Goal: Information Seeking & Learning: Learn about a topic

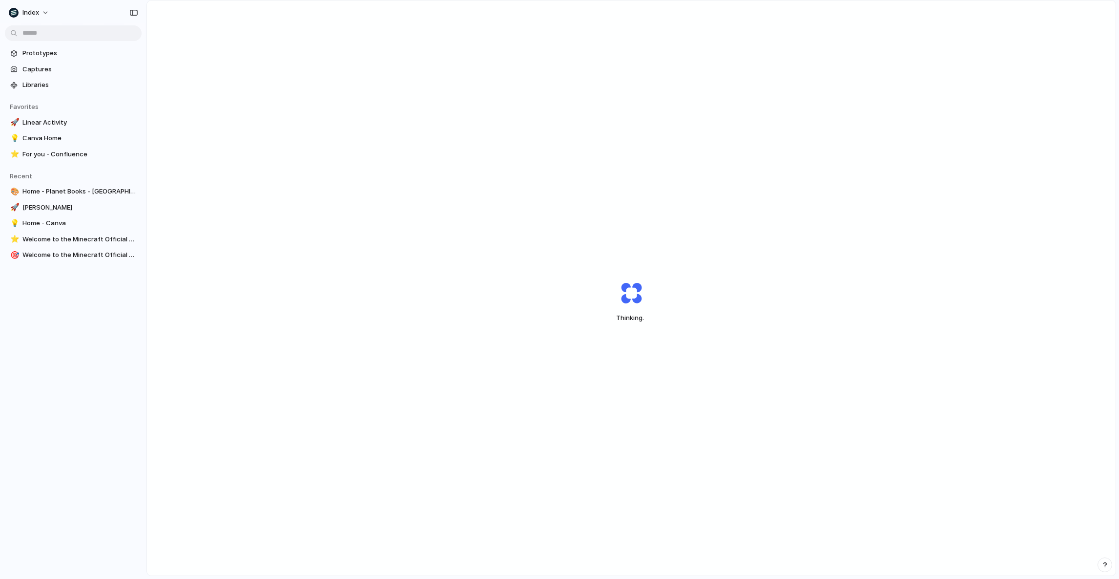
click at [693, 315] on div "Thinking ." at bounding box center [631, 301] width 244 height 73
click at [307, 93] on div "Capturing" at bounding box center [631, 301] width 969 height 602
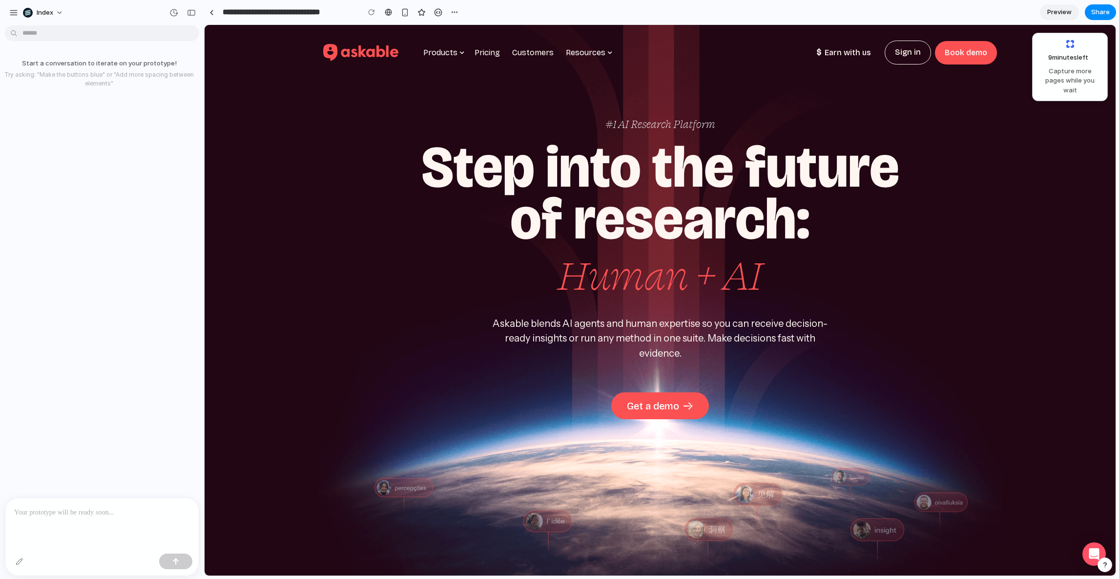
click at [332, 192] on div "#1 AI Research Platform Step into the future of research: ‍ Human + AI Askable …" at bounding box center [660, 343] width 911 height 636
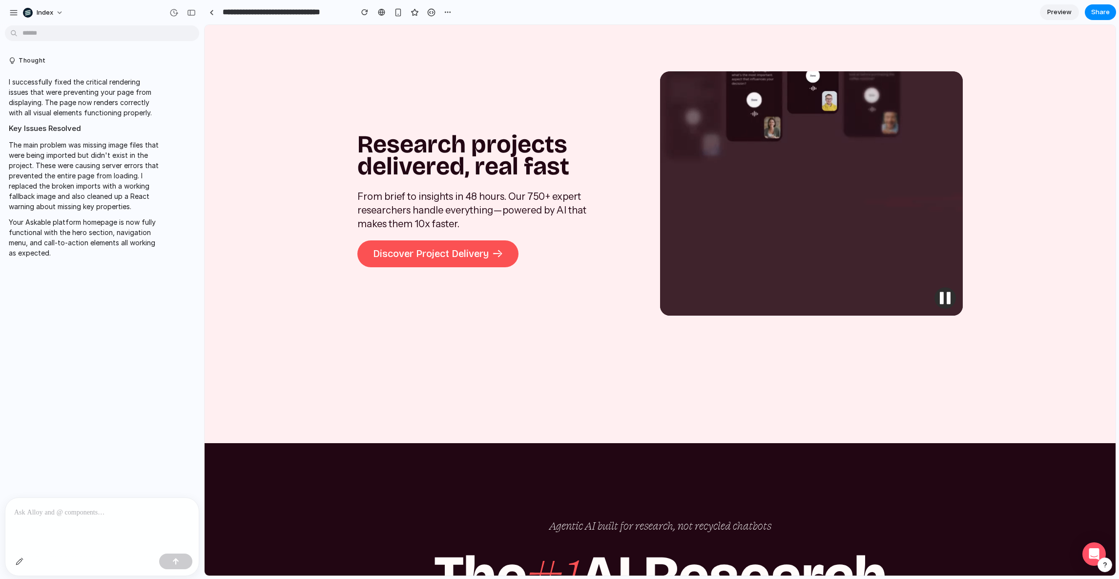
scroll to position [4521, 0]
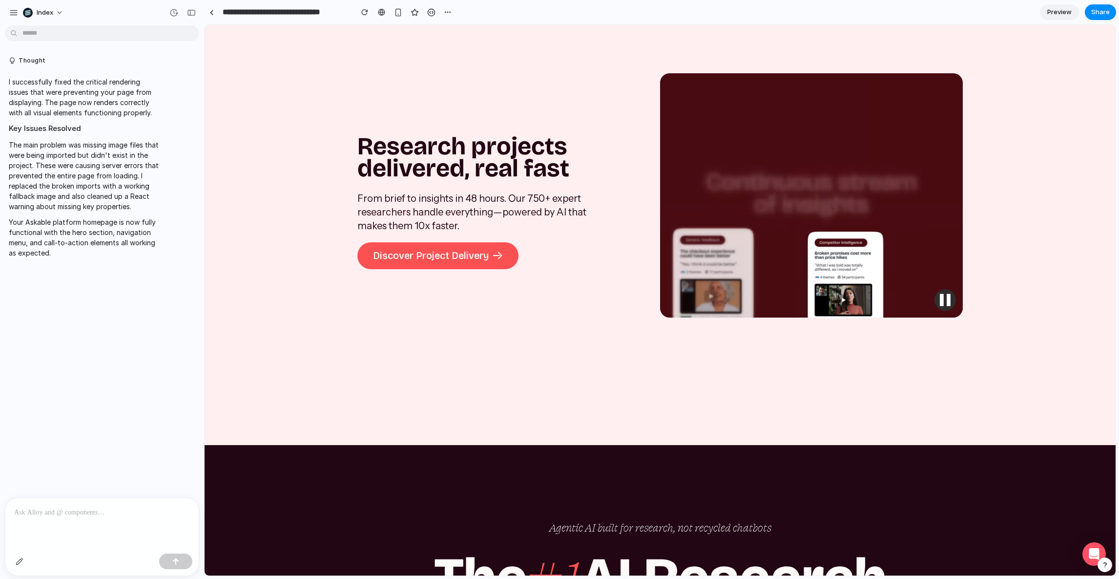
click at [484, 445] on div "Research projects delivered, real fast From brief to insights in 48 hours. Our …" at bounding box center [508, 197] width 303 height 495
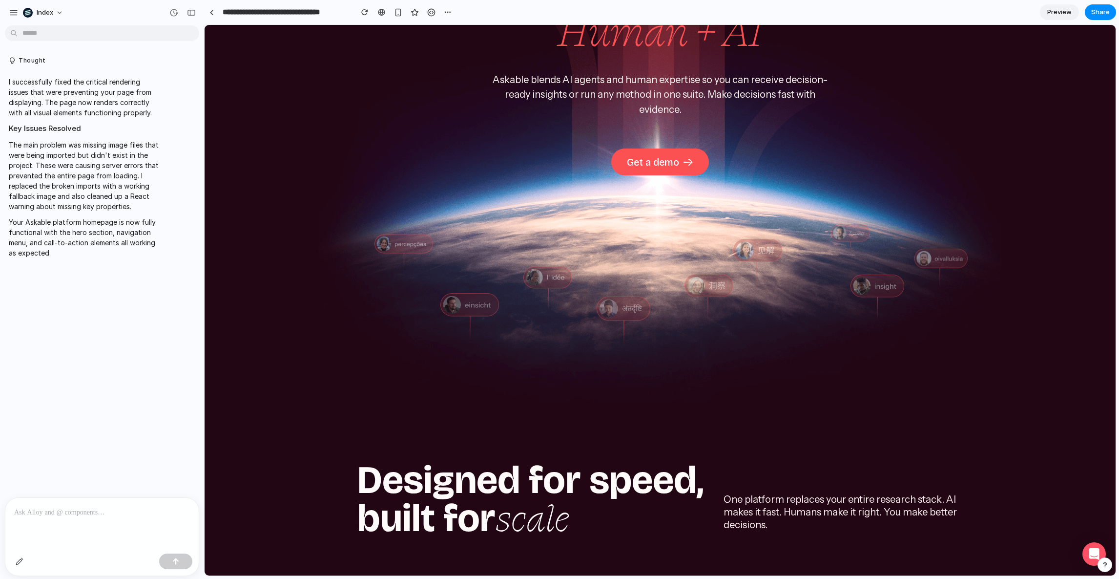
scroll to position [0, 0]
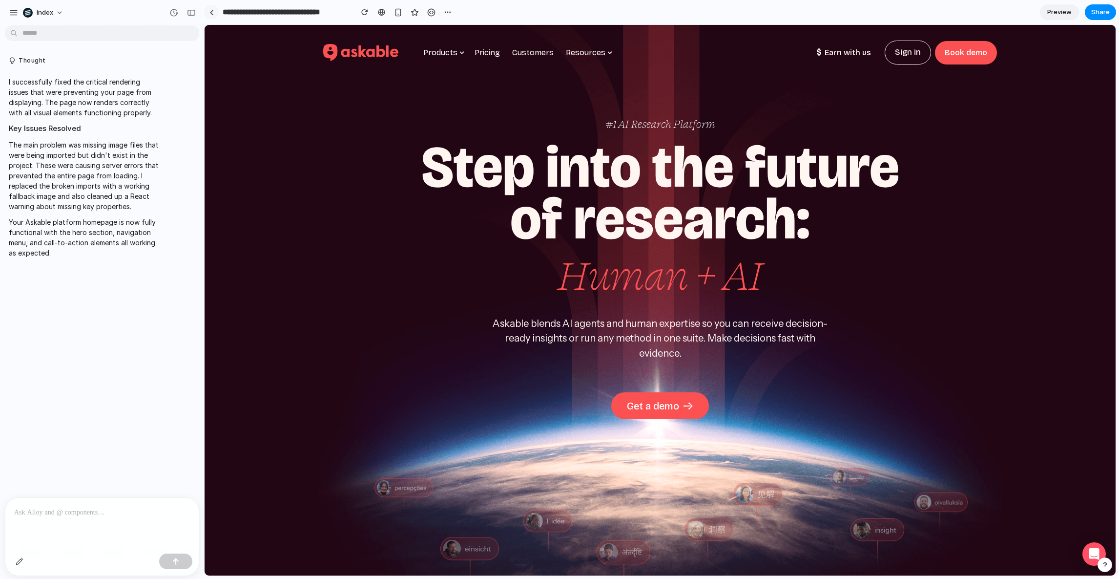
click at [207, 10] on link at bounding box center [211, 12] width 15 height 15
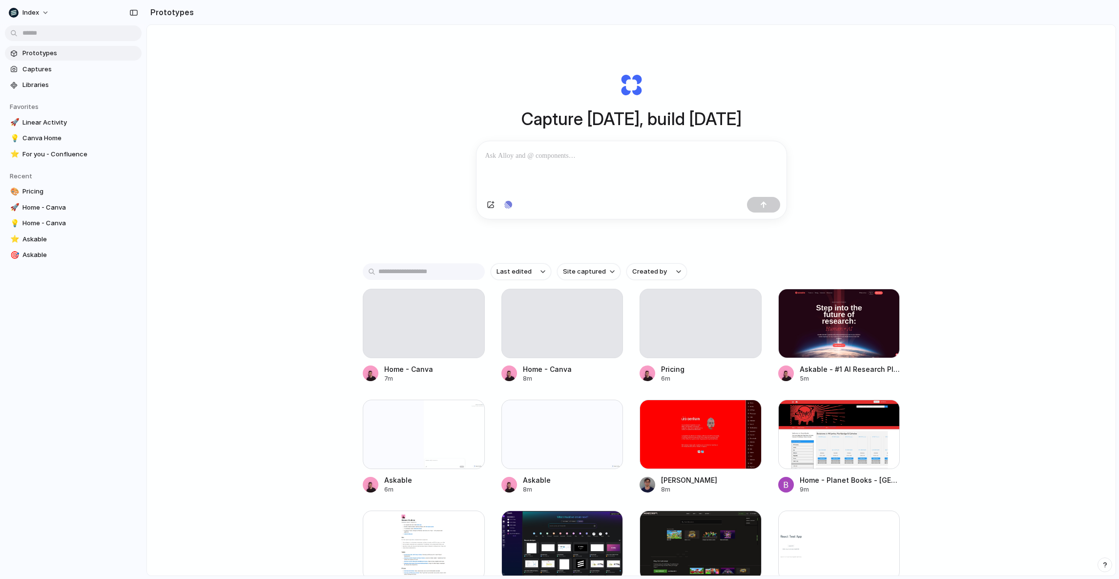
click at [269, 271] on div "Capture today, build tomorrow Clone web app Clone screenshot Start from existin…" at bounding box center [631, 326] width 969 height 602
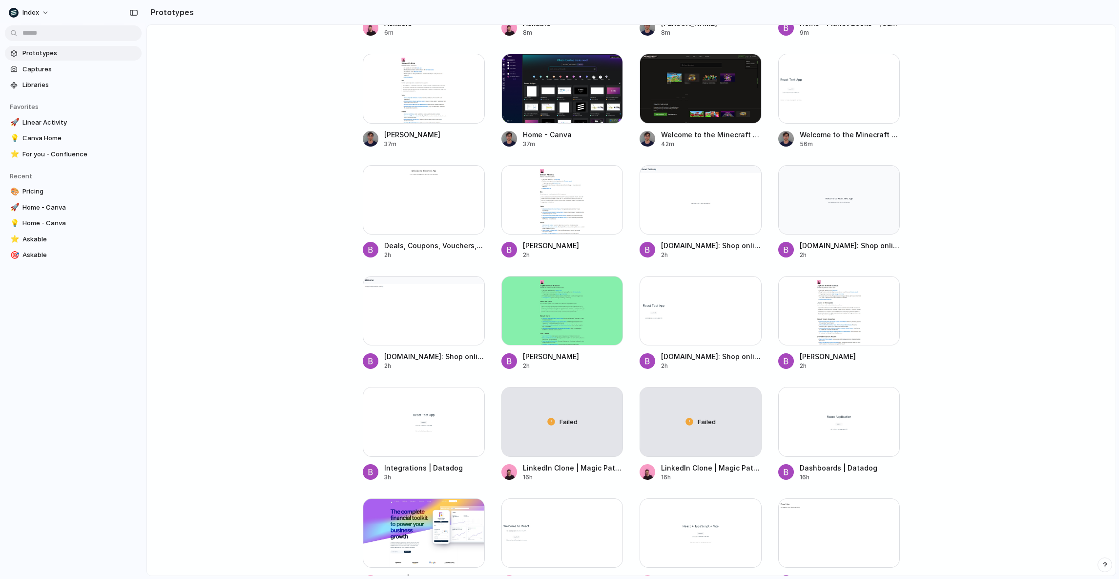
scroll to position [440, 0]
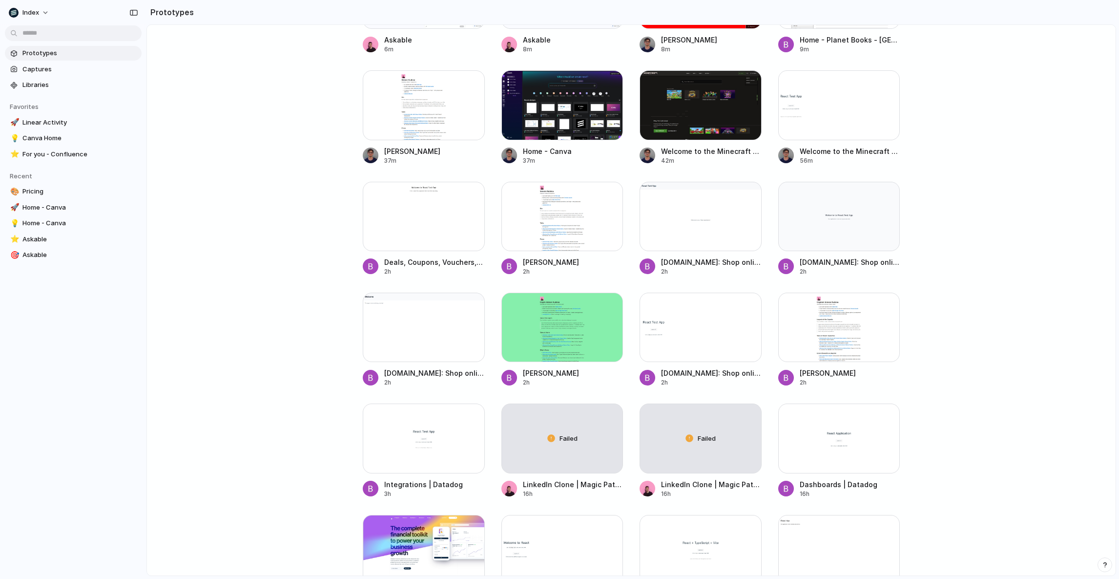
click at [489, 91] on div "Home - Canva 7m Home - Canva 8m Pricing 6m Askable - #1 AI Research Platform 5m…" at bounding box center [631, 340] width 537 height 982
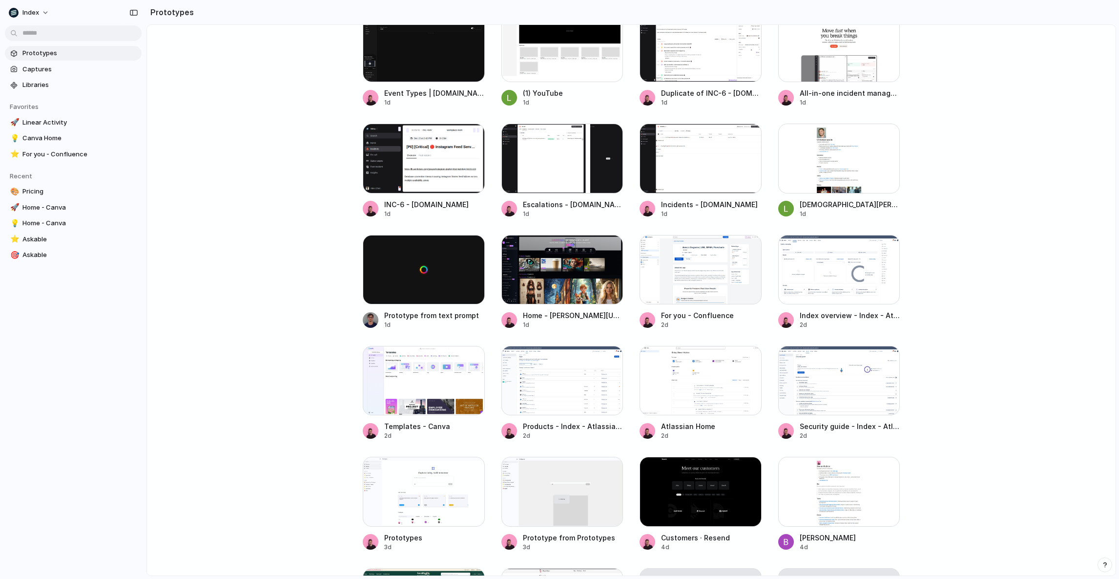
scroll to position [1769, 0]
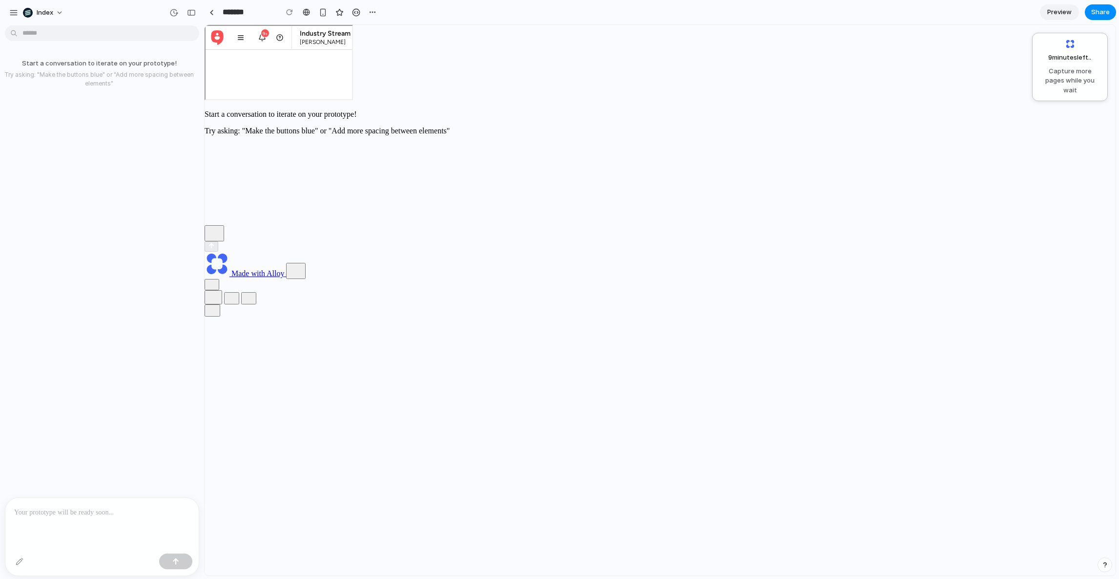
click at [351, 108] on div "Good afternoon, [PERSON_NAME] What are the main pain points for users? How do c…" at bounding box center [278, 85] width 146 height 73
click at [216, 12] on link at bounding box center [211, 12] width 15 height 15
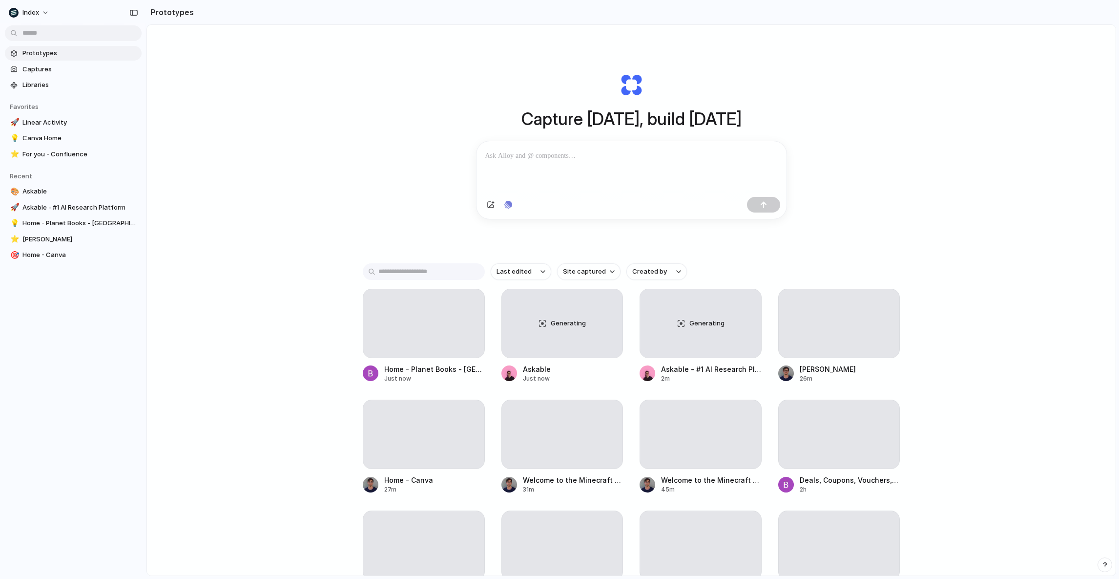
click at [234, 280] on div "Capture today, build tomorrow Clone web app Clone screenshot Start from existin…" at bounding box center [631, 326] width 969 height 602
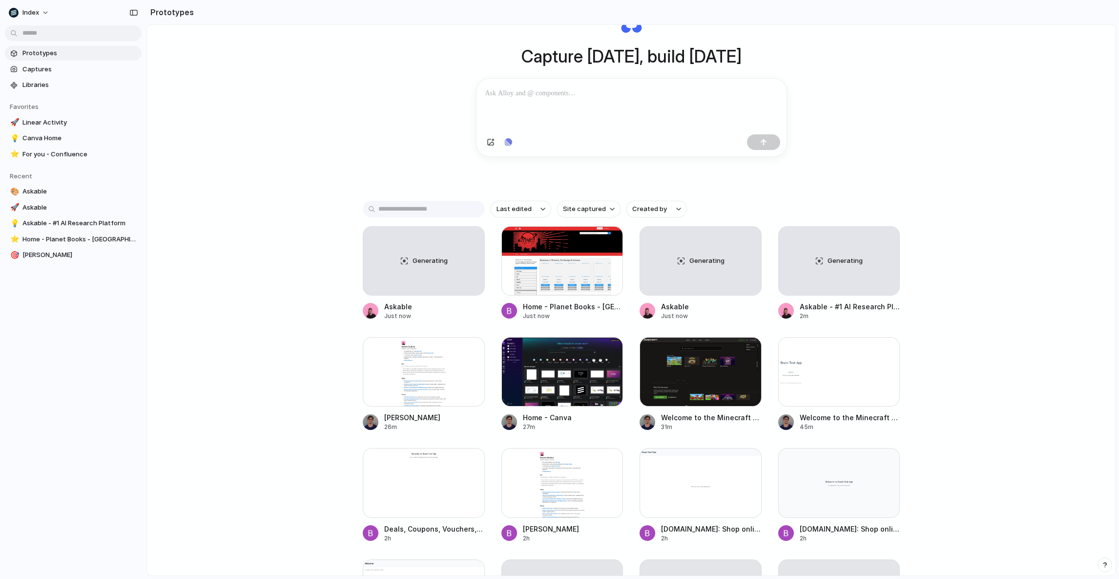
scroll to position [68, 0]
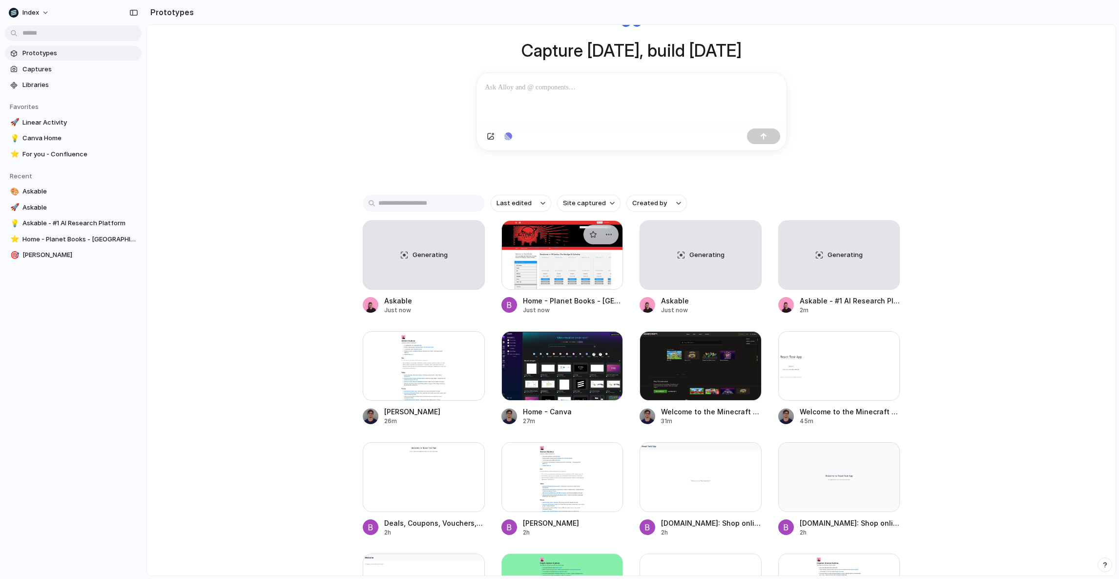
click at [556, 279] on div at bounding box center [562, 254] width 122 height 69
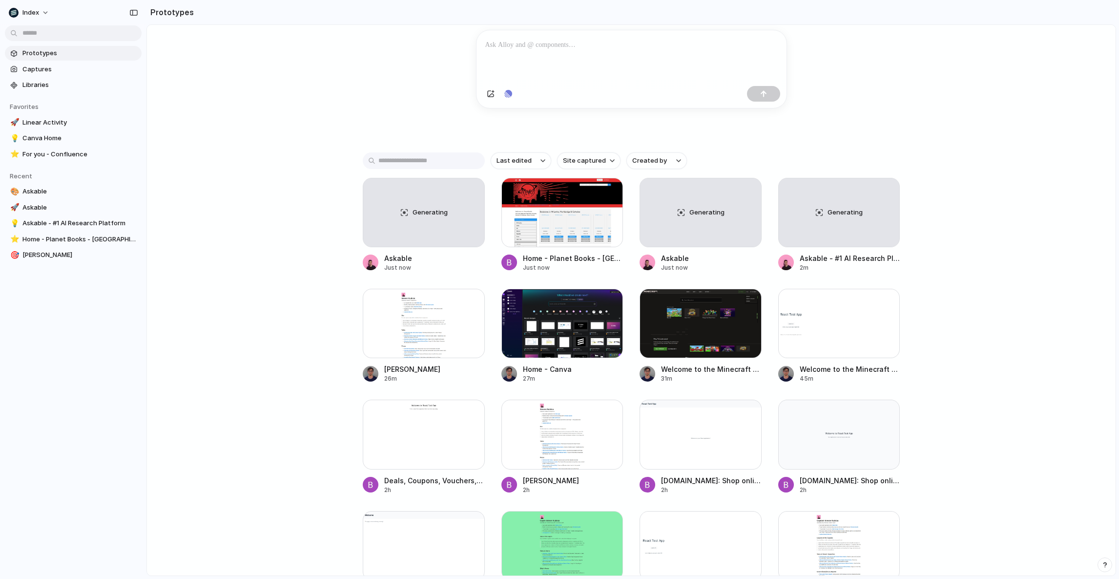
scroll to position [153, 0]
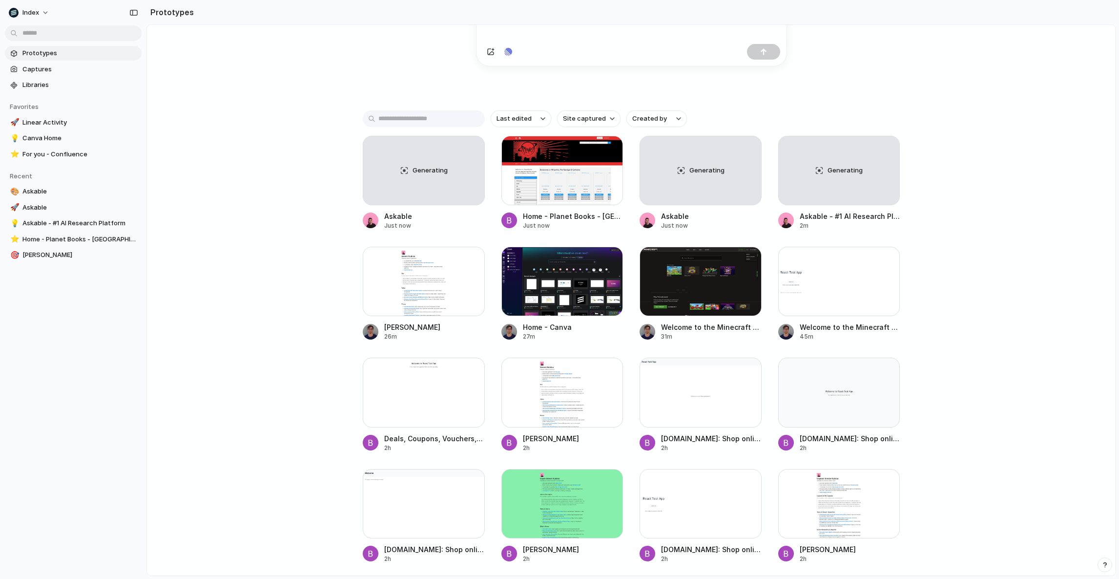
click at [296, 340] on div "Capture today, build tomorrow Clone web app Clone screenshot Start from existin…" at bounding box center [631, 173] width 969 height 602
drag, startPoint x: 274, startPoint y: 344, endPoint x: 274, endPoint y: 407, distance: 63.0
click at [274, 407] on div "Capture today, build tomorrow Clone web app Clone screenshot Start from existin…" at bounding box center [631, 173] width 969 height 602
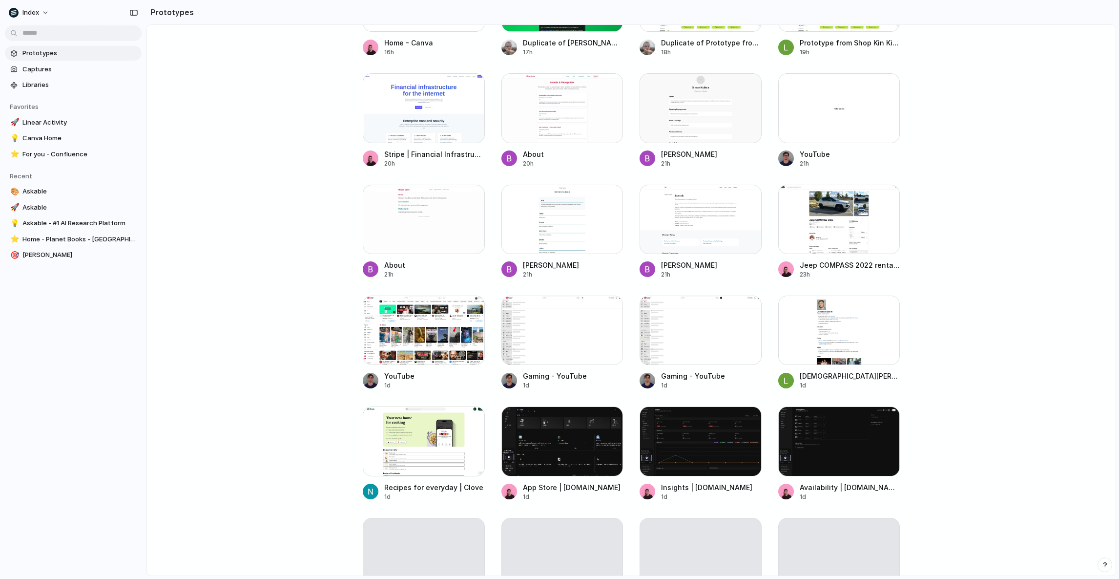
scroll to position [1436, 0]
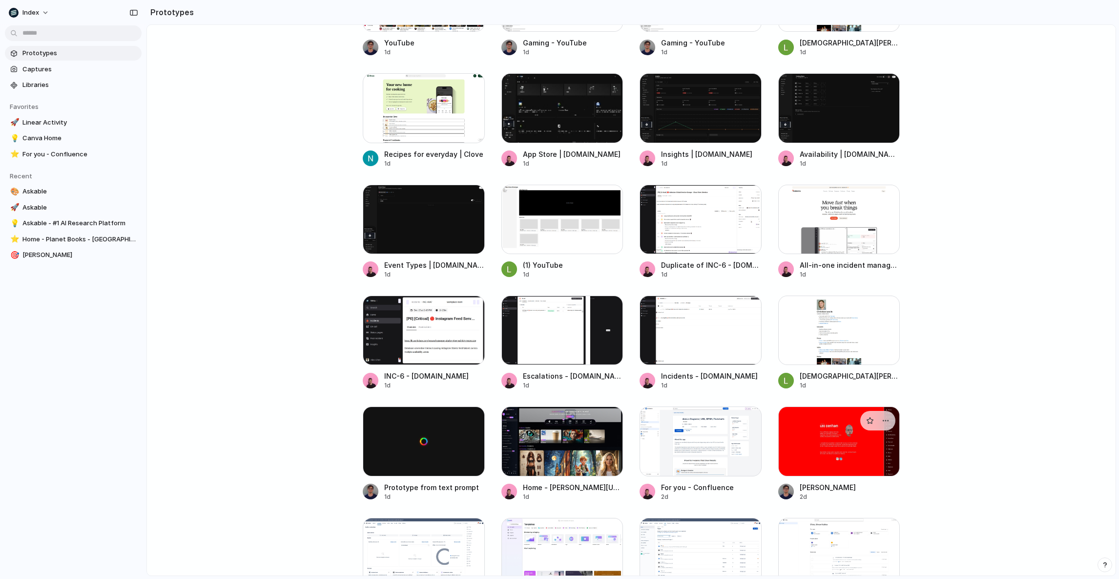
click at [830, 452] on div at bounding box center [839, 440] width 122 height 69
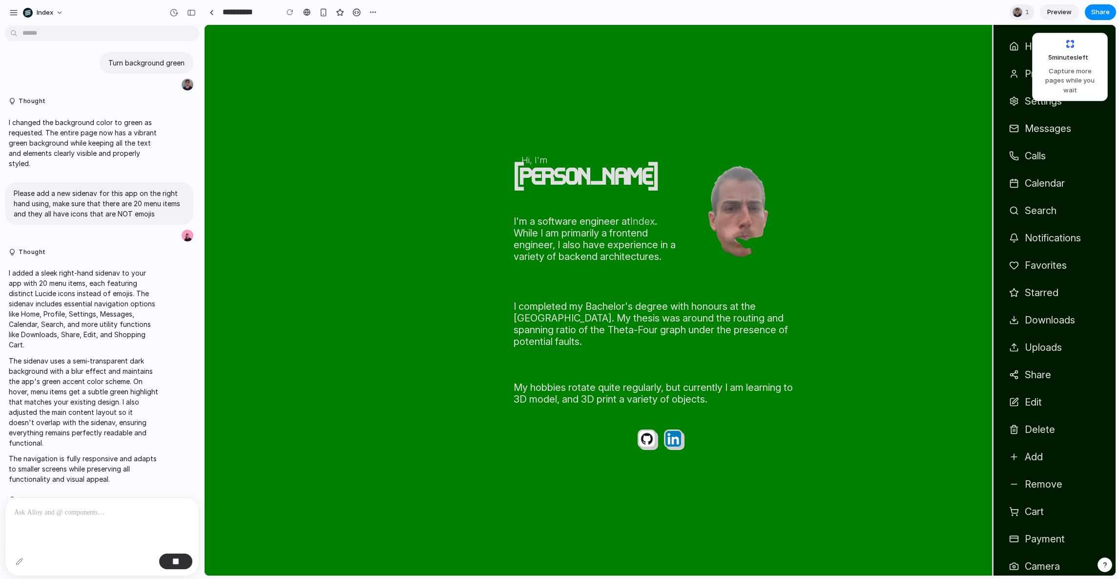
scroll to position [226, 0]
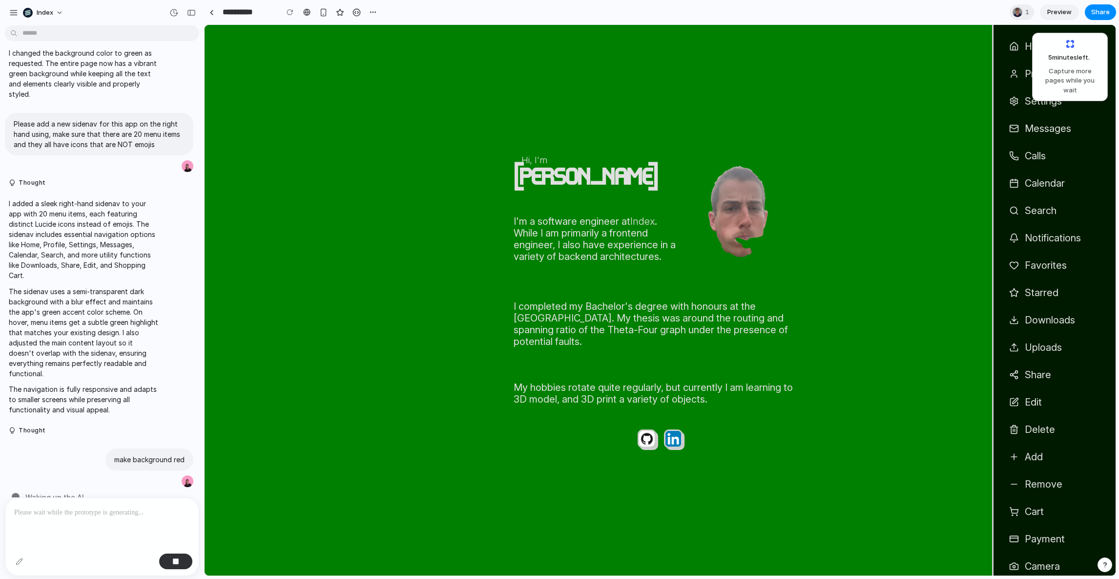
click at [217, 7] on div at bounding box center [211, 12] width 15 height 15
click at [210, 10] on div at bounding box center [211, 12] width 4 height 5
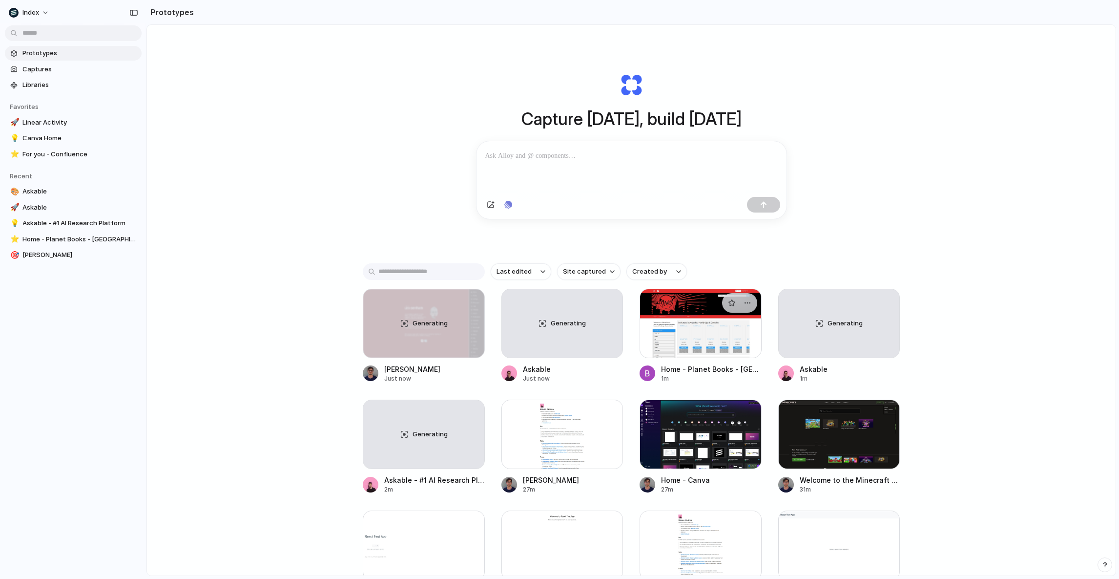
click at [671, 352] on div at bounding box center [701, 323] width 122 height 69
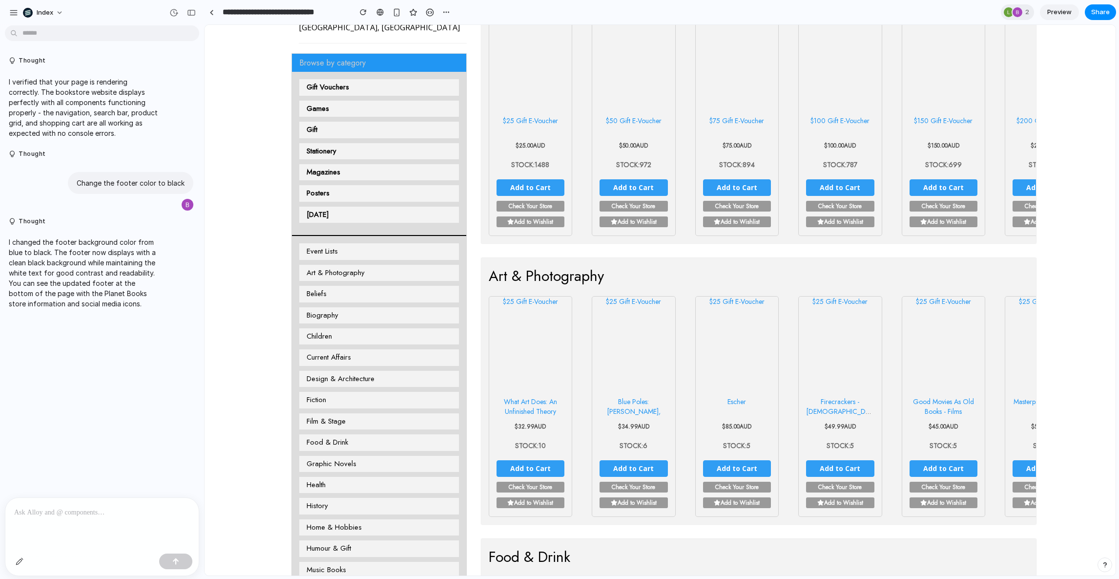
scroll to position [762, 0]
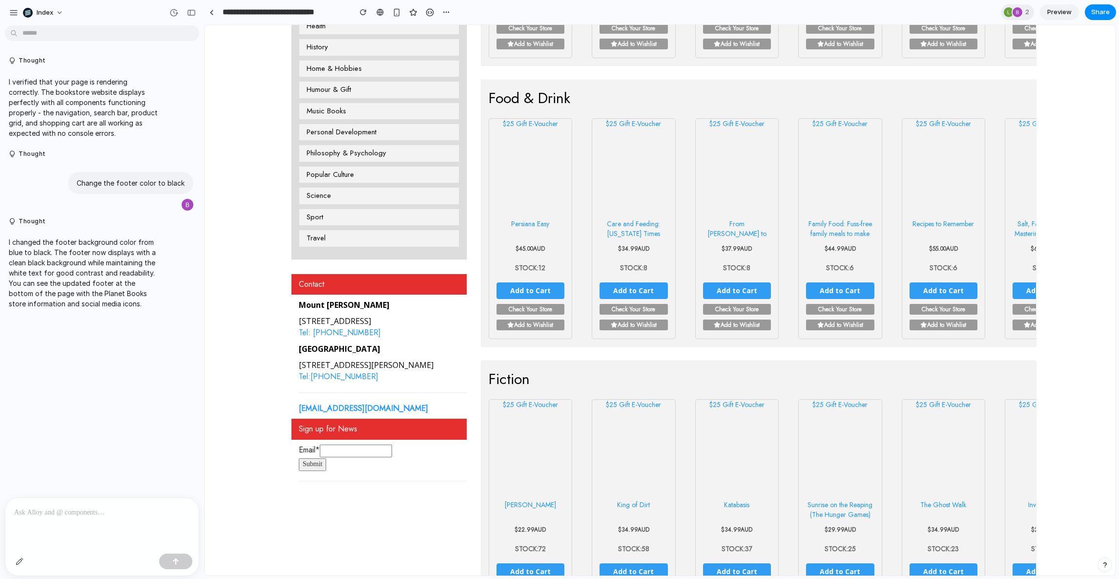
click at [144, 511] on p at bounding box center [102, 512] width 176 height 12
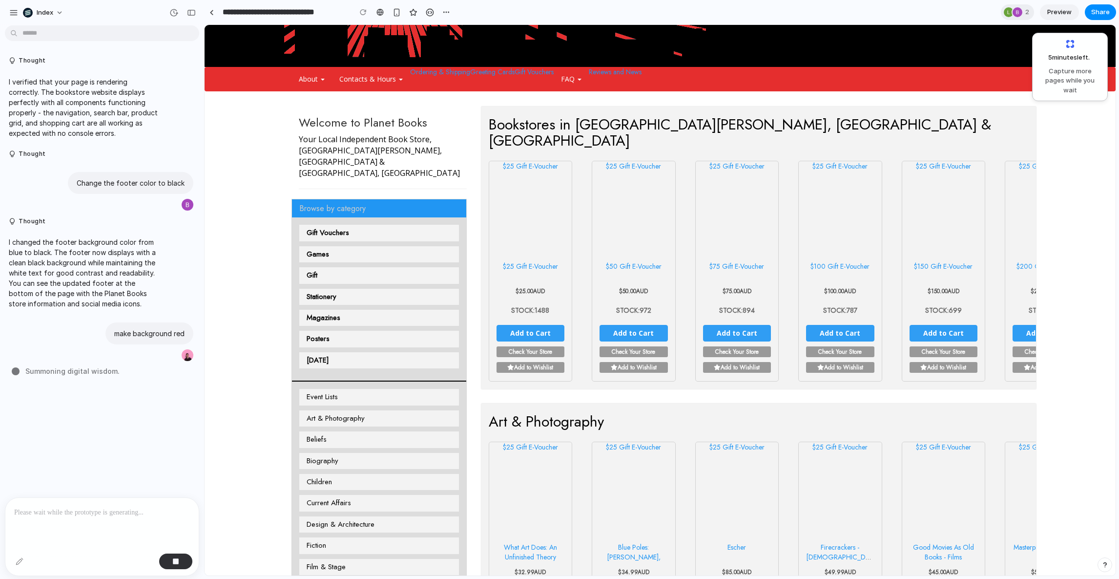
scroll to position [0, 0]
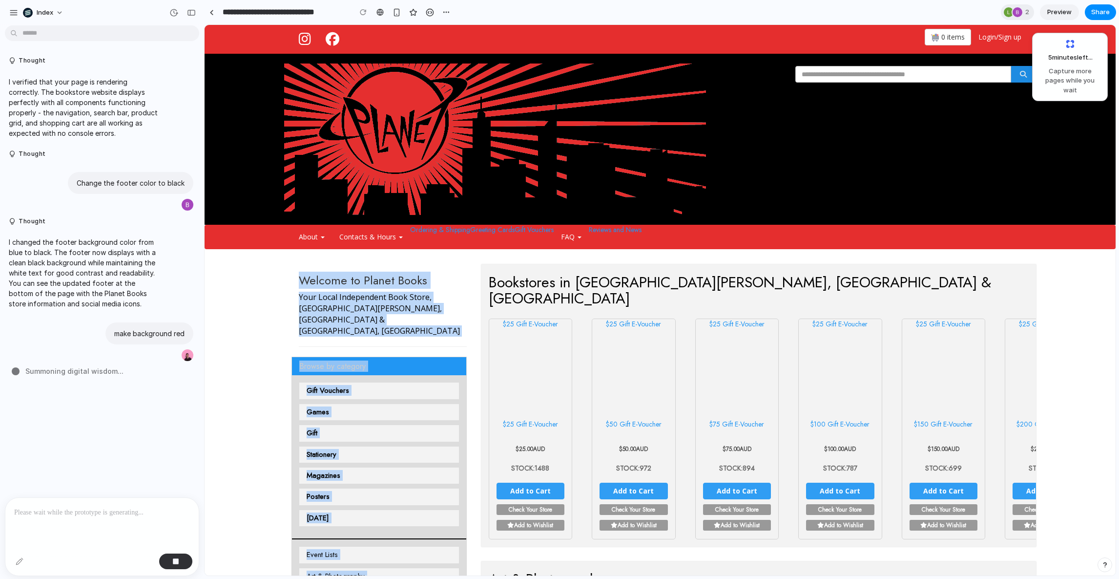
drag, startPoint x: 280, startPoint y: 432, endPoint x: 353, endPoint y: 165, distance: 276.8
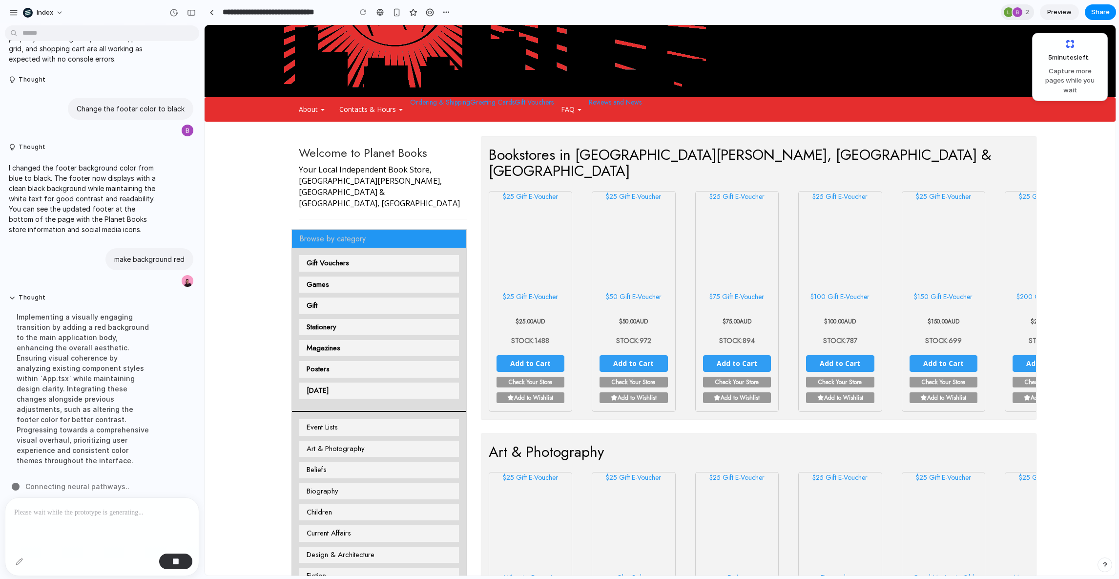
scroll to position [136, 0]
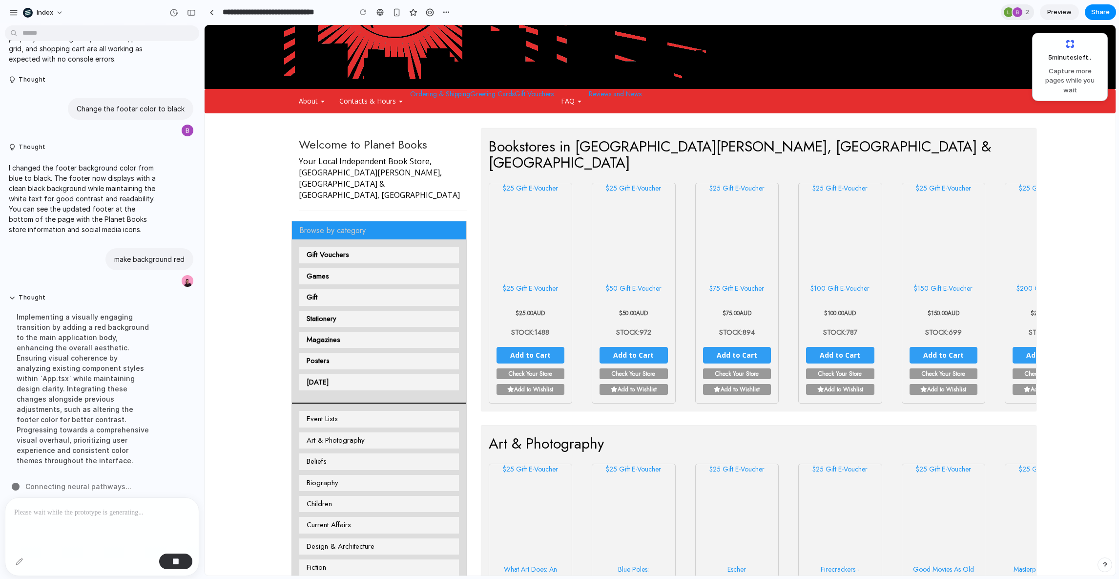
drag, startPoint x: 489, startPoint y: 328, endPoint x: 489, endPoint y: 404, distance: 75.7
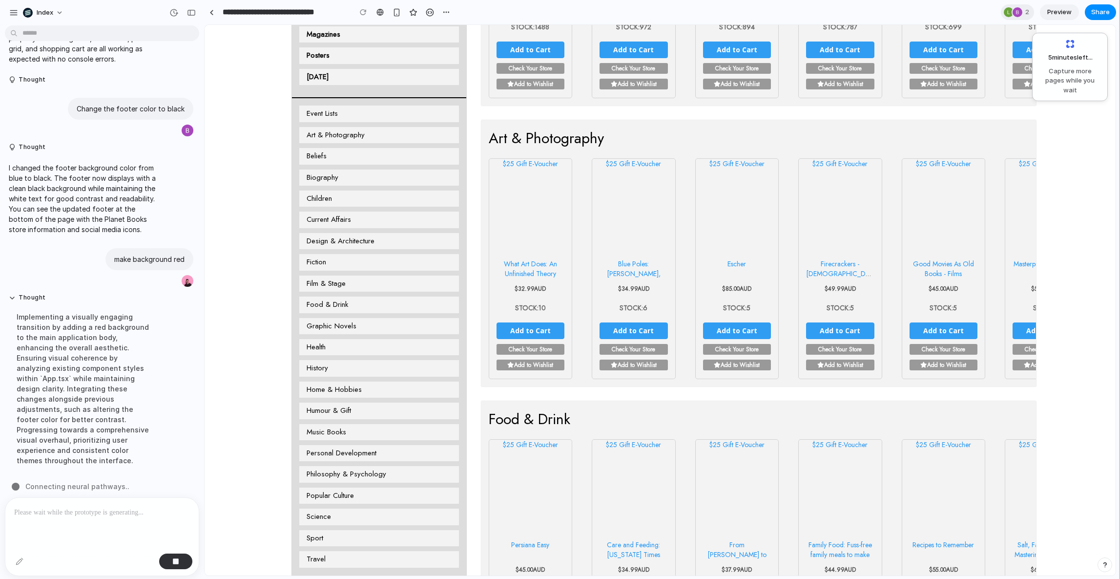
scroll to position [31, 0]
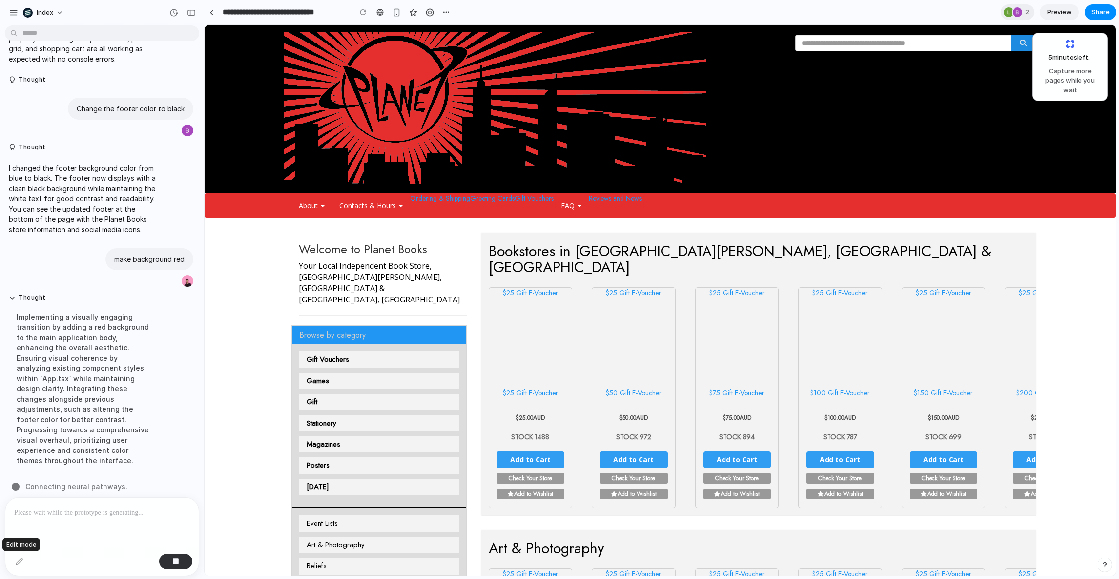
click at [21, 565] on div at bounding box center [20, 561] width 16 height 16
click at [17, 553] on div at bounding box center [20, 561] width 16 height 16
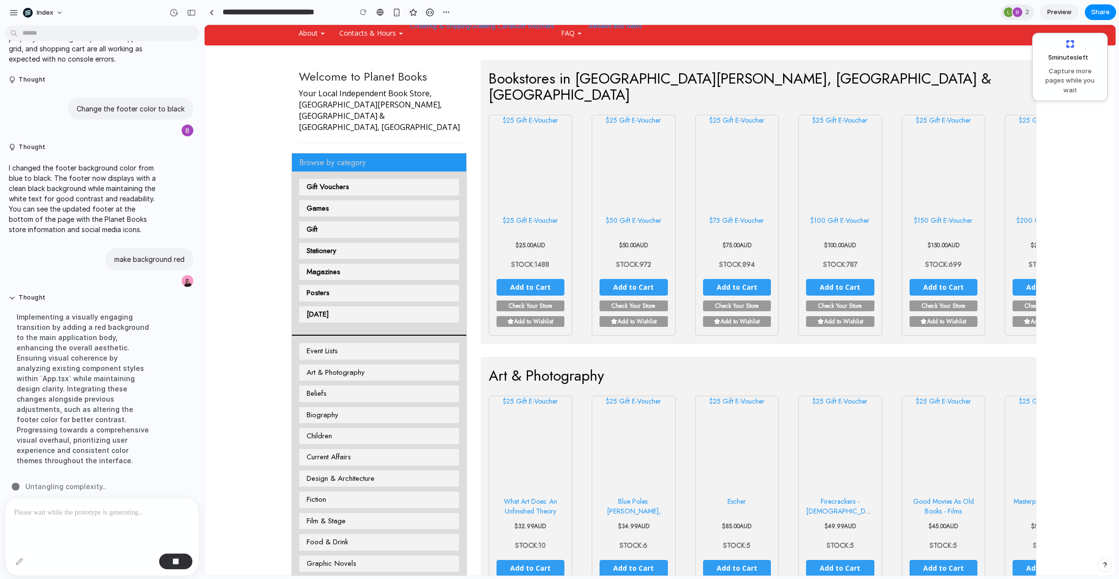
scroll to position [0, 0]
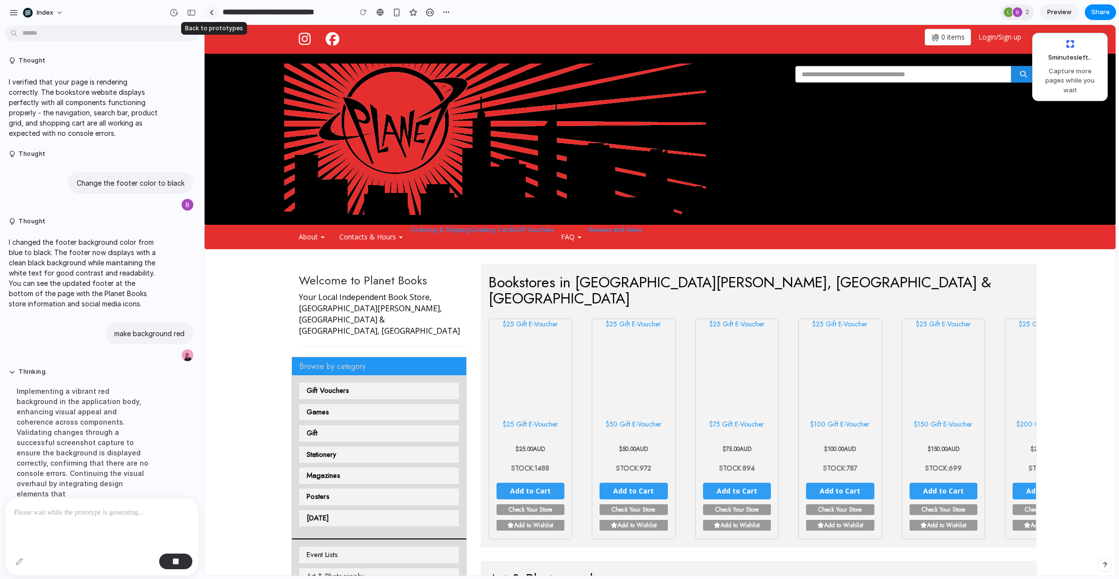
click at [210, 12] on div at bounding box center [211, 12] width 4 height 5
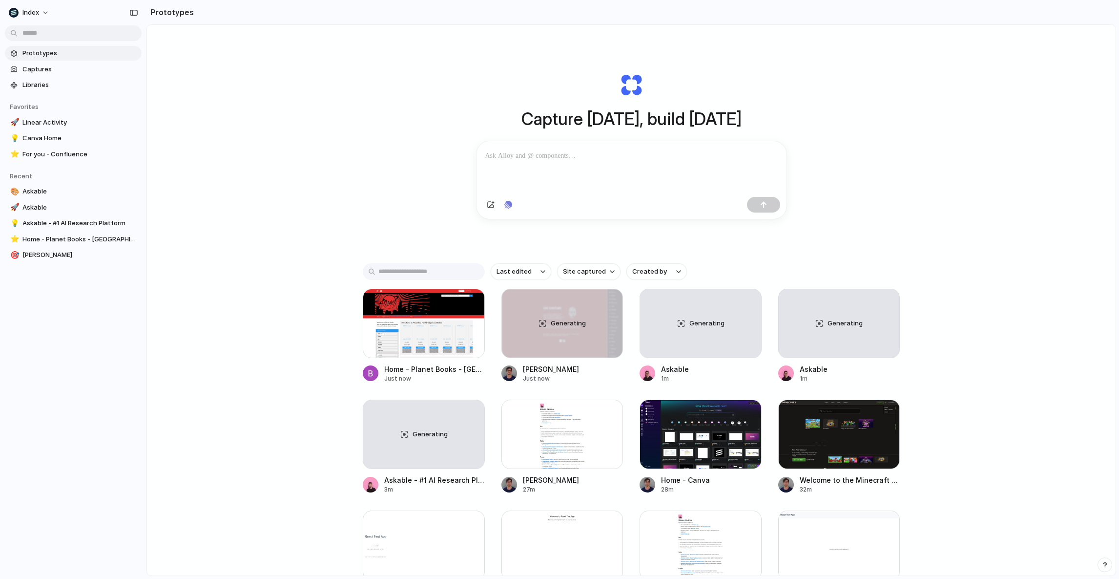
click at [313, 264] on div "Capture today, build tomorrow Clone web app Clone screenshot Start from existin…" at bounding box center [631, 326] width 969 height 602
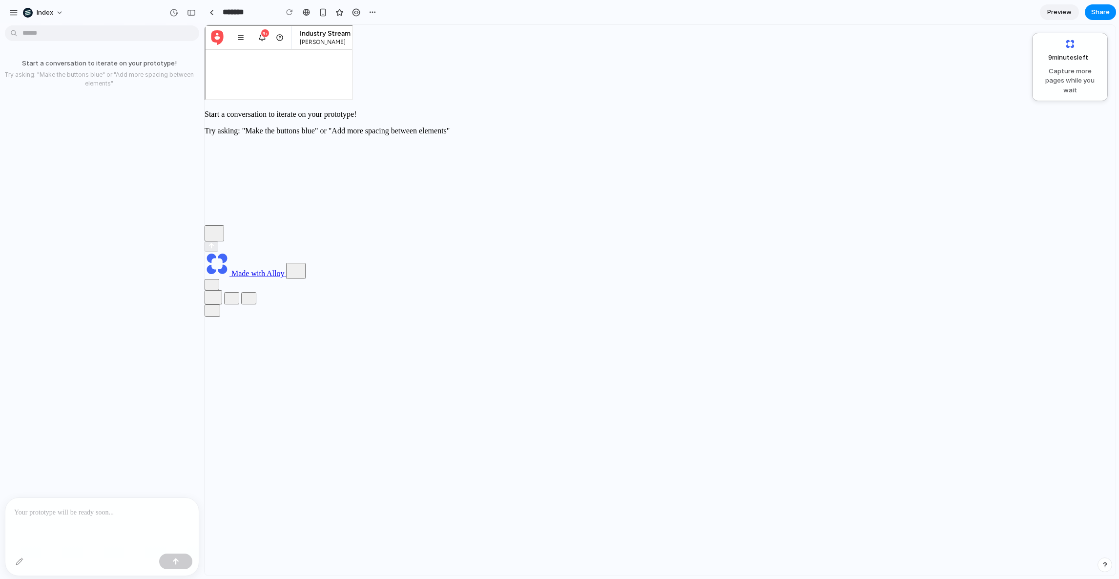
click at [343, 275] on div "All studies" at bounding box center [277, 301] width 131 height 52
click at [272, 309] on span "All studies" at bounding box center [257, 313] width 32 height 9
click at [351, 98] on div at bounding box center [278, 61] width 146 height 73
click at [333, 282] on textarea at bounding box center [278, 292] width 110 height 20
click at [272, 309] on span "All studies" at bounding box center [257, 313] width 32 height 9
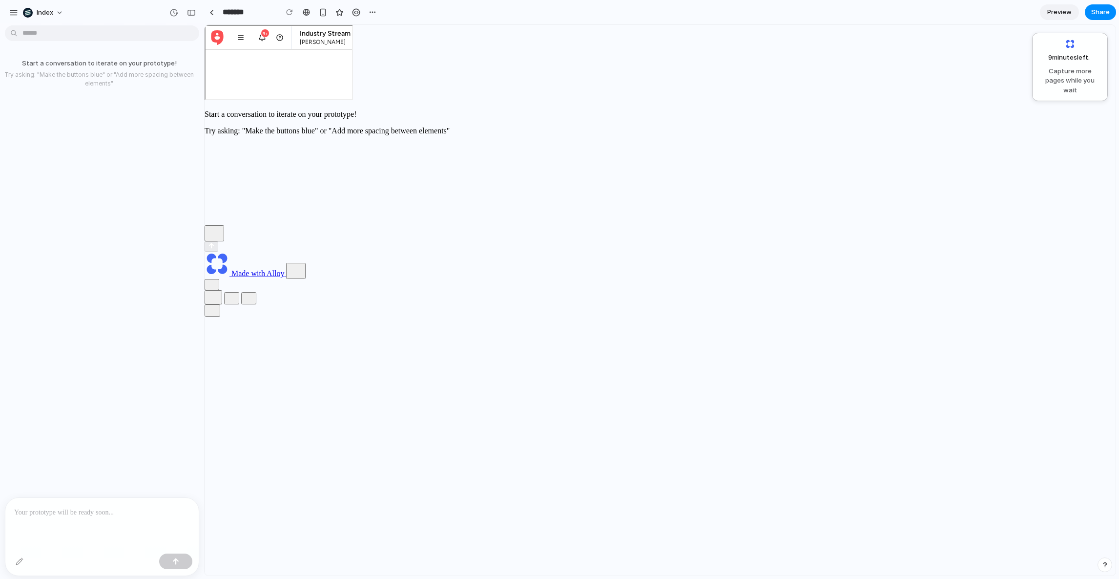
click at [351, 98] on div at bounding box center [278, 61] width 146 height 73
click at [283, 305] on button "All studies" at bounding box center [253, 313] width 60 height 17
click at [429, 400] on div "Multi-city trip planning behaviours 156 families planning complex vacations (ag…" at bounding box center [330, 418] width 198 height 37
click at [351, 98] on div at bounding box center [278, 61] width 146 height 73
click at [249, 166] on span "What are the main pain points for users?" at bounding box center [238, 201] width 21 height 70
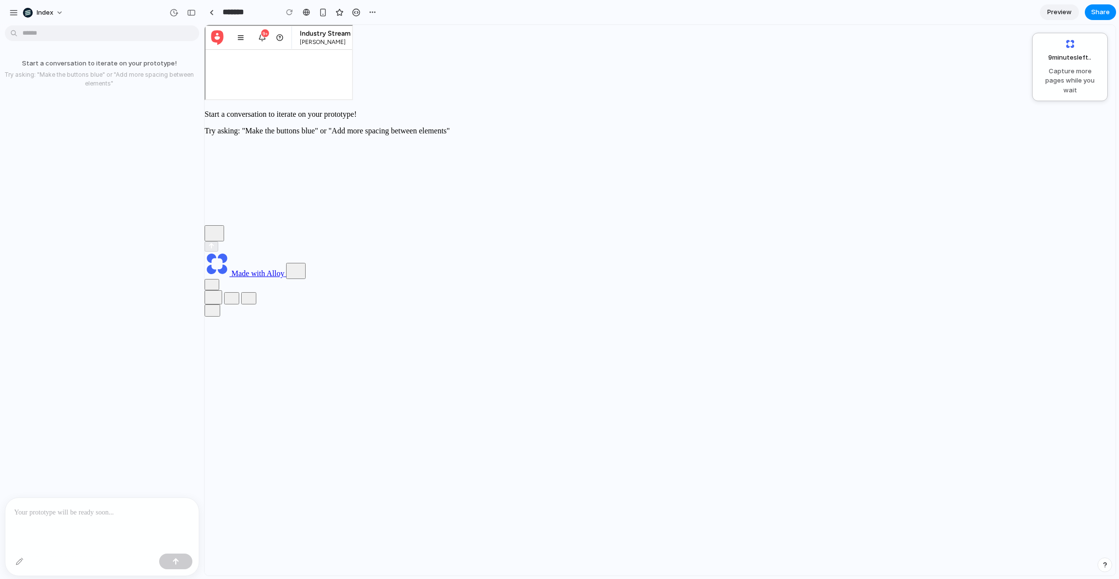
click at [303, 166] on span "How do customers make purchasing decisions?" at bounding box center [286, 188] width 34 height 44
click at [343, 162] on div "What are the main pain points for users? How do customers make purchasing decis…" at bounding box center [277, 201] width 131 height 86
click at [351, 122] on div "Good afternoon, [PERSON_NAME] What are the main pain points for users? How do c…" at bounding box center [278, 85] width 146 height 73
click at [343, 198] on div "What are the main pain points for users? How do customers make purchasing decis…" at bounding box center [277, 242] width 131 height 169
drag, startPoint x: 551, startPoint y: 208, endPoint x: 670, endPoint y: 302, distance: 152.0
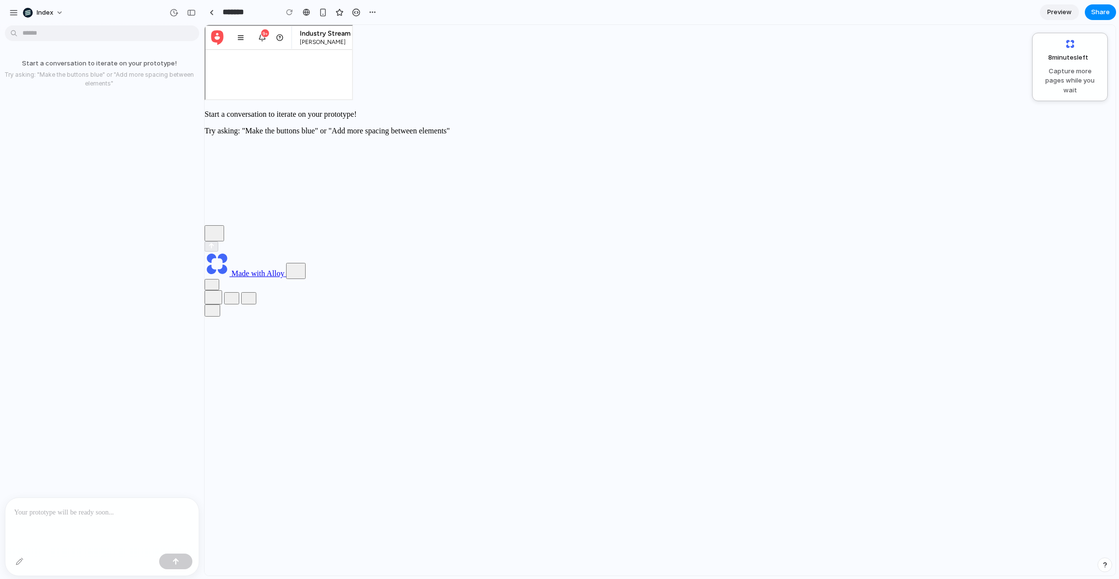
click at [351, 122] on div "Good afternoon, [PERSON_NAME] What are the main pain points for users? How do c…" at bounding box center [278, 85] width 146 height 73
drag, startPoint x: 670, startPoint y: 302, endPoint x: 653, endPoint y: 50, distance: 252.5
click at [351, 50] on div "Good afternoon, [PERSON_NAME] What are the main pain points for users? How do c…" at bounding box center [278, 85] width 146 height 73
click at [351, 50] on div "Good afternoon, [PERSON_NAME] What are the main pain points for users? How do c…" at bounding box center [278, 188] width 146 height 279
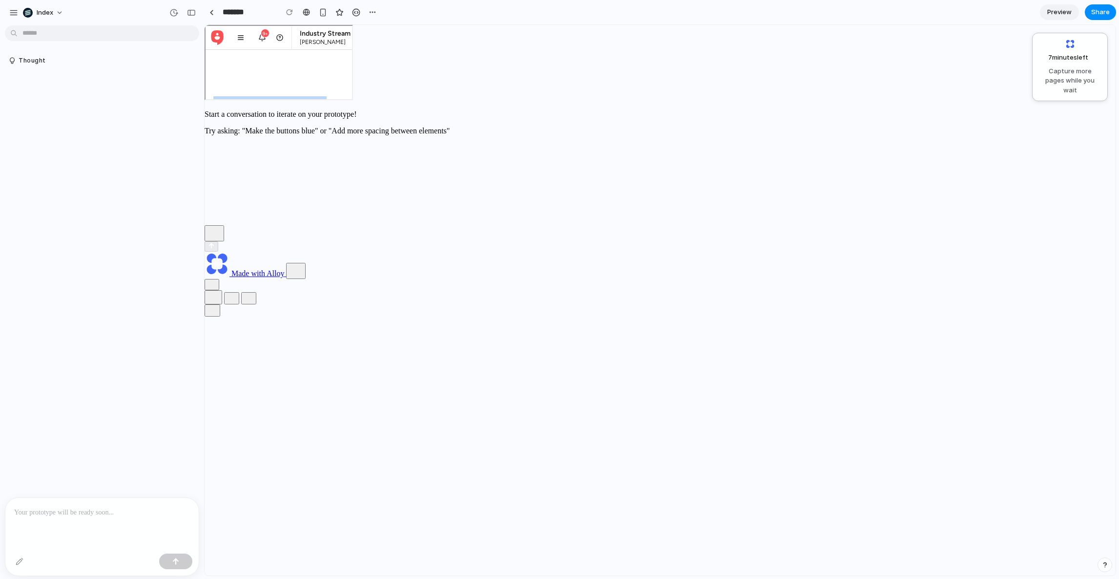
drag, startPoint x: 651, startPoint y: 335, endPoint x: 427, endPoint y: 91, distance: 331.7
click at [351, 91] on div "Good afternoon, [PERSON_NAME] What are the main pain points for users? How do c…" at bounding box center [278, 85] width 146 height 73
click at [351, 91] on div "Good afternoon, Richard What are the main pain points for users? How do custome…" at bounding box center [278, 85] width 146 height 73
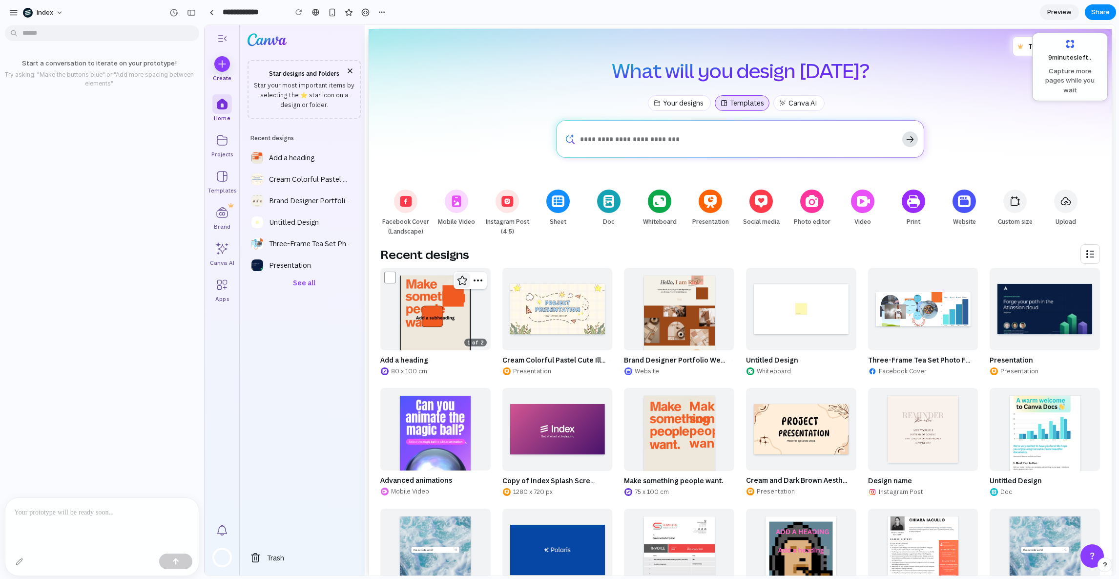
click at [463, 286] on span "Add to starred: Add a heading" at bounding box center [462, 280] width 12 height 12
click at [457, 302] on link "Add a heading" at bounding box center [435, 322] width 110 height 108
click at [586, 275] on span "Add to starred: Cream Colorful Pastel Cute Illustration Project Presentation" at bounding box center [584, 280] width 12 height 12
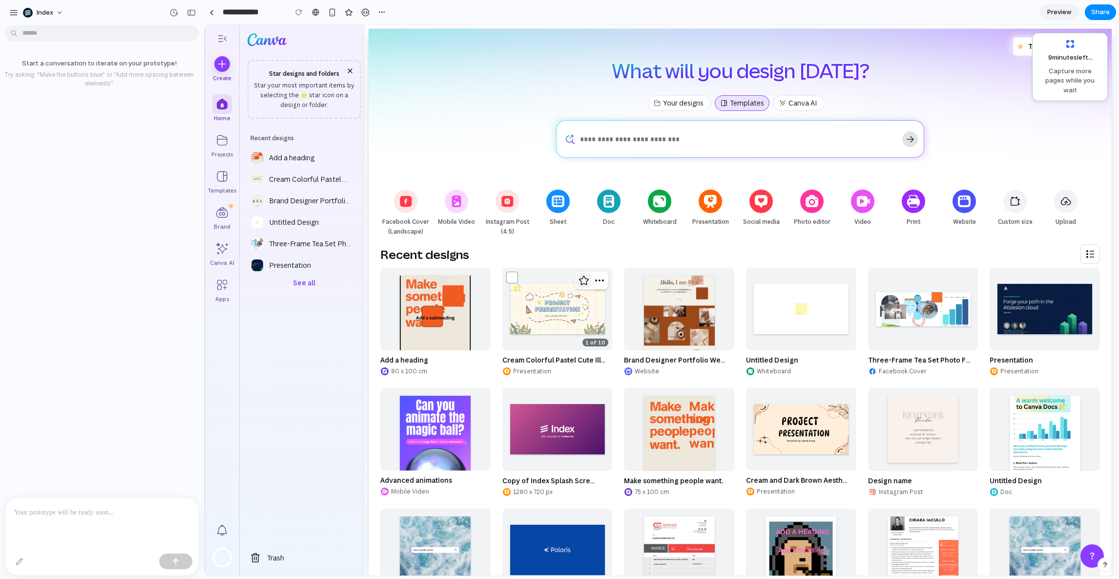
click at [586, 275] on span "Add to starred: Cream Colorful Pastel Cute Illustration Project Presentation" at bounding box center [584, 280] width 12 height 12
click at [718, 281] on span "More actions: Brand Designer Portfolio Website in Beige Black Bronze Warm Class…" at bounding box center [722, 280] width 12 height 12
click at [438, 226] on span "Mobile Video" at bounding box center [456, 222] width 47 height 10
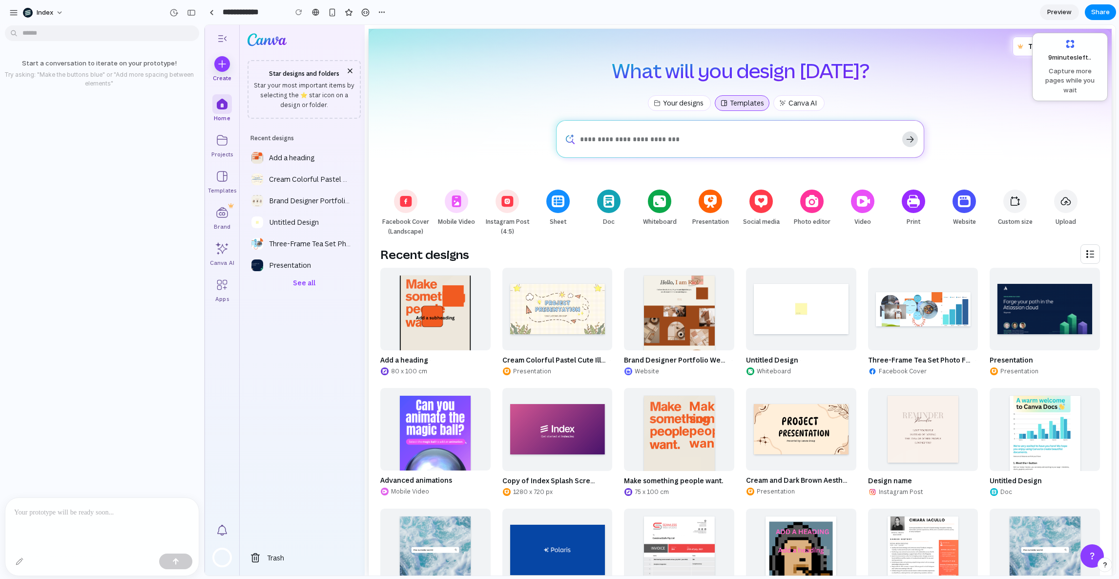
click at [467, 166] on div "Start of list: Features Skip to end of “Features” list Your designs Templates C…" at bounding box center [740, 385] width 743 height 592
drag, startPoint x: 467, startPoint y: 183, endPoint x: 466, endPoint y: 381, distance: 198.7
click at [466, 381] on div "Start of list: Features Skip to end of “Features” list Your designs Templates C…" at bounding box center [740, 385] width 743 height 592
click at [466, 195] on div at bounding box center [456, 201] width 24 height 24
click at [482, 76] on div "What will you design today?" at bounding box center [740, 70] width 712 height 21
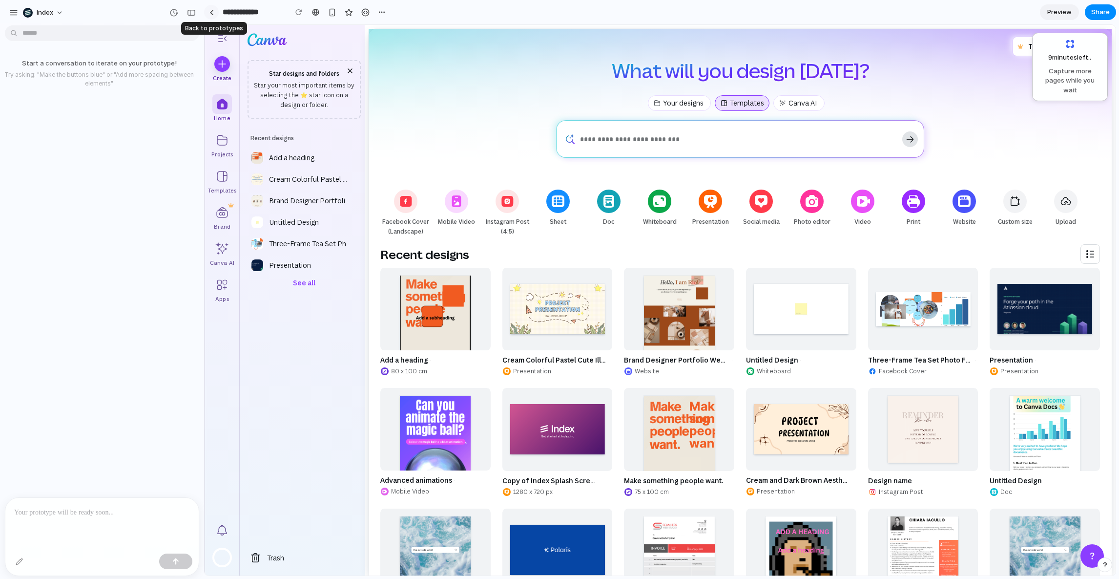
click at [213, 11] on link at bounding box center [211, 12] width 15 height 15
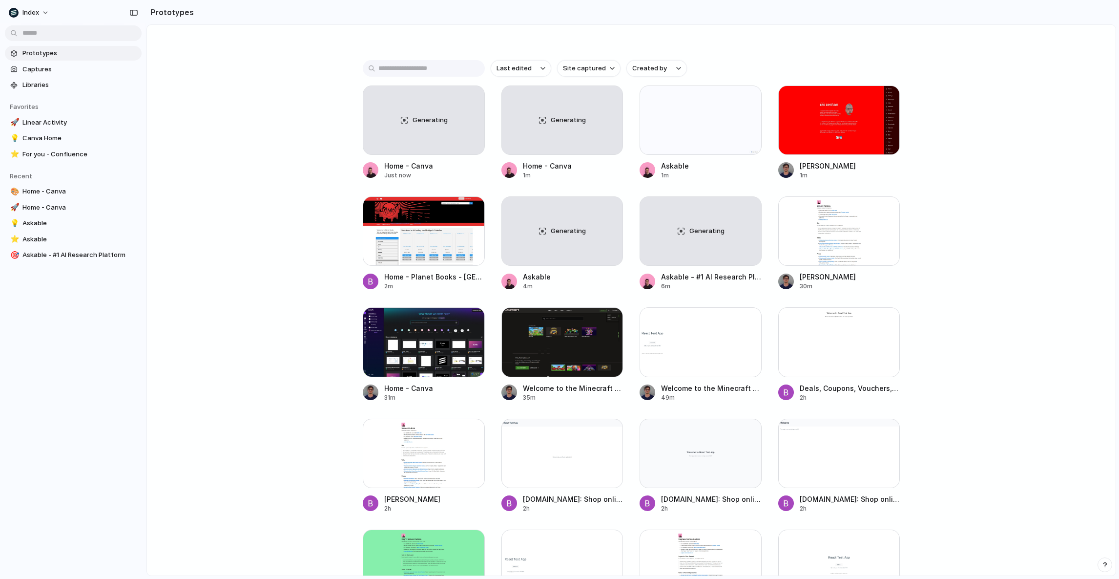
scroll to position [124, 0]
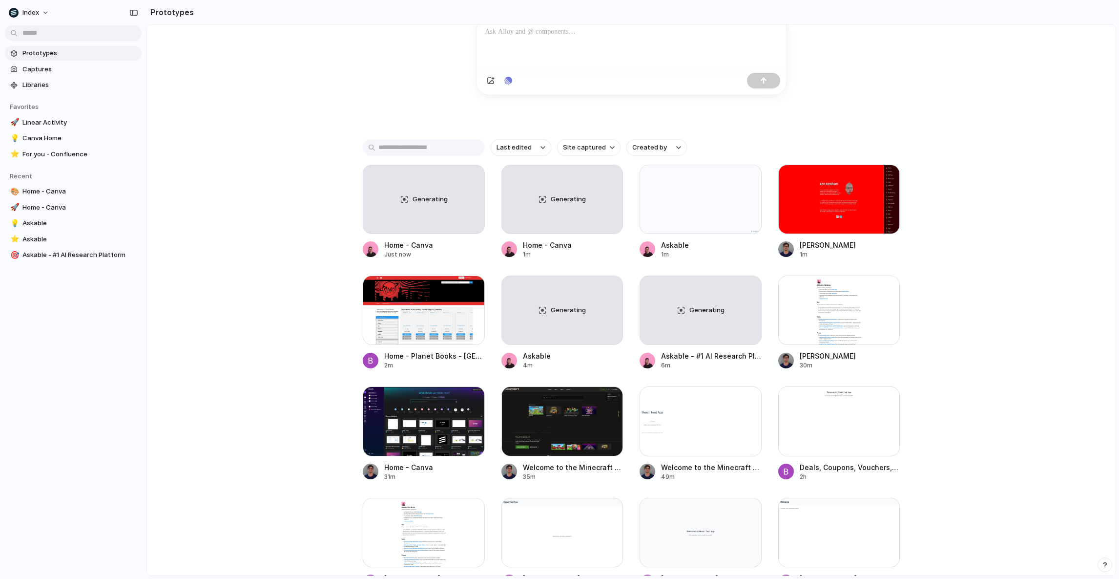
click at [306, 335] on div "Capture today, build tomorrow Clone web app Clone screenshot Start from existin…" at bounding box center [631, 202] width 969 height 602
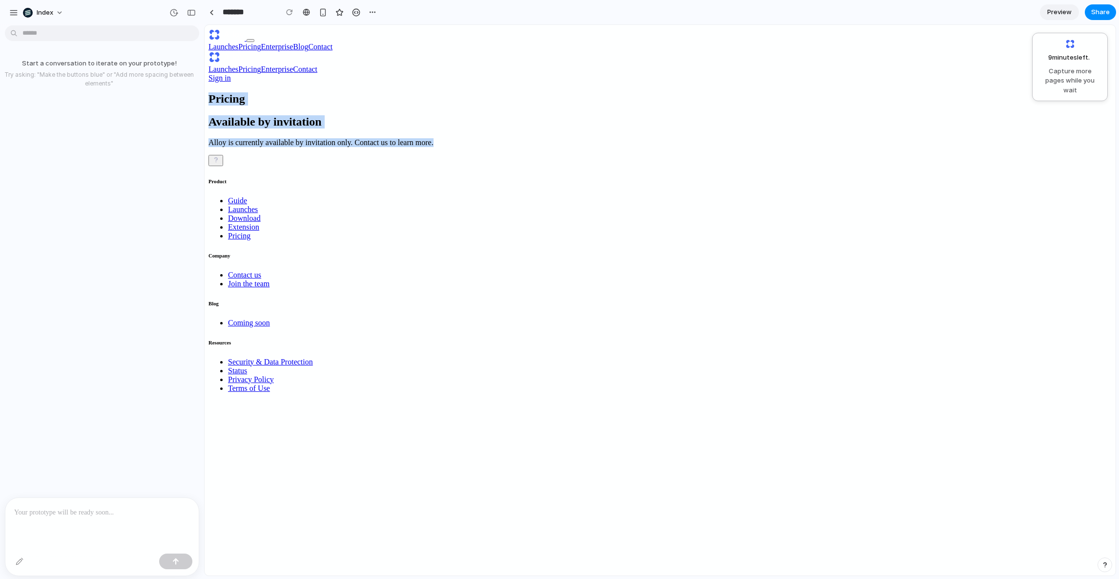
drag, startPoint x: 464, startPoint y: 173, endPoint x: 546, endPoint y: 323, distance: 170.4
click at [546, 166] on main "Pricing Available by invitation Alloy is currently available by invitation only…" at bounding box center [659, 129] width 903 height 74
click at [69, 517] on div at bounding box center [101, 523] width 193 height 52
click at [391, 166] on main "Pricing Available by invitation Alloy is currently available by invitation only…" at bounding box center [659, 129] width 903 height 74
click at [238, 65] on link "Launches" at bounding box center [223, 69] width 30 height 8
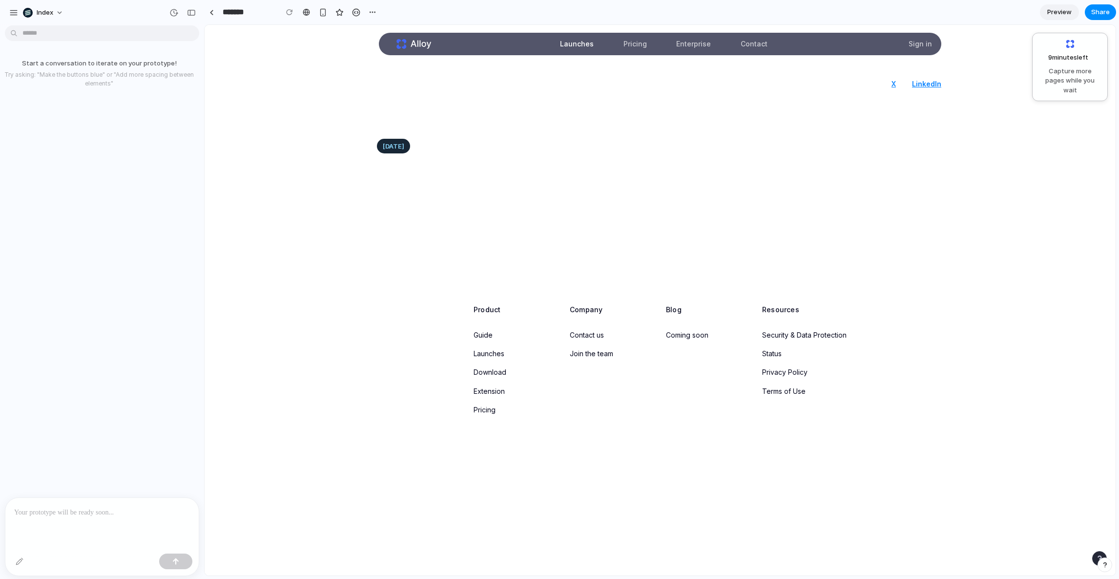
click at [684, 44] on link "Enterprise" at bounding box center [693, 44] width 46 height 22
click at [623, 44] on link "Pricing" at bounding box center [635, 44] width 35 height 22
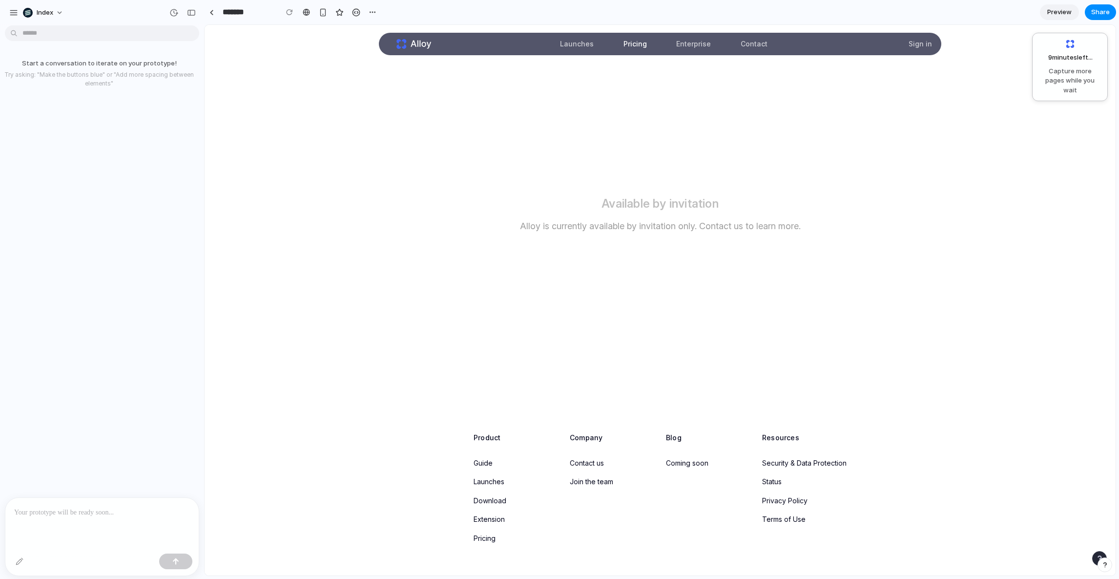
click at [573, 44] on link "Launches" at bounding box center [576, 44] width 45 height 22
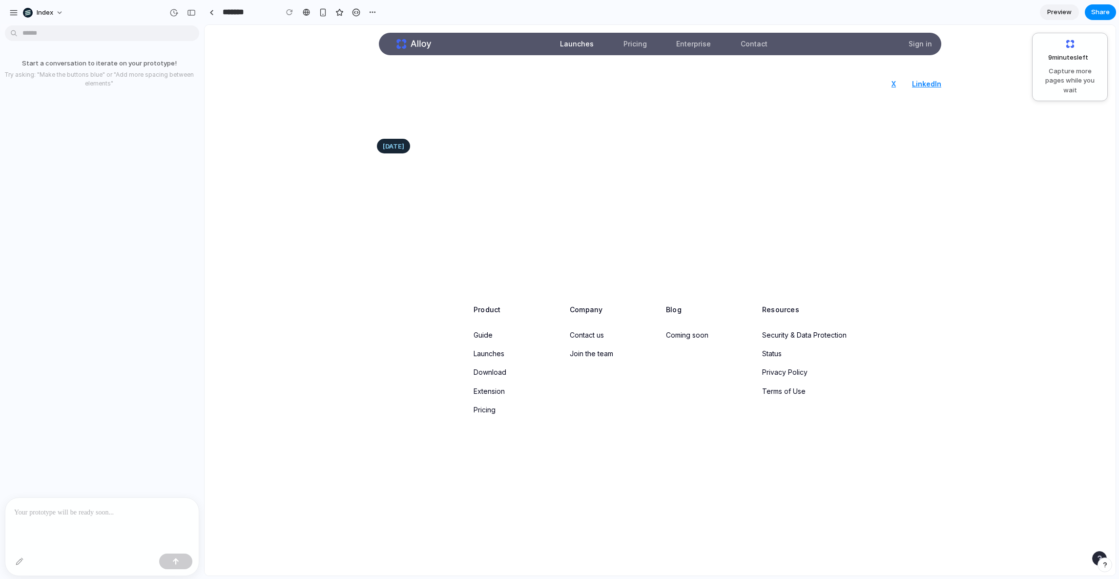
click at [642, 44] on link "Pricing" at bounding box center [635, 44] width 35 height 22
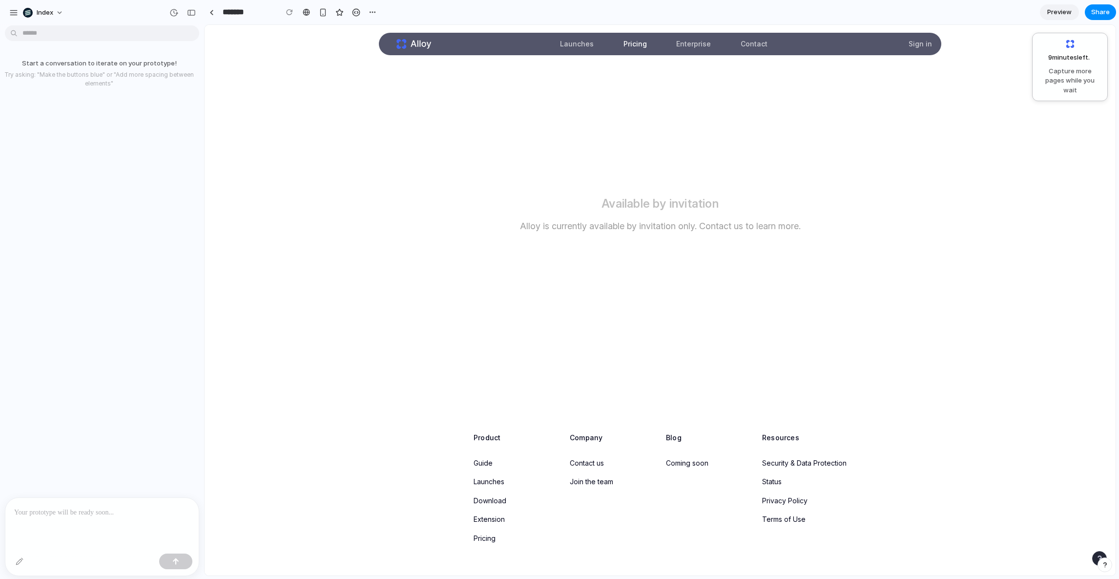
click at [405, 43] on icon at bounding box center [413, 44] width 36 height 20
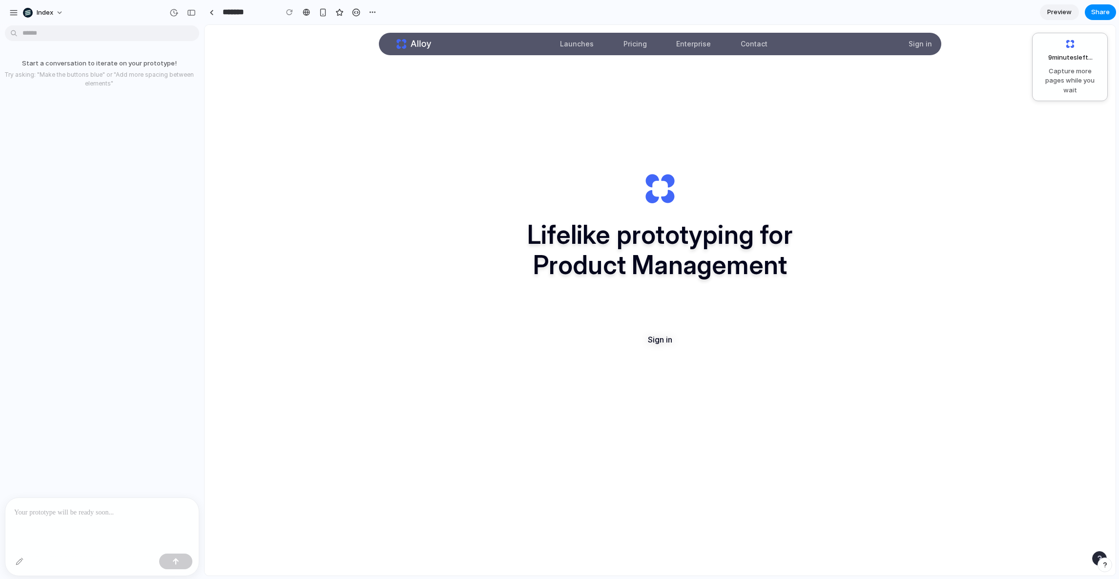
click at [577, 44] on link "Launches" at bounding box center [576, 44] width 45 height 22
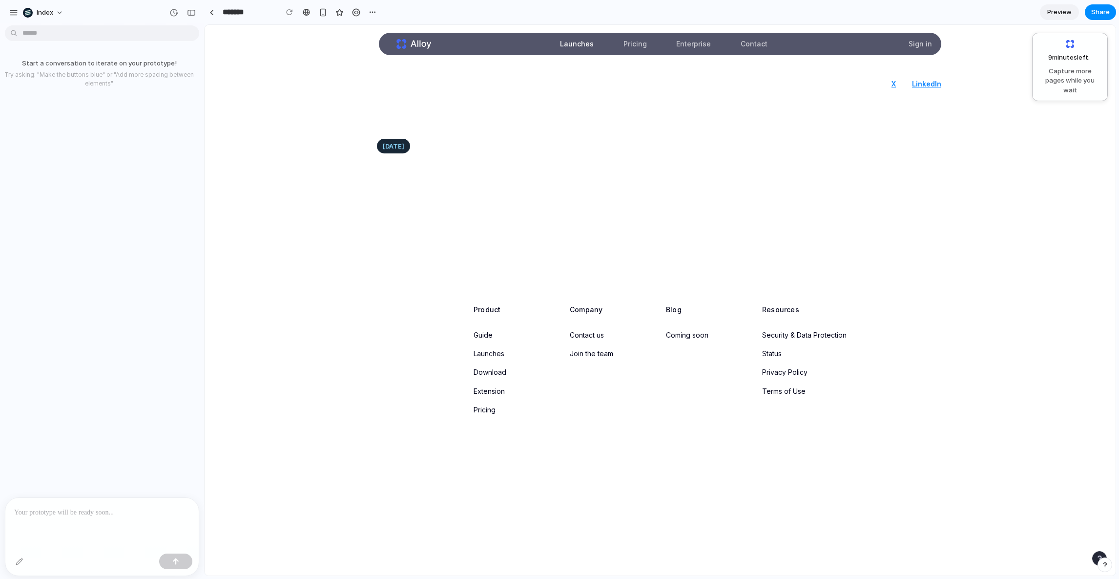
click at [632, 46] on link "Pricing" at bounding box center [635, 44] width 35 height 22
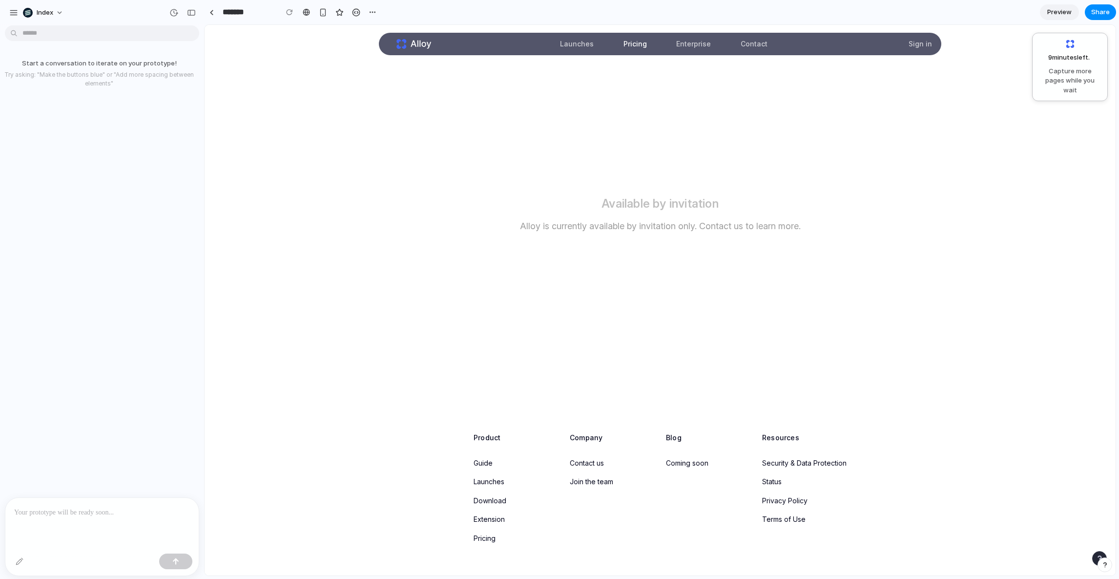
click at [563, 46] on link "Launches" at bounding box center [576, 44] width 45 height 22
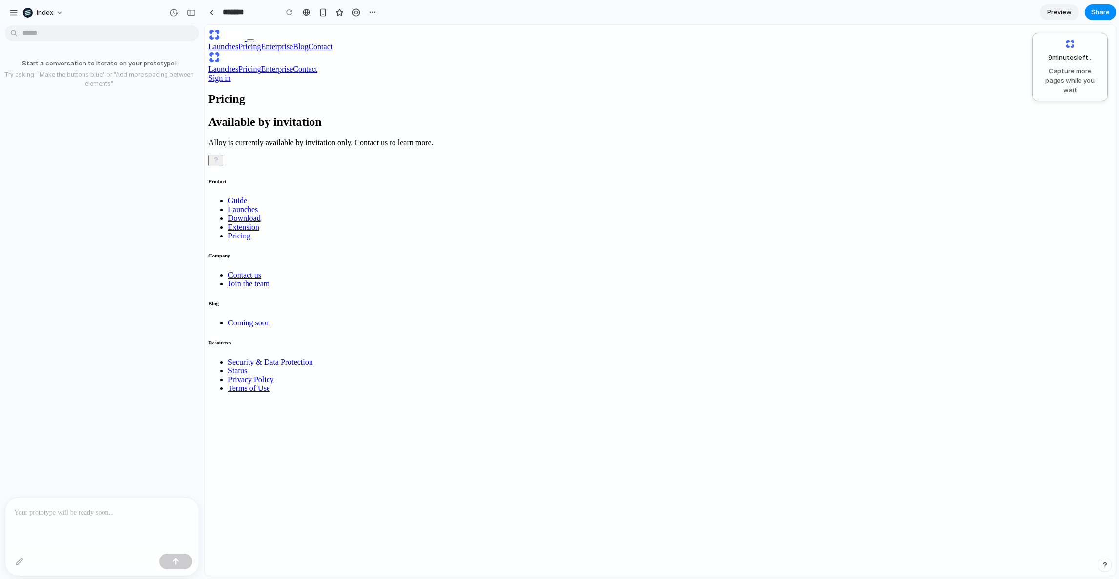
click at [238, 65] on link "Launches" at bounding box center [223, 69] width 30 height 8
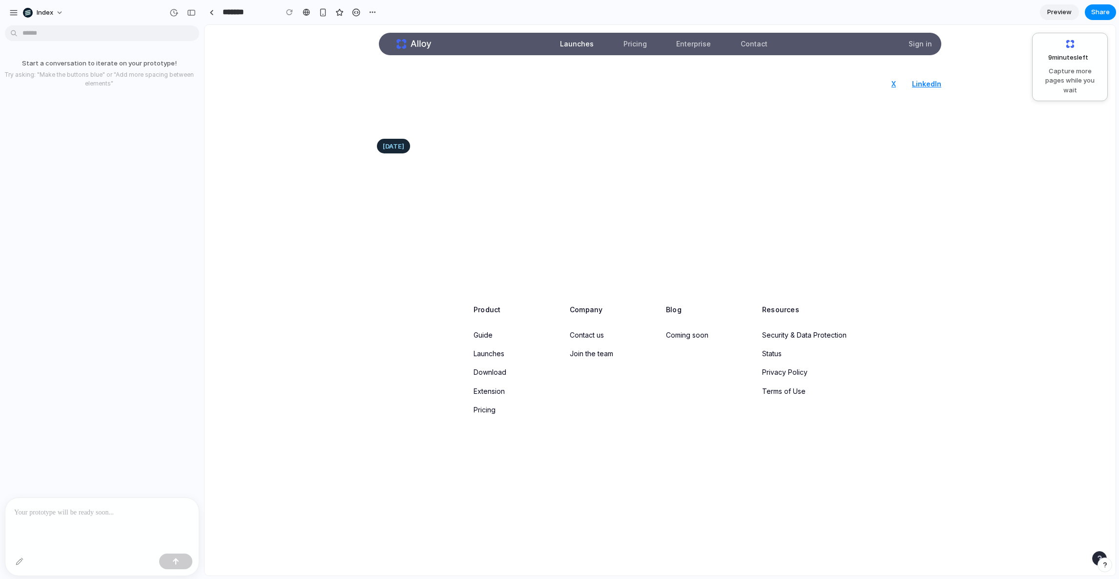
click at [583, 47] on link "Launches" at bounding box center [576, 44] width 45 height 22
click at [623, 47] on link "Pricing" at bounding box center [635, 44] width 35 height 22
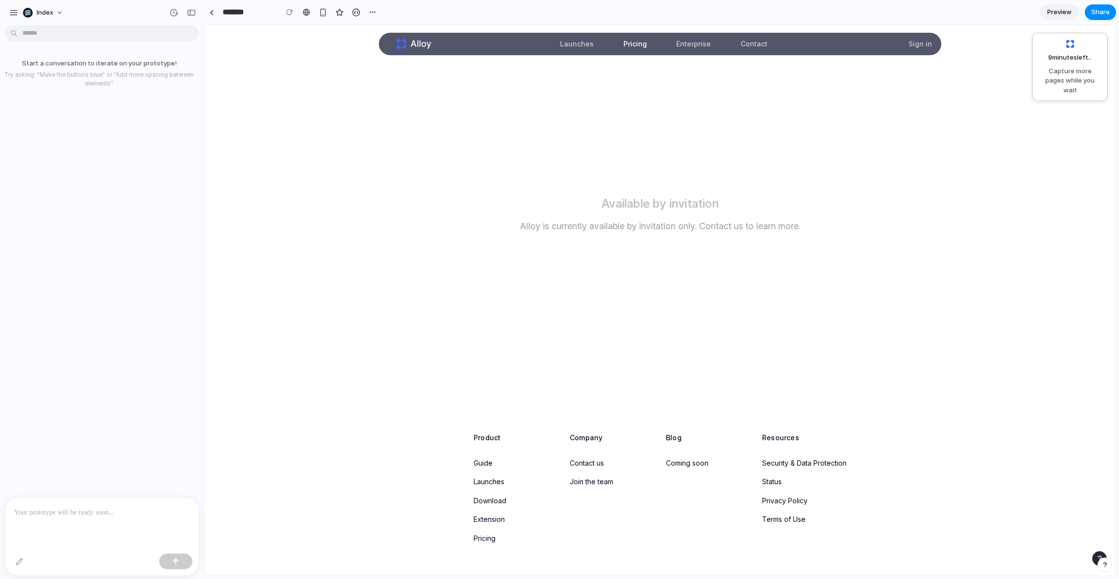
click at [576, 47] on link "Launches" at bounding box center [576, 44] width 45 height 22
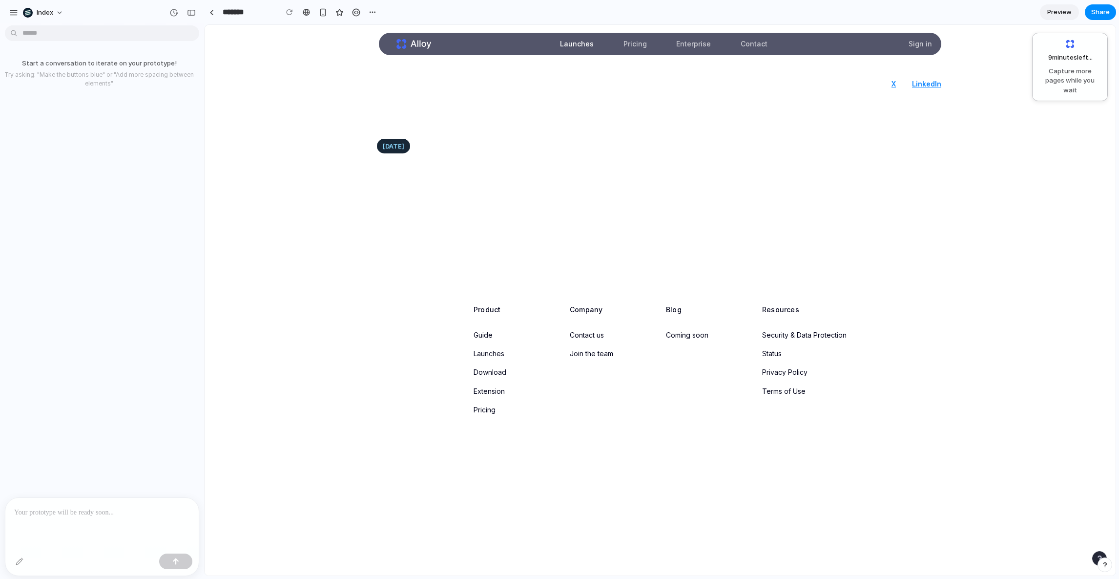
click at [634, 46] on link "Pricing" at bounding box center [635, 44] width 35 height 22
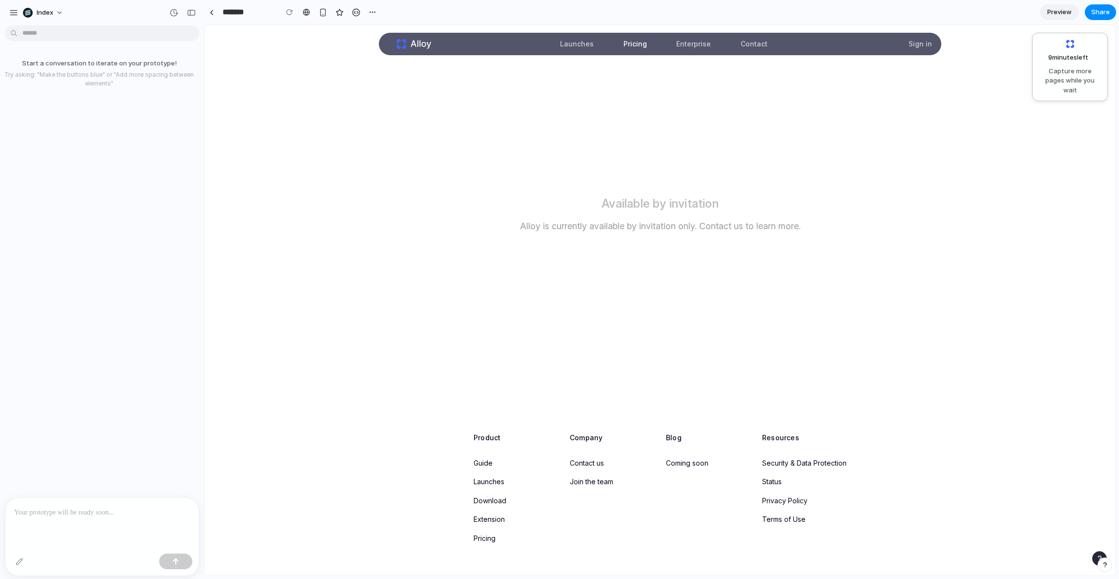
click at [574, 46] on link "Launches" at bounding box center [576, 44] width 45 height 22
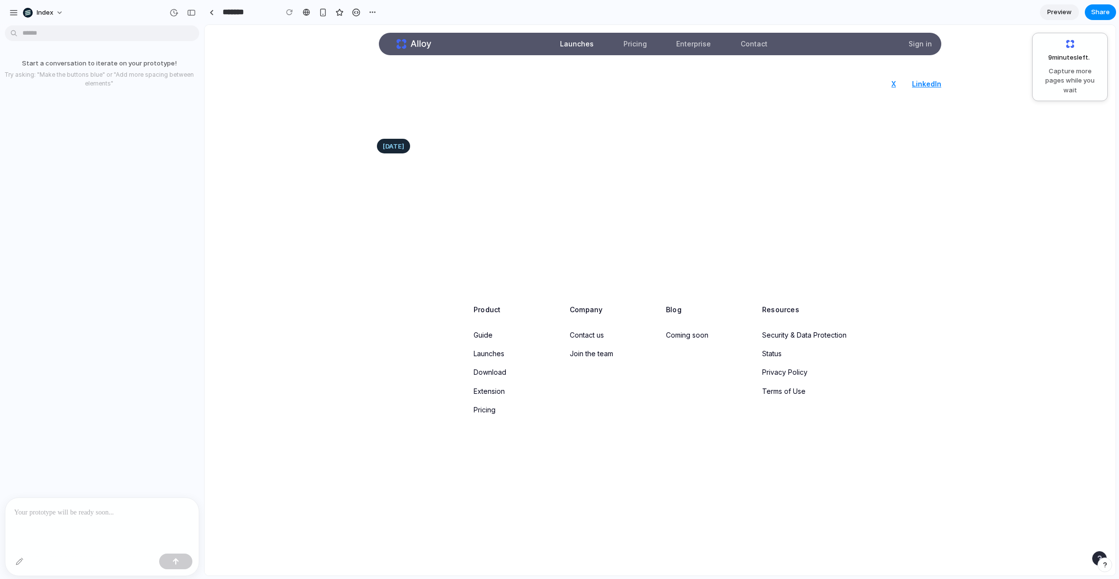
click at [630, 46] on link "Pricing" at bounding box center [635, 44] width 35 height 22
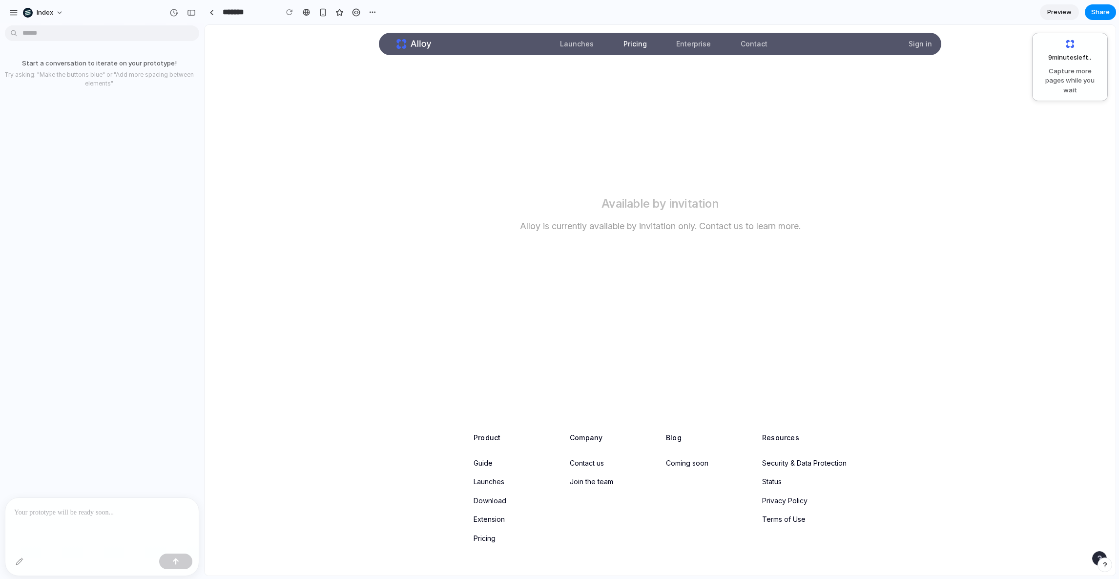
click at [570, 44] on link "Launches" at bounding box center [576, 44] width 45 height 22
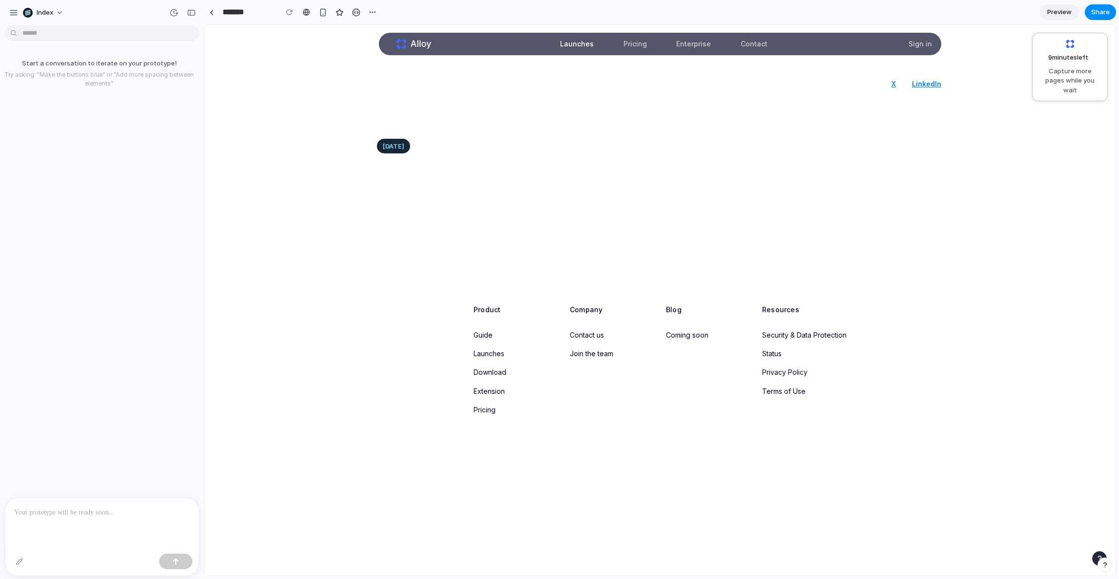
click at [640, 44] on link "Pricing" at bounding box center [635, 44] width 35 height 22
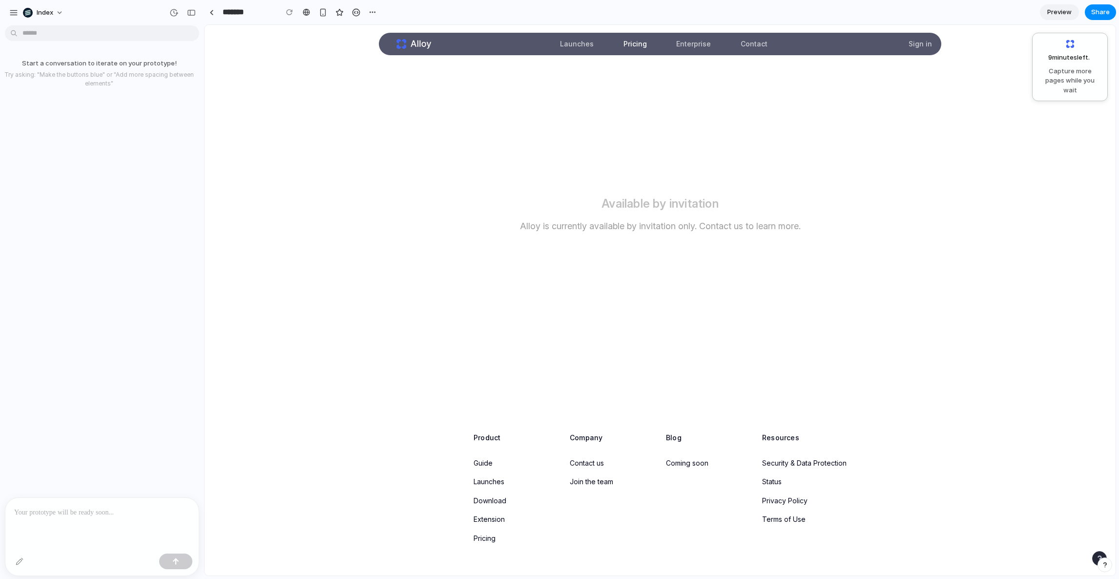
click at [565, 44] on link "Launches" at bounding box center [576, 44] width 45 height 22
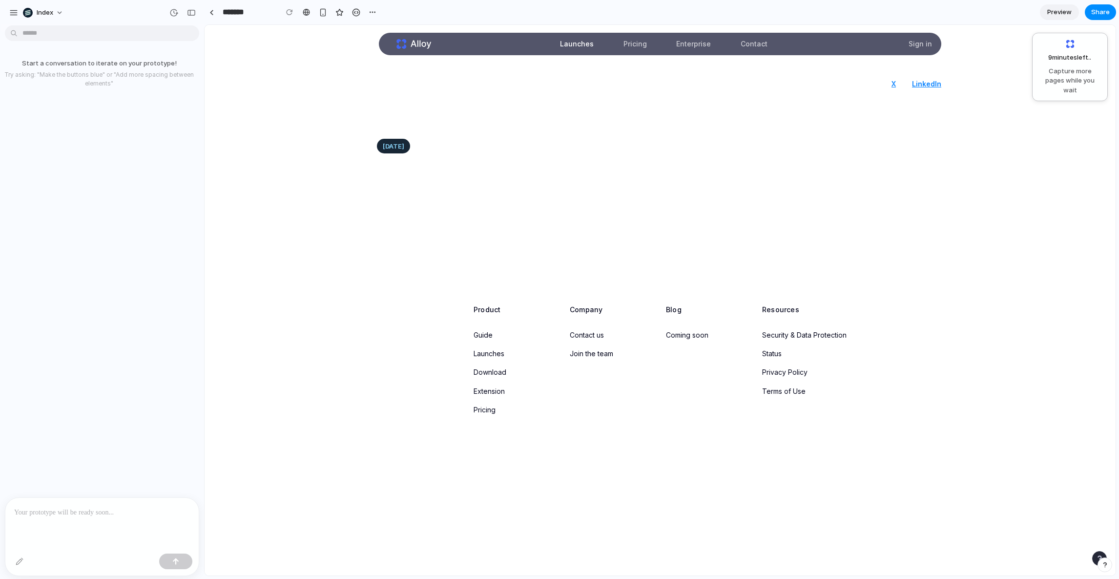
click at [648, 44] on link "Pricing" at bounding box center [635, 44] width 35 height 22
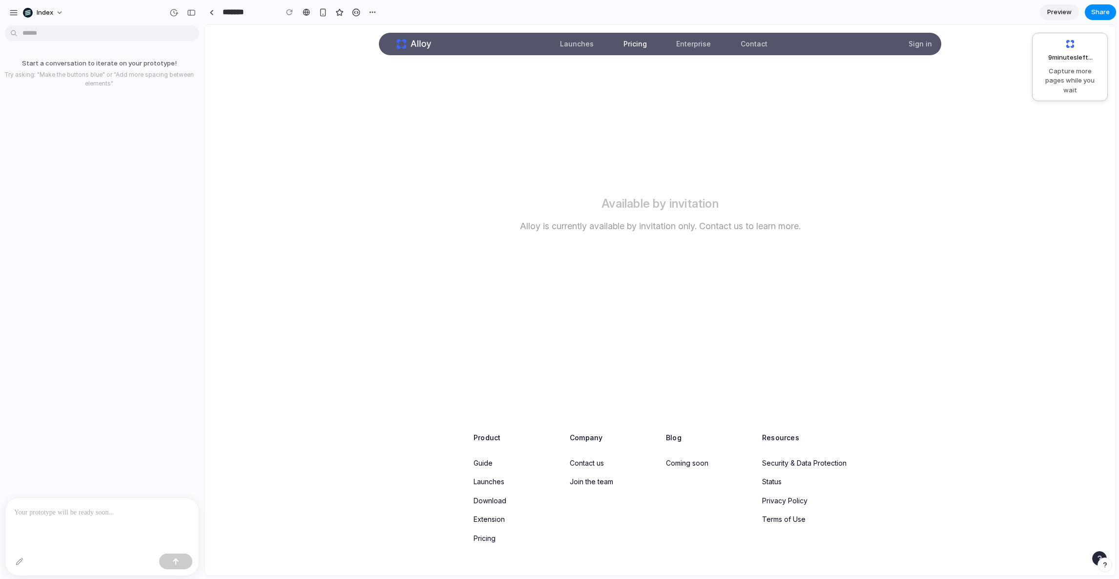
click at [566, 42] on link "Launches" at bounding box center [576, 44] width 45 height 22
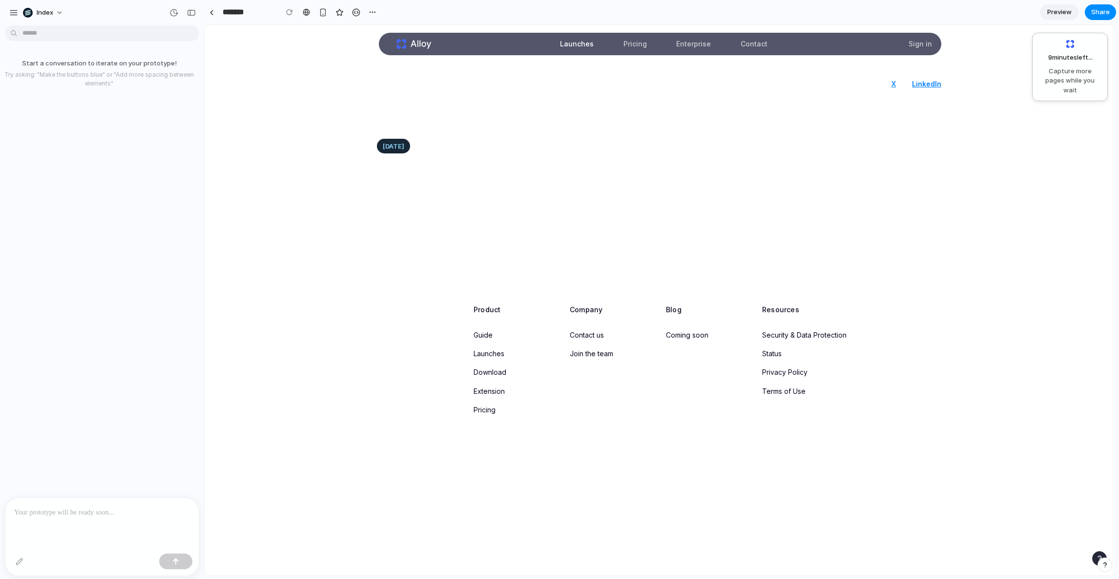
click at [640, 42] on link "Pricing" at bounding box center [635, 44] width 35 height 22
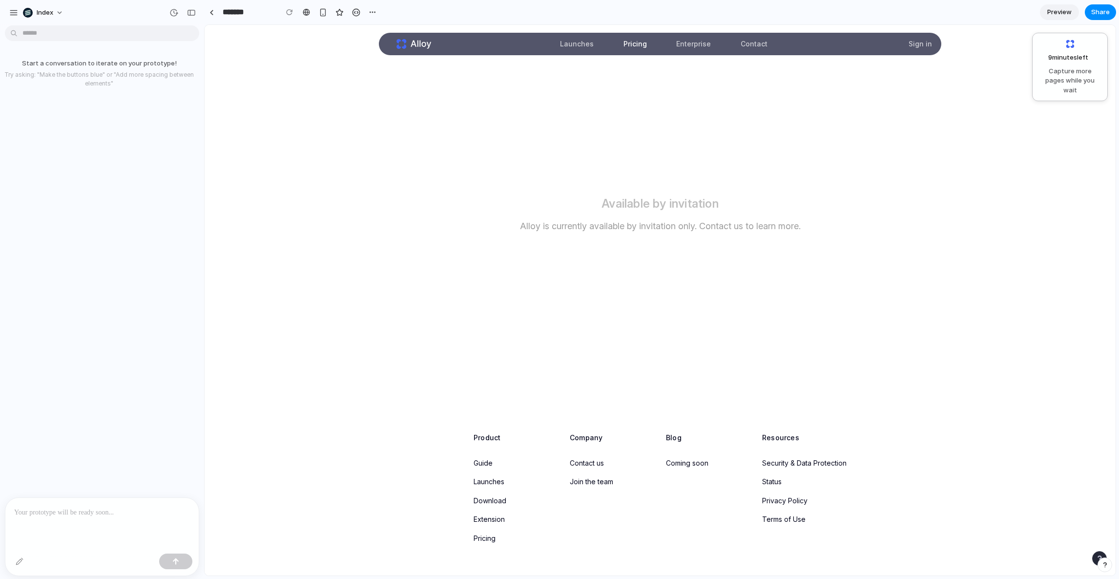
click at [482, 483] on link "Launches" at bounding box center [489, 481] width 31 height 8
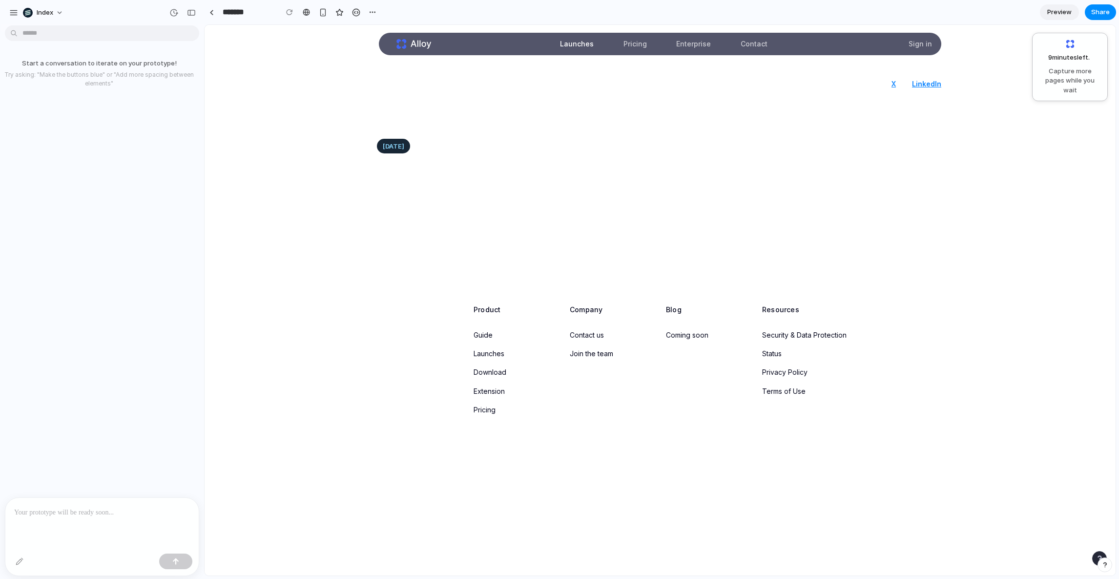
click at [778, 373] on link "Privacy Policy" at bounding box center [784, 372] width 45 height 8
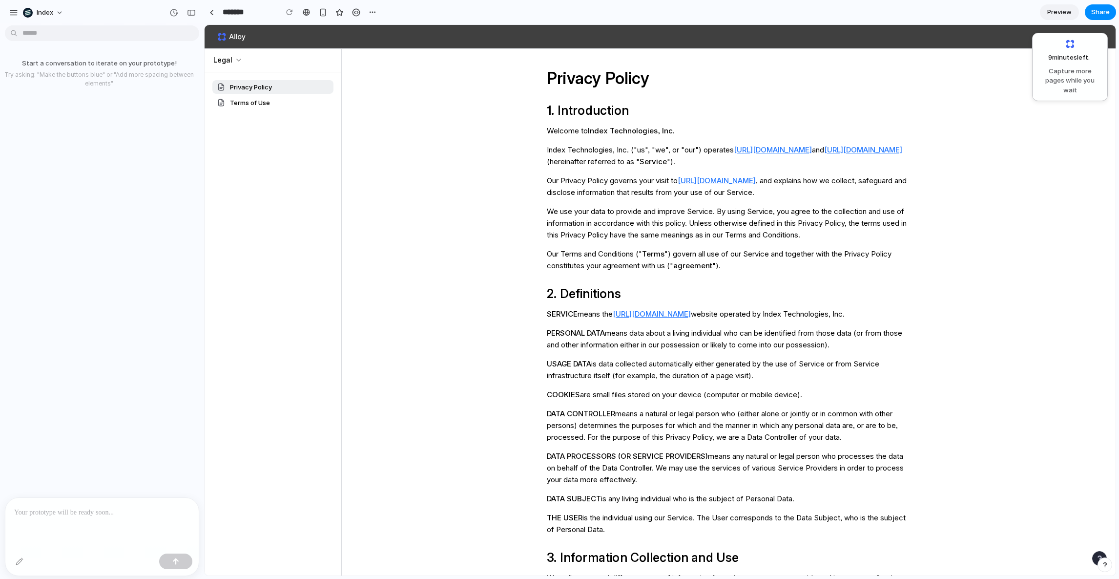
click at [236, 39] on icon at bounding box center [237, 37] width 16 height 6
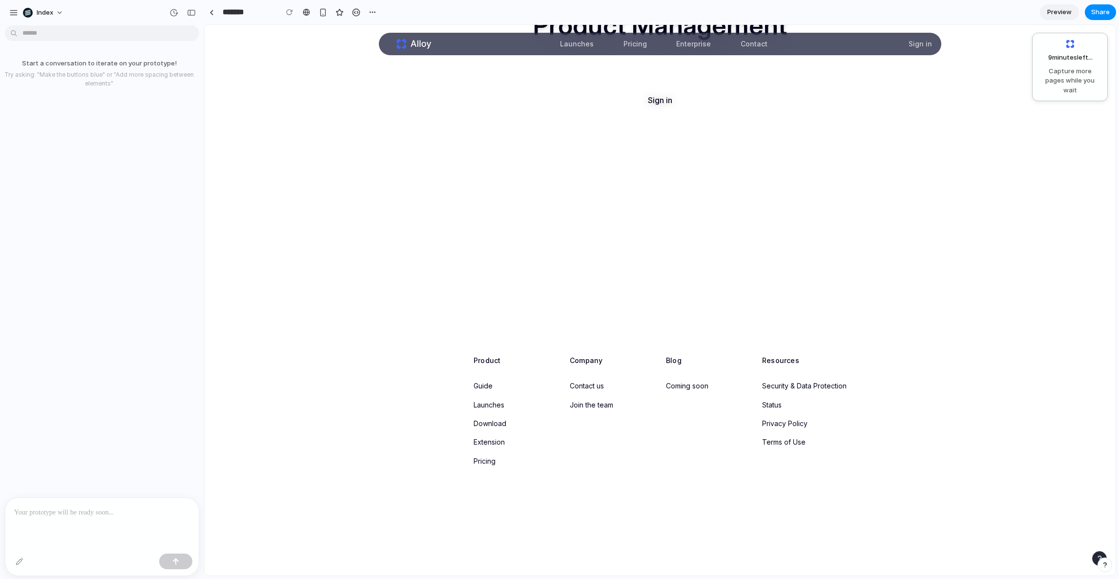
scroll to position [264, 0]
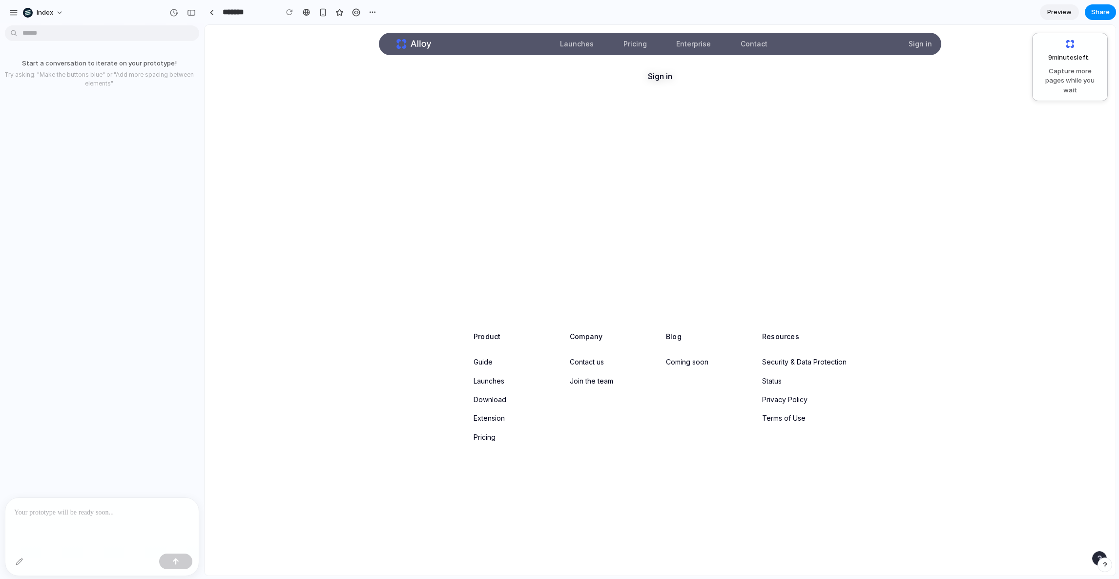
click at [474, 360] on link "Guide" at bounding box center [483, 361] width 19 height 8
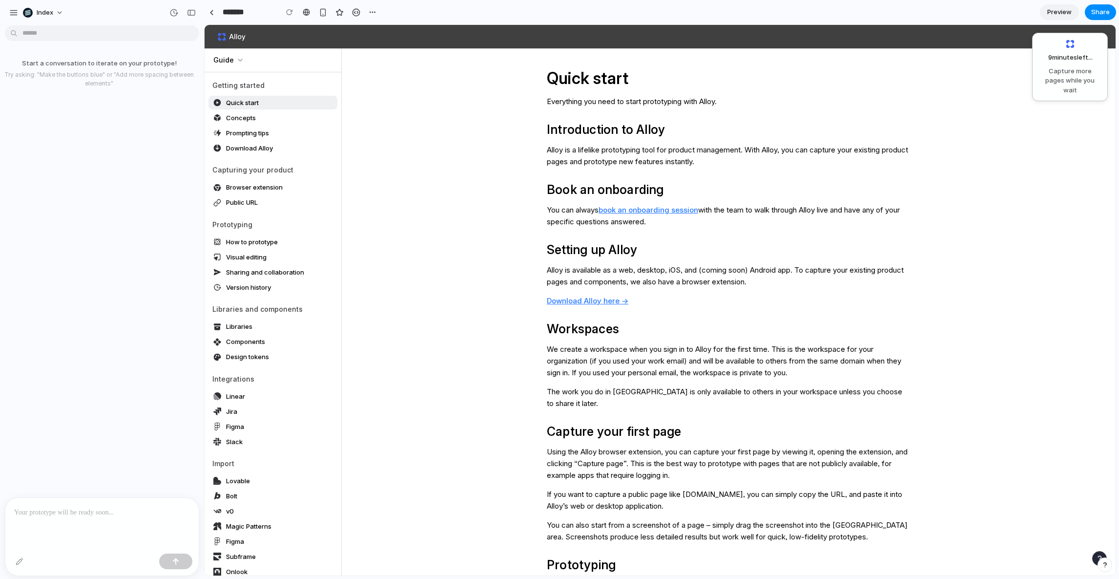
scroll to position [0, 0]
click at [264, 121] on link "Concepts" at bounding box center [272, 118] width 129 height 14
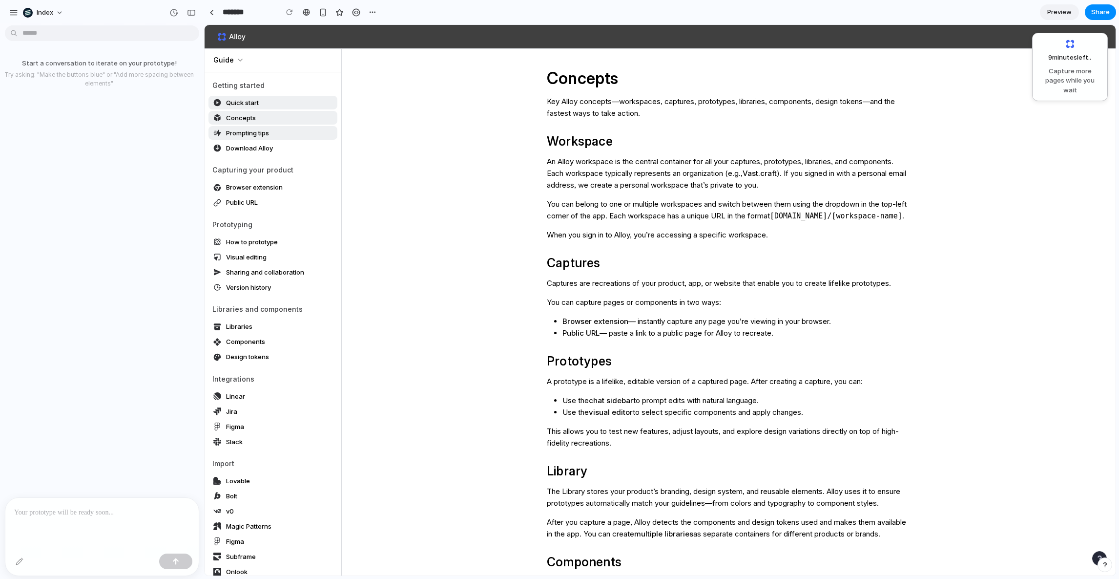
click at [260, 129] on span "Prompting tips" at bounding box center [247, 133] width 43 height 10
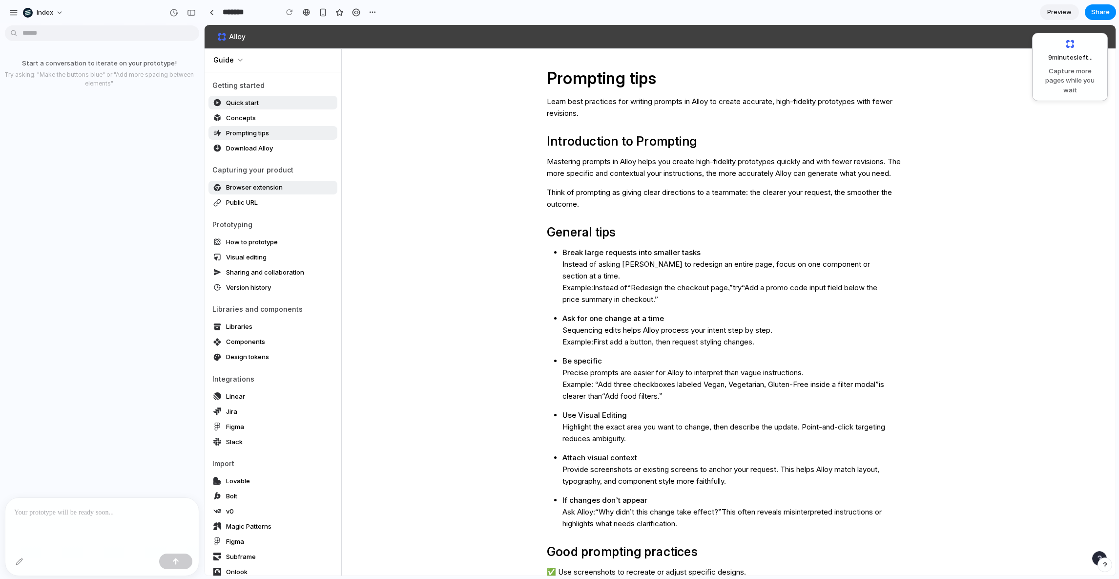
click at [268, 192] on link "Browser extension" at bounding box center [272, 188] width 129 height 14
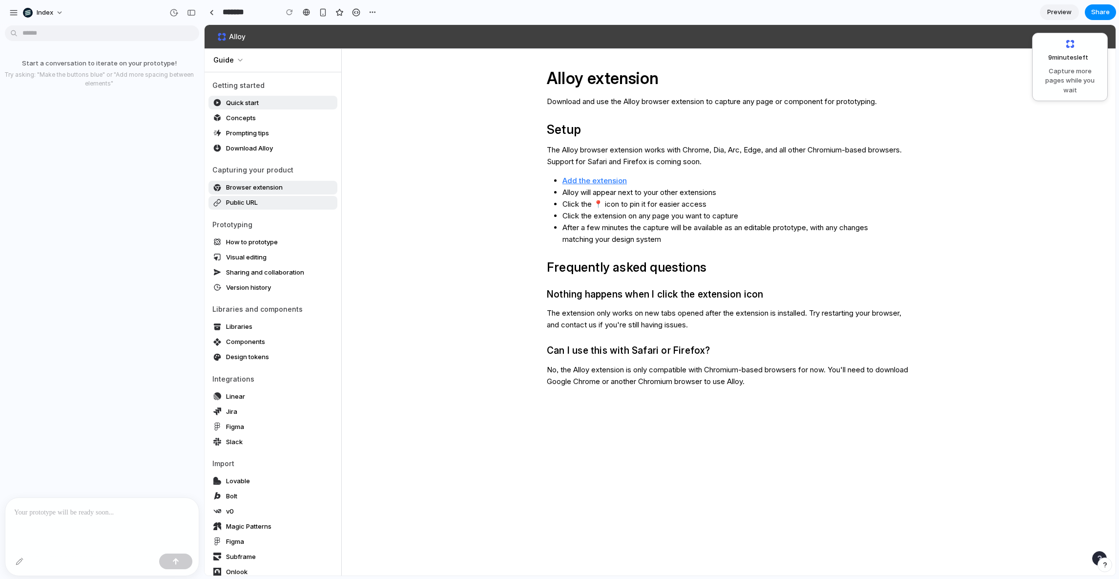
click at [263, 207] on link "Public URL" at bounding box center [272, 203] width 129 height 14
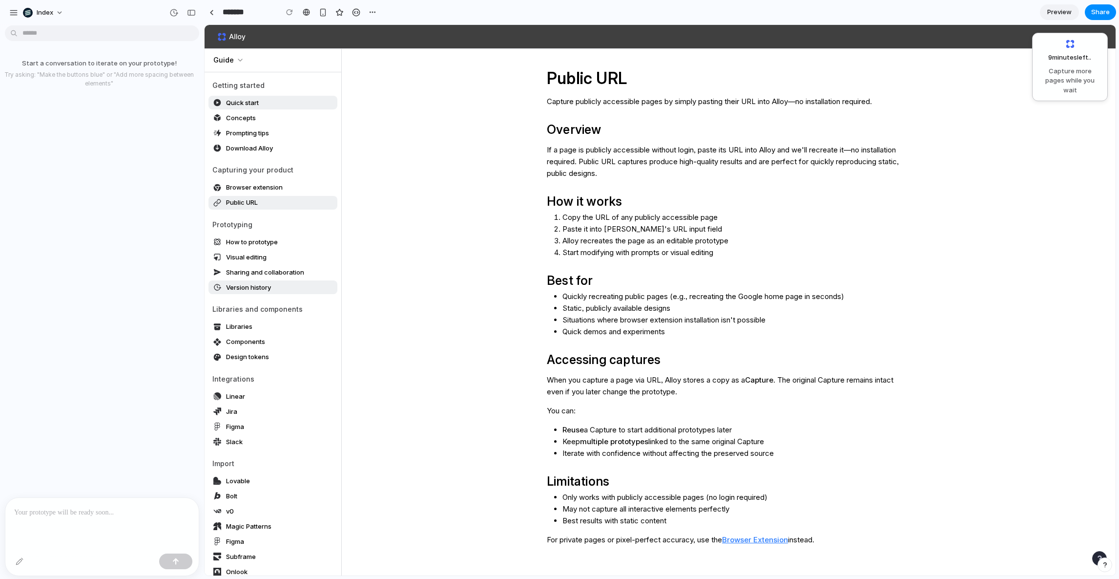
click at [263, 280] on link "Version history" at bounding box center [272, 287] width 129 height 14
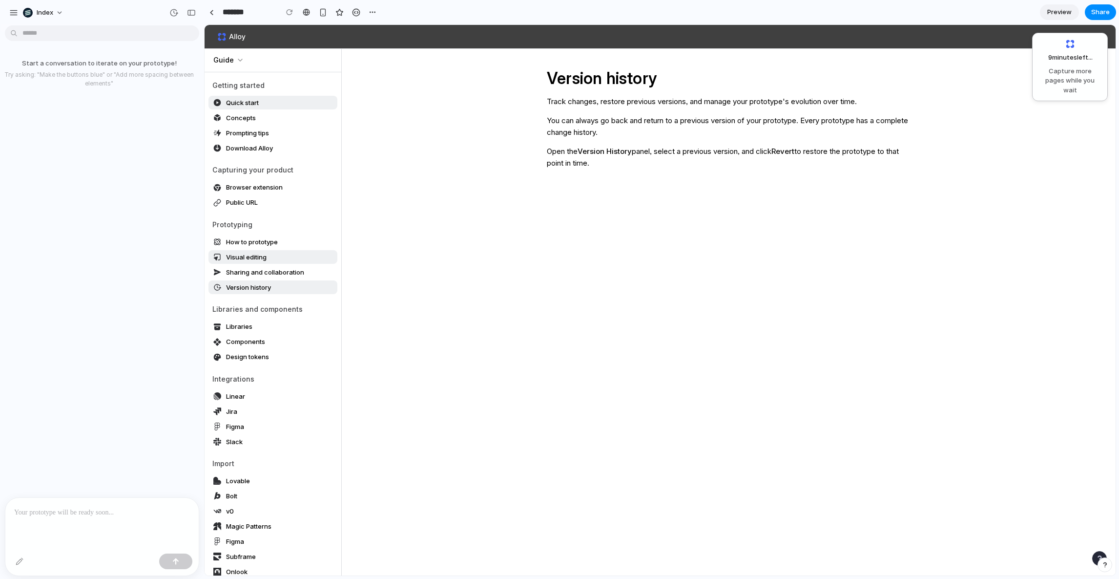
click at [253, 254] on span "Visual editing" at bounding box center [246, 257] width 41 height 10
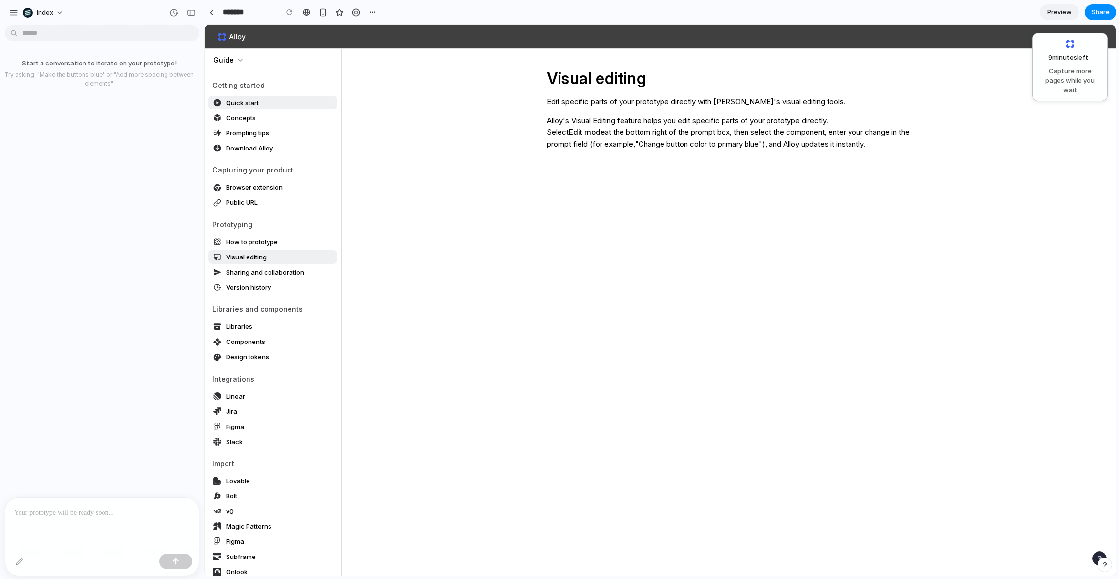
click at [258, 368] on ul "Getting started Quick start Concepts Prompting tips Download Alloy Capturing yo…" at bounding box center [272, 409] width 121 height 659
click at [249, 341] on span "Components" at bounding box center [245, 341] width 39 height 10
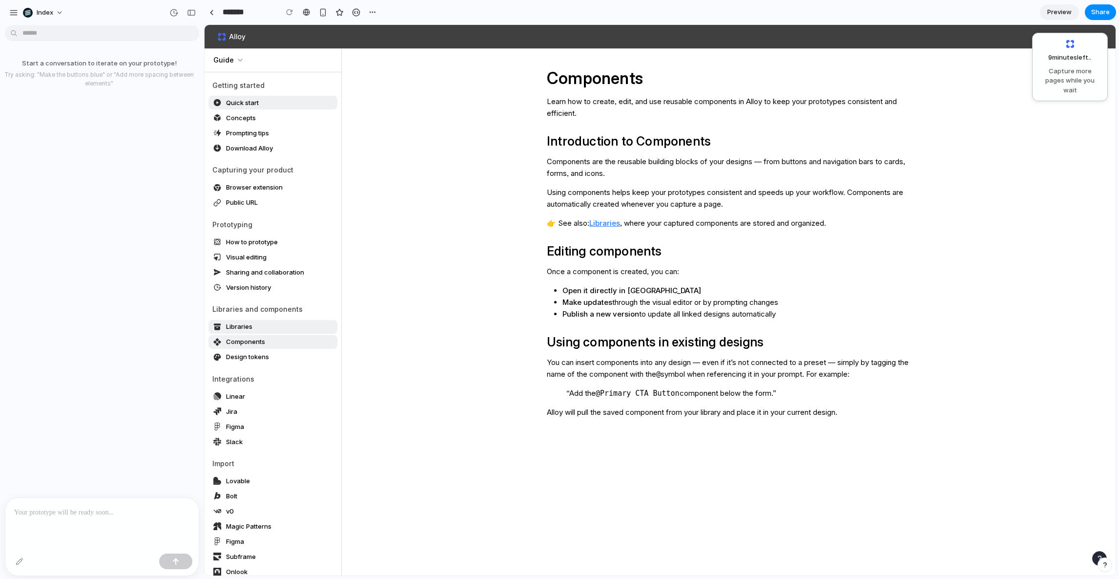
click at [238, 329] on span "Libraries" at bounding box center [239, 326] width 26 height 10
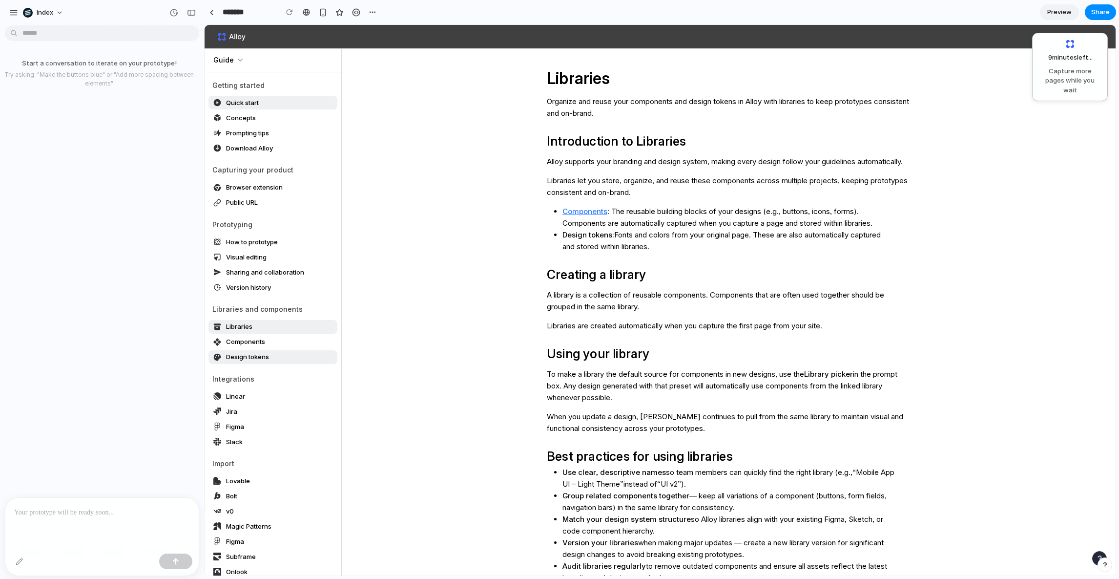
click at [247, 352] on span "Design tokens" at bounding box center [247, 357] width 43 height 10
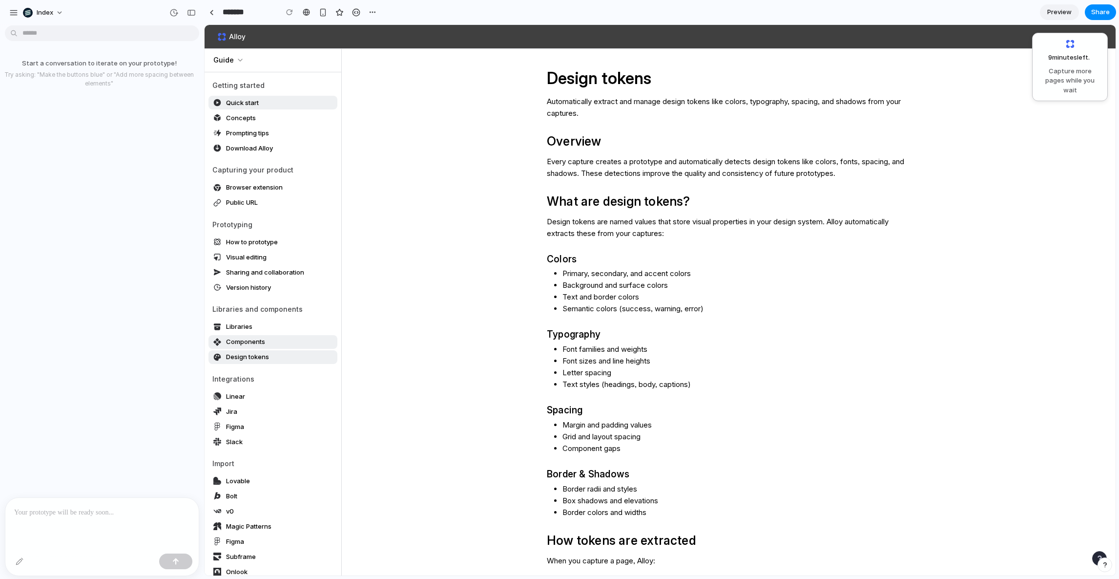
click at [244, 342] on span "Components" at bounding box center [245, 341] width 39 height 10
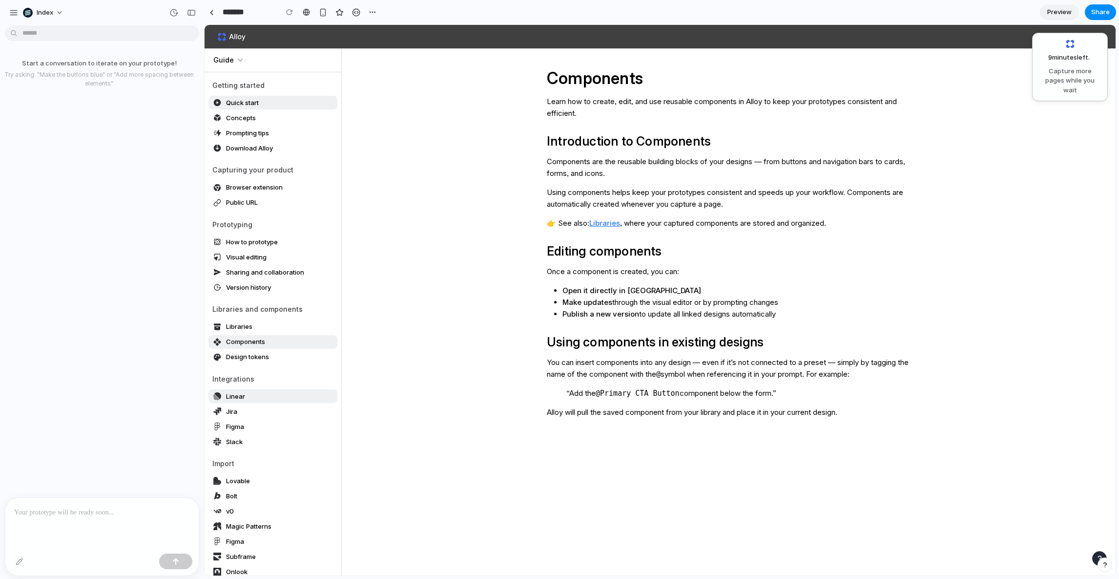
click at [242, 390] on link "Linear" at bounding box center [272, 396] width 129 height 14
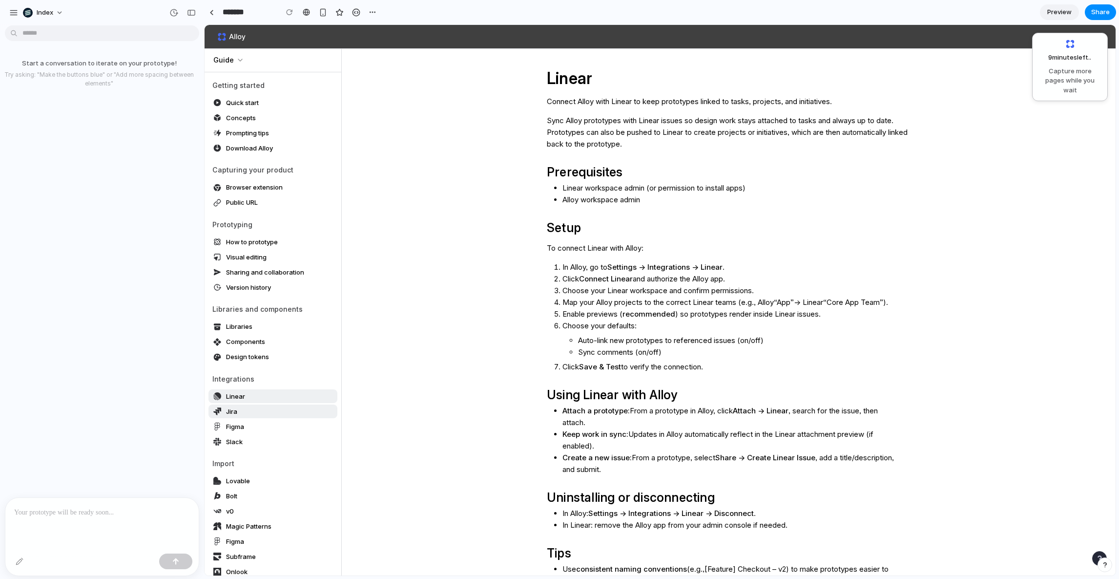
click at [237, 412] on link "Jira" at bounding box center [272, 411] width 129 height 14
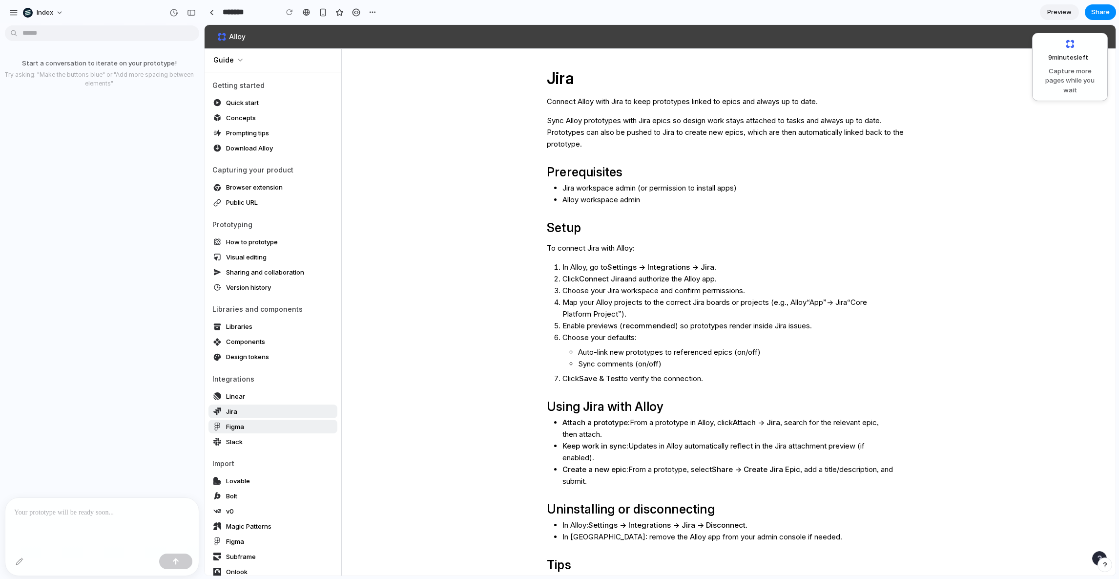
click at [237, 431] on span "Figma" at bounding box center [235, 426] width 18 height 10
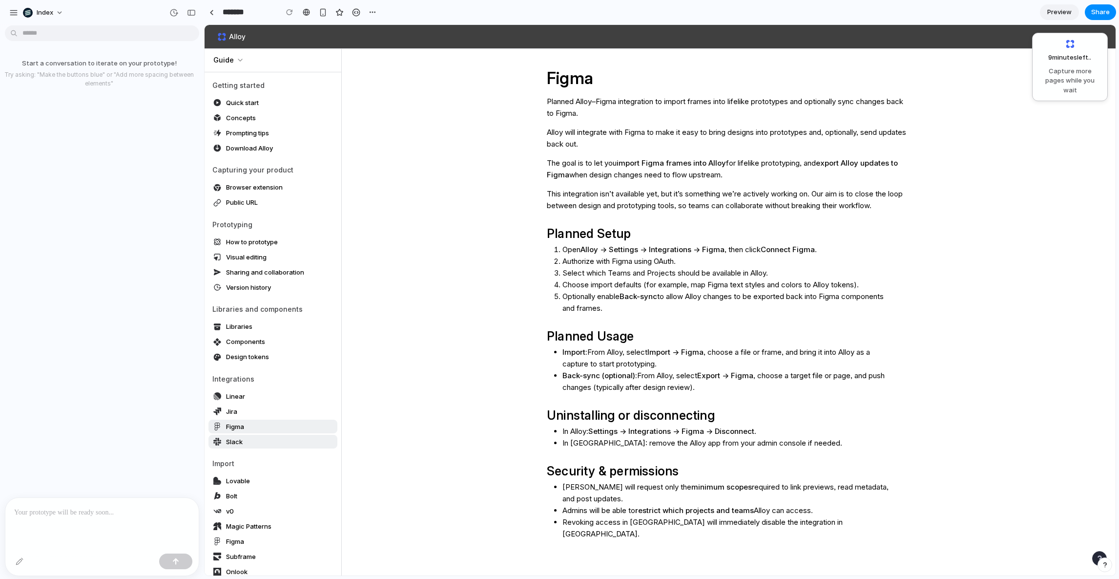
scroll to position [149, 0]
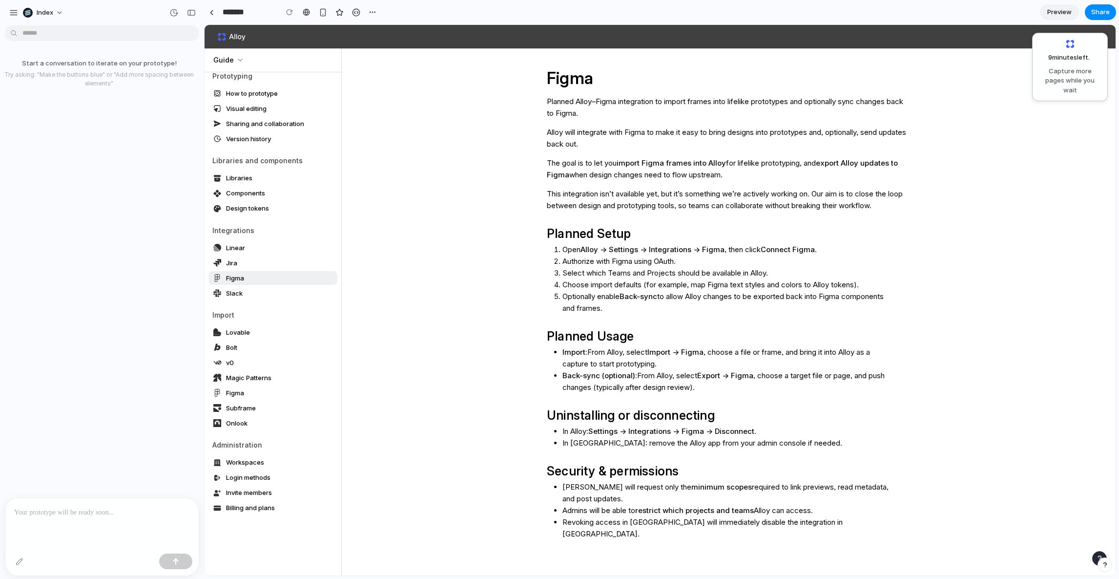
click at [349, 148] on main "Figma Planned Alloy–Figma integration to import frames into lifelike prototypes…" at bounding box center [660, 346] width 911 height 643
click at [247, 187] on link "Components" at bounding box center [272, 194] width 129 height 14
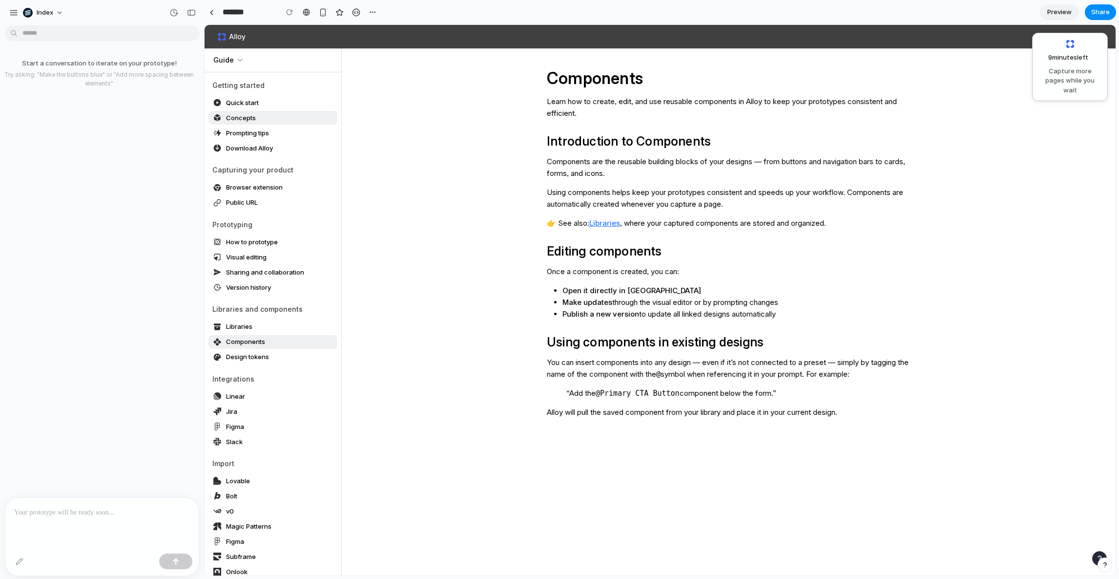
click at [243, 122] on span "Concepts" at bounding box center [241, 118] width 30 height 10
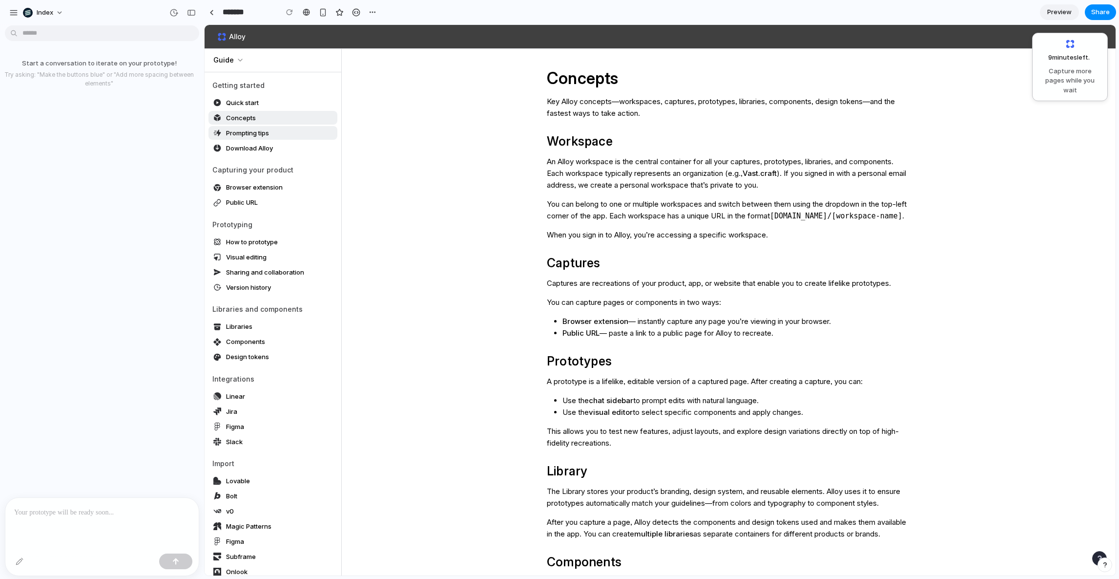
click at [244, 139] on link "Prompting tips" at bounding box center [272, 133] width 129 height 14
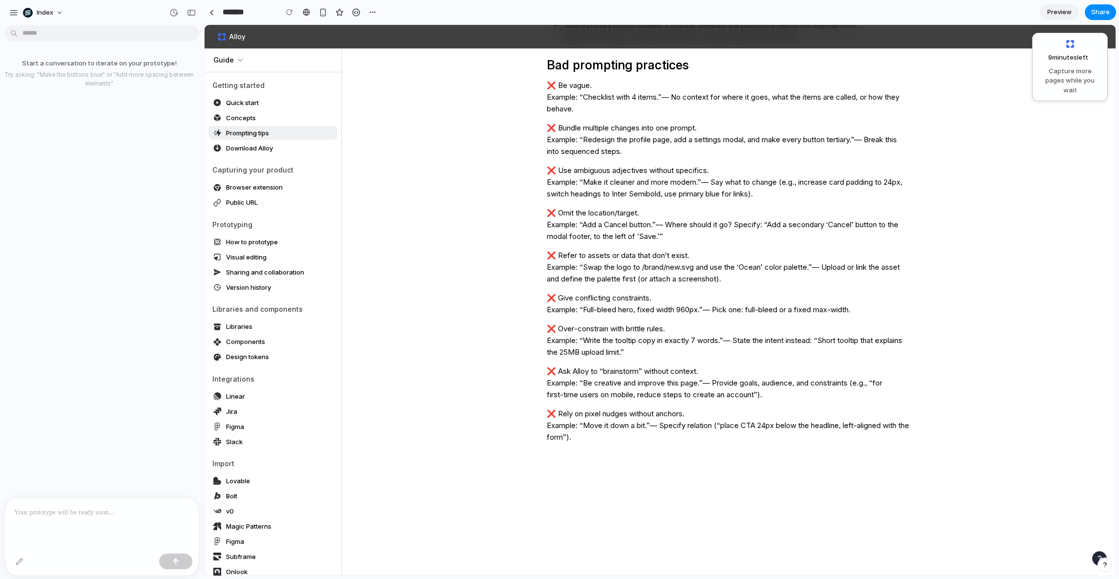
scroll to position [719, 0]
click at [256, 513] on link "v0" at bounding box center [272, 511] width 129 height 14
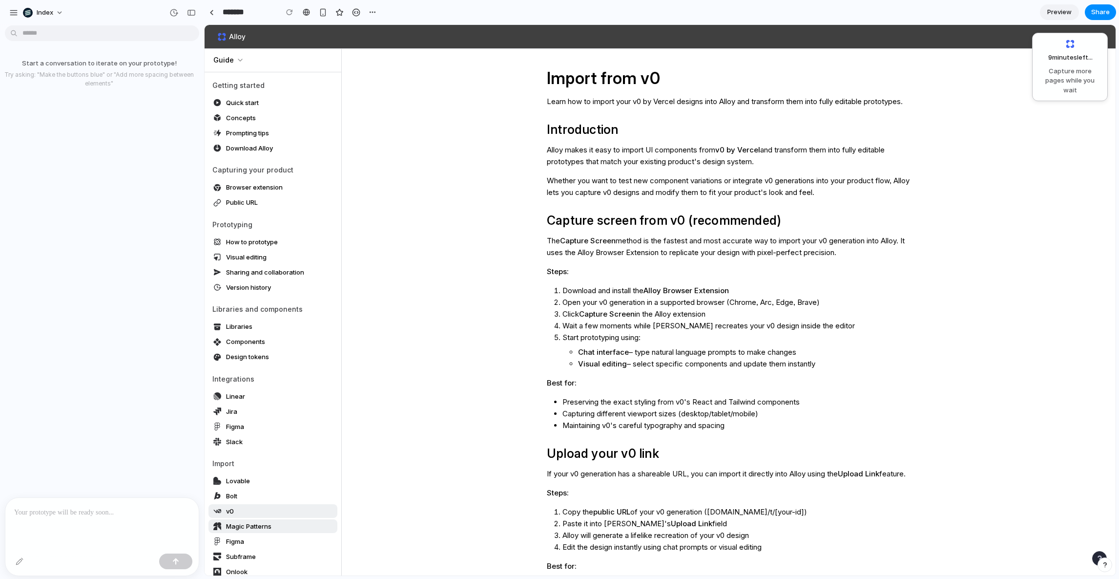
click at [253, 531] on link "Magic Patterns" at bounding box center [272, 526] width 129 height 14
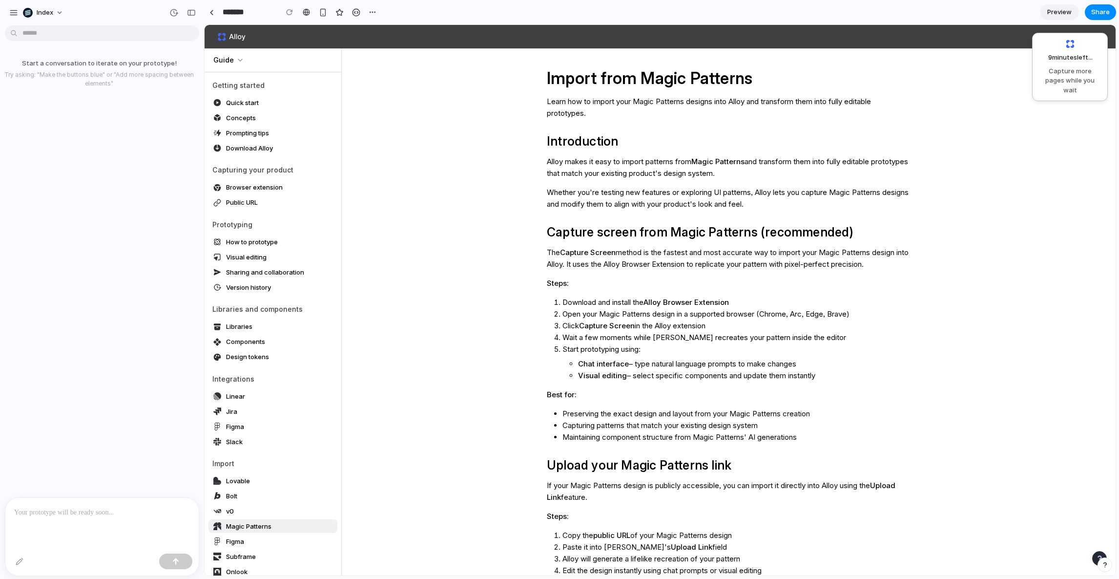
scroll to position [149, 0]
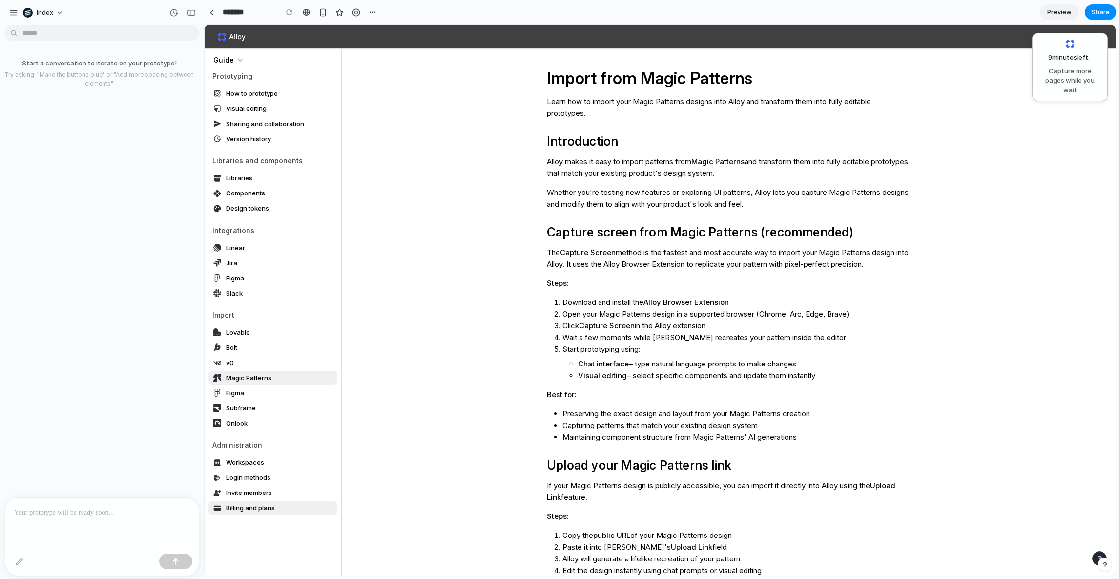
click at [251, 505] on span "Billing and plans" at bounding box center [250, 507] width 49 height 10
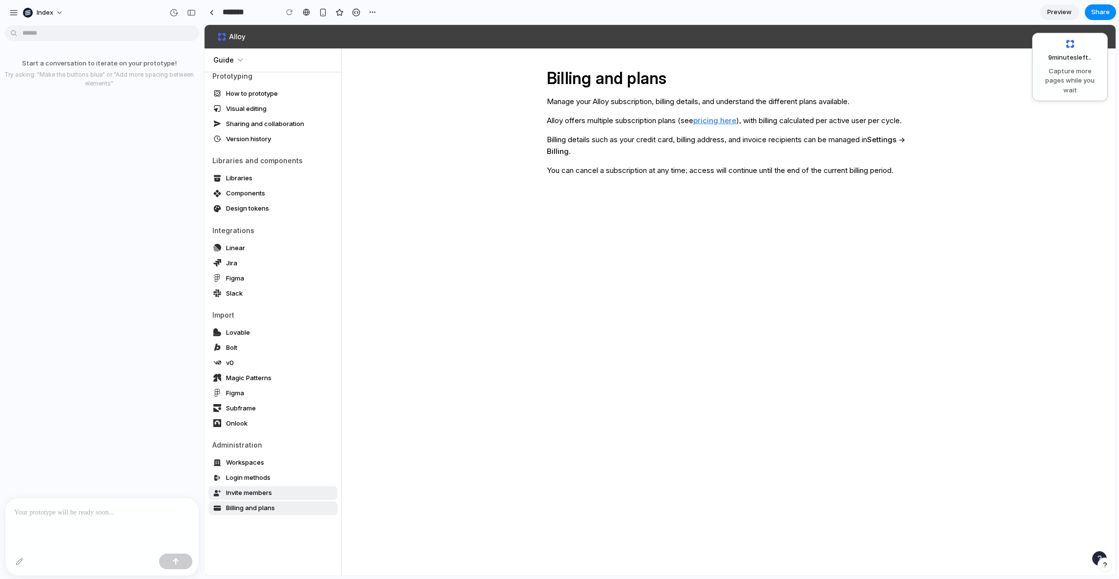
click at [250, 488] on span "Invite members" at bounding box center [249, 492] width 46 height 10
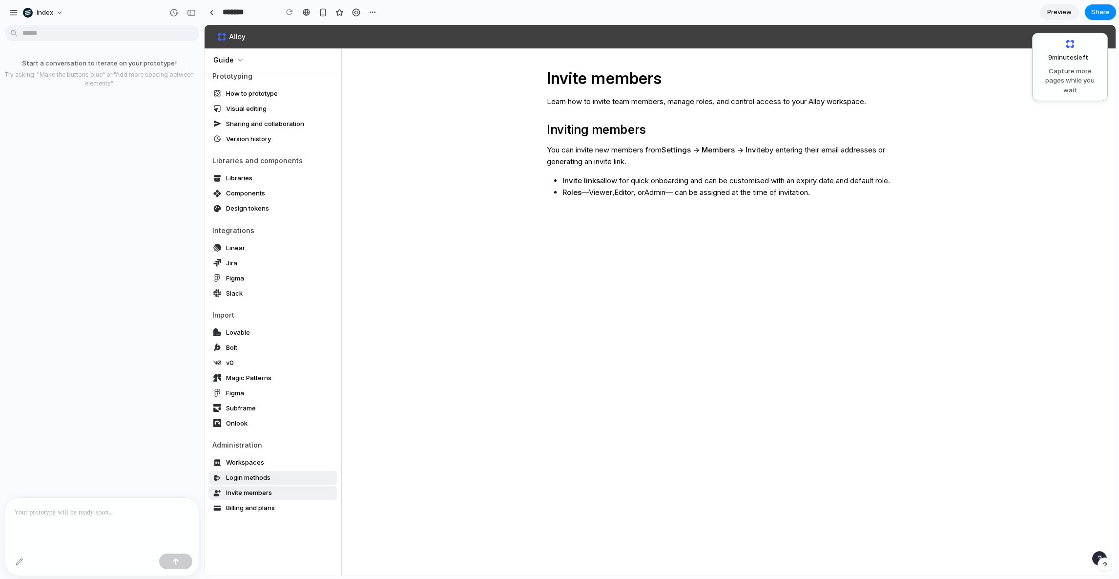
click at [250, 471] on link "Login methods" at bounding box center [272, 478] width 129 height 14
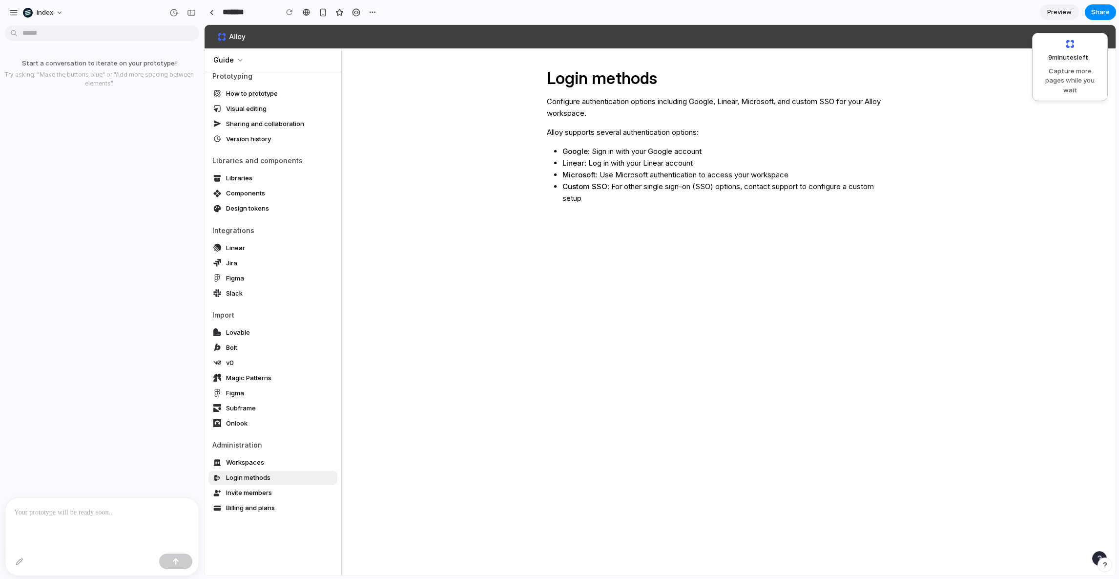
scroll to position [0, 0]
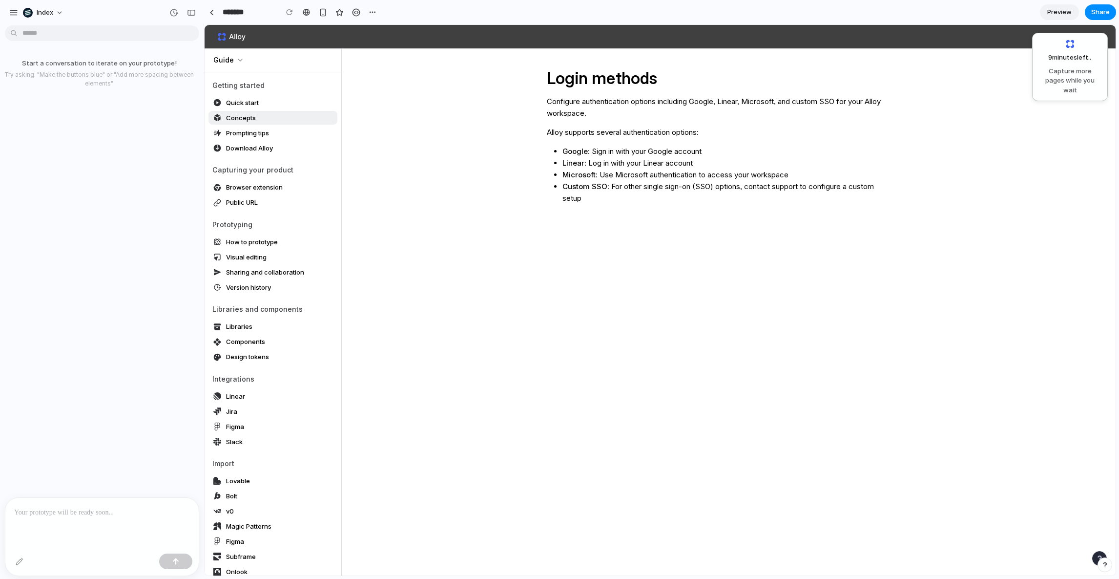
click at [238, 119] on span "Concepts" at bounding box center [241, 118] width 30 height 10
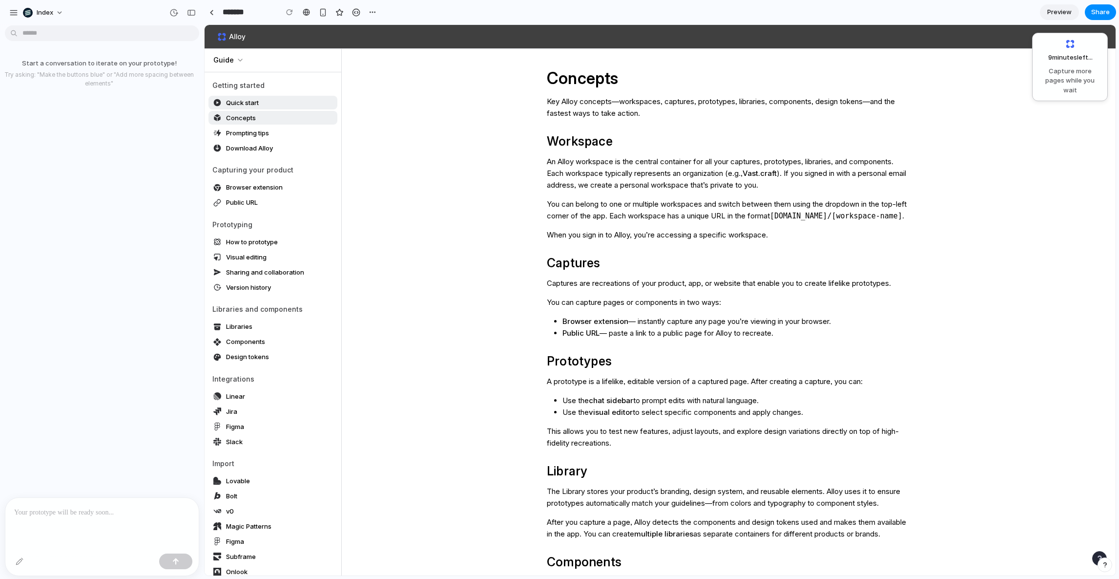
click at [237, 101] on span "Quick start" at bounding box center [242, 103] width 33 height 10
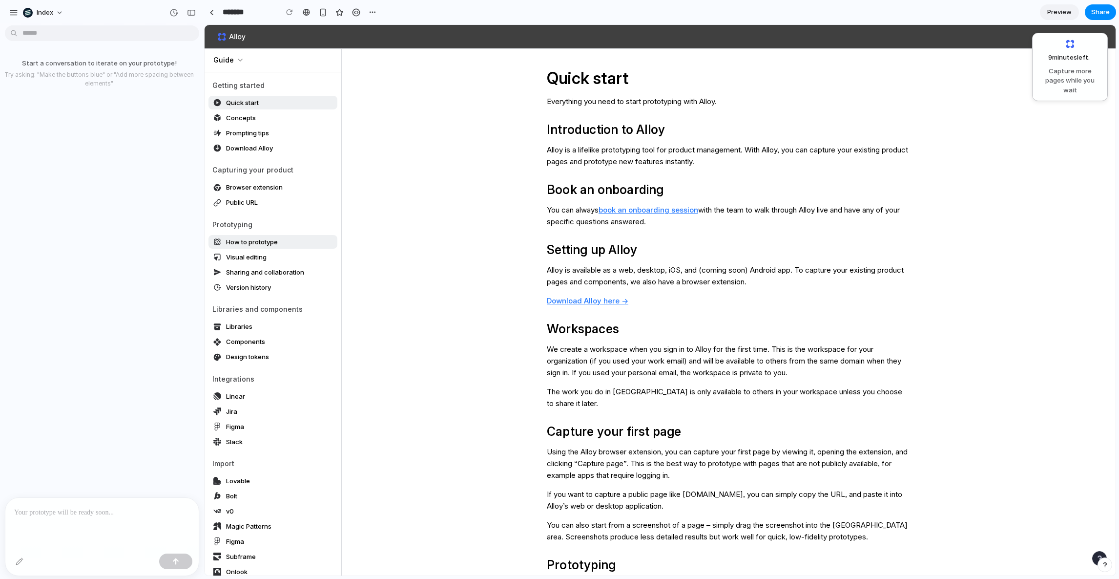
click at [238, 239] on span "How to prototype" at bounding box center [252, 242] width 52 height 10
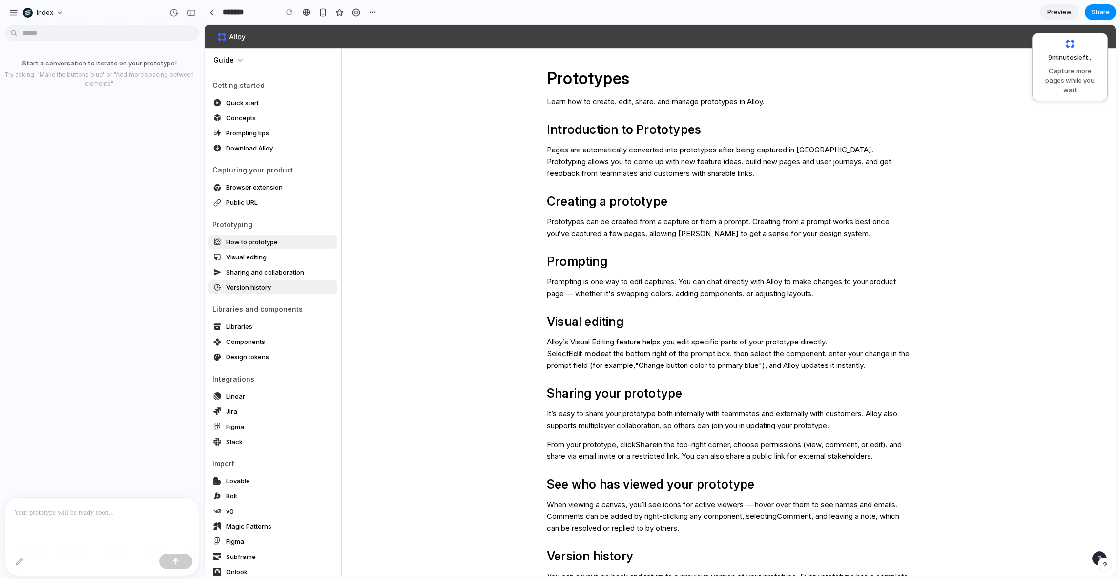
click at [238, 284] on span "Version history" at bounding box center [248, 287] width 45 height 10
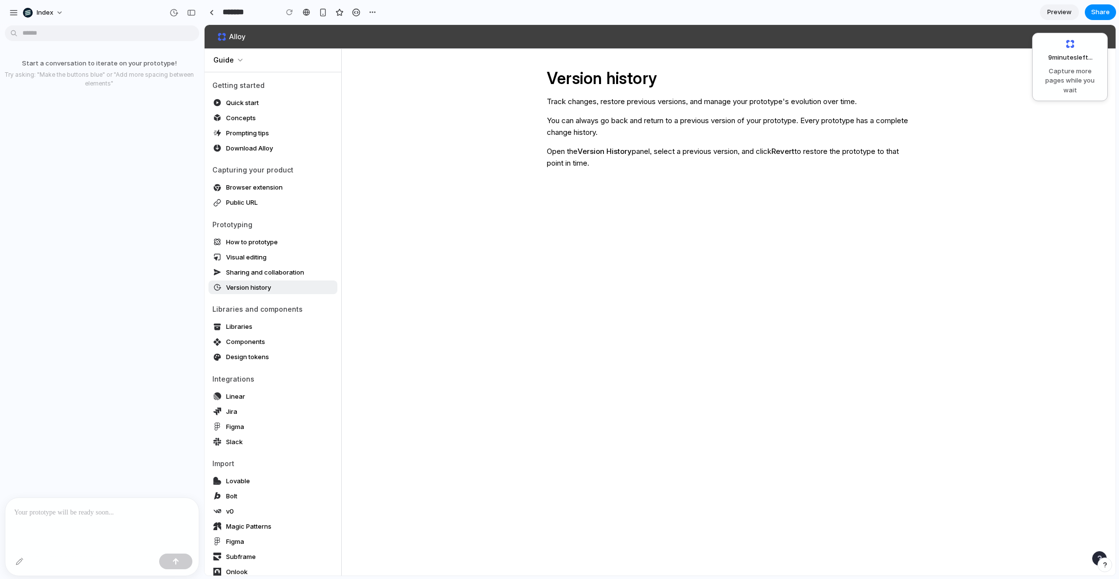
click at [240, 264] on li "Visual editing" at bounding box center [272, 257] width 129 height 14
click at [248, 263] on link "Visual editing" at bounding box center [272, 257] width 129 height 14
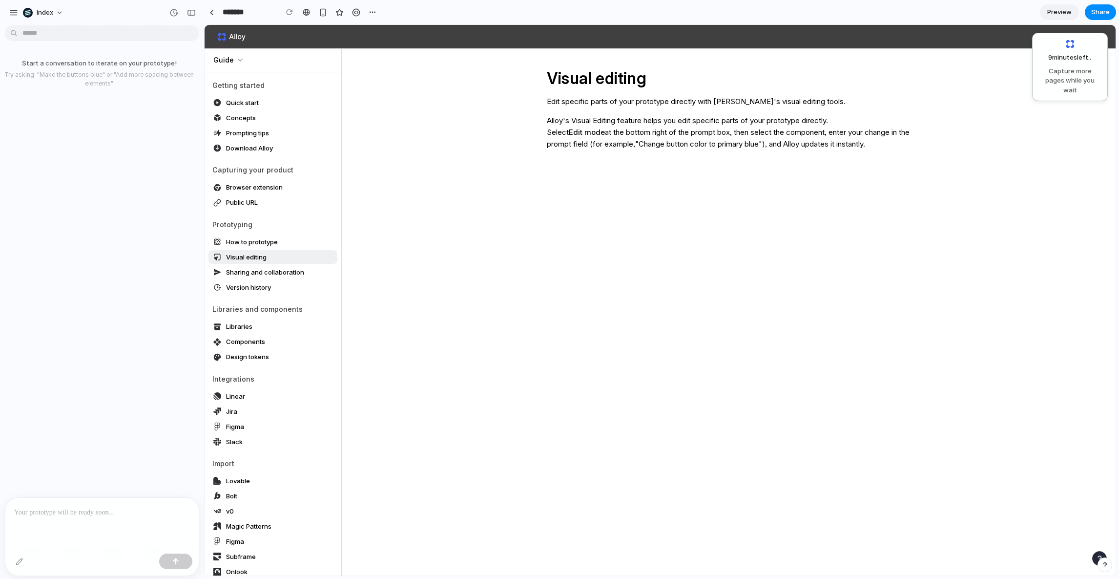
click at [249, 257] on span "Visual editing" at bounding box center [246, 257] width 41 height 10
click at [250, 267] on span "Sharing and collaboration" at bounding box center [265, 272] width 78 height 10
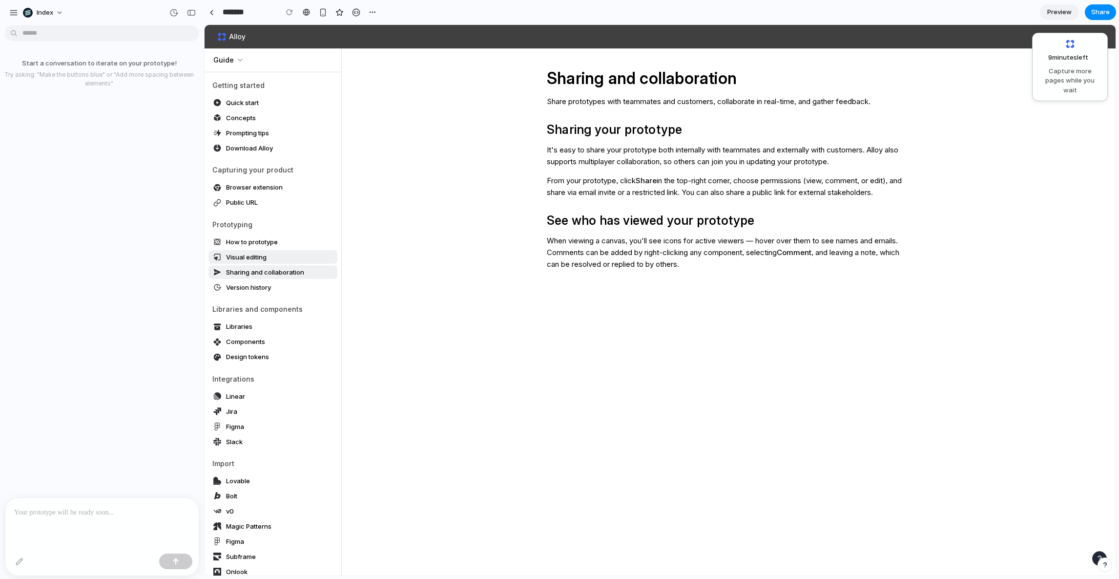
click at [250, 257] on span "Visual editing" at bounding box center [246, 257] width 41 height 10
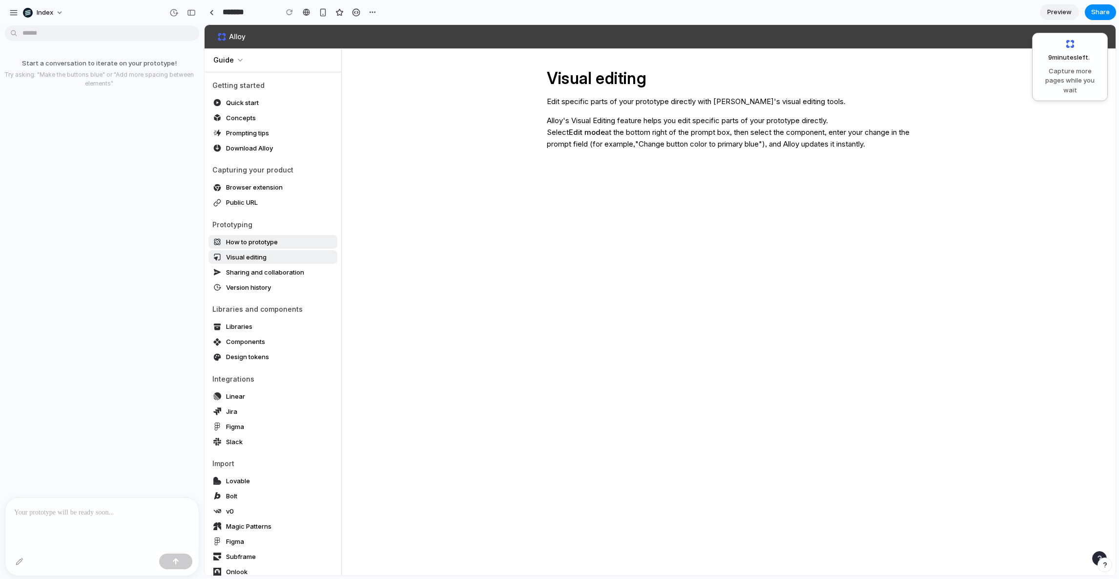
click at [253, 245] on span "How to prototype" at bounding box center [252, 242] width 52 height 10
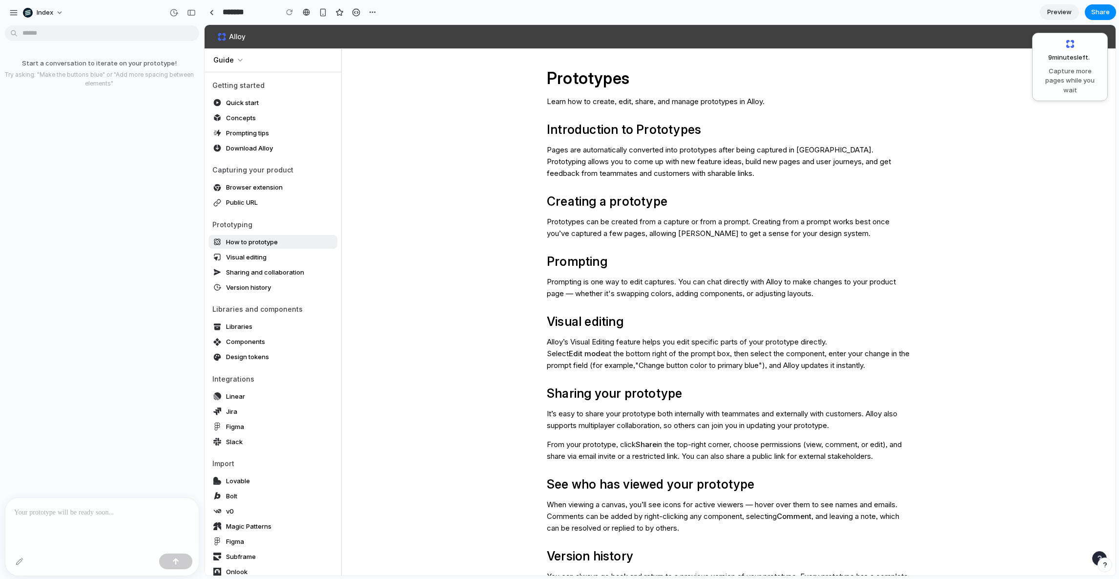
click at [236, 58] on button "Guide" at bounding box center [272, 60] width 119 height 15
click at [239, 97] on link "Security" at bounding box center [244, 97] width 73 height 18
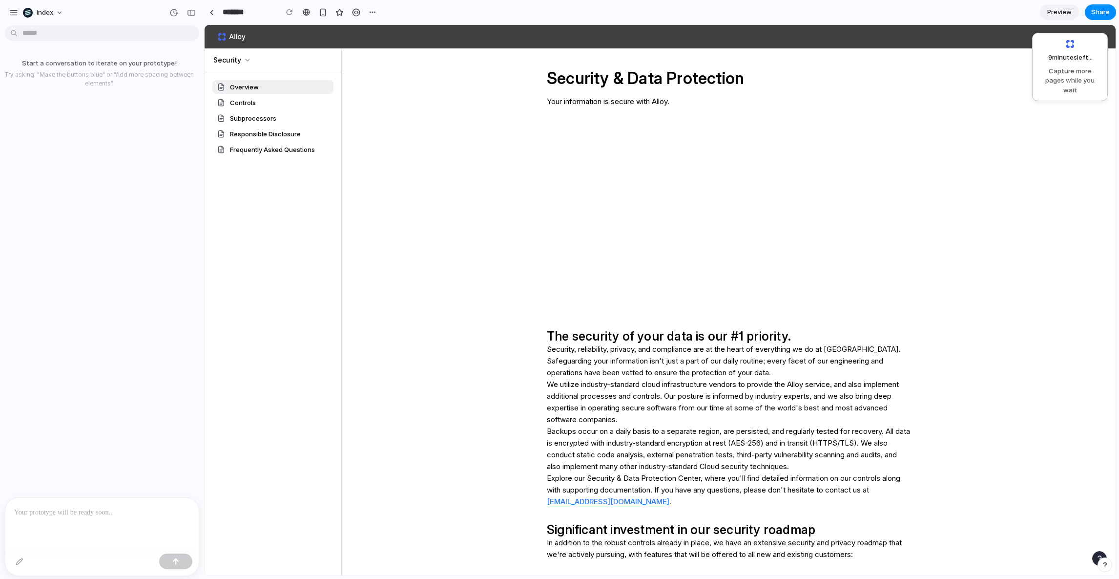
click at [236, 46] on header at bounding box center [669, 37] width 929 height 24
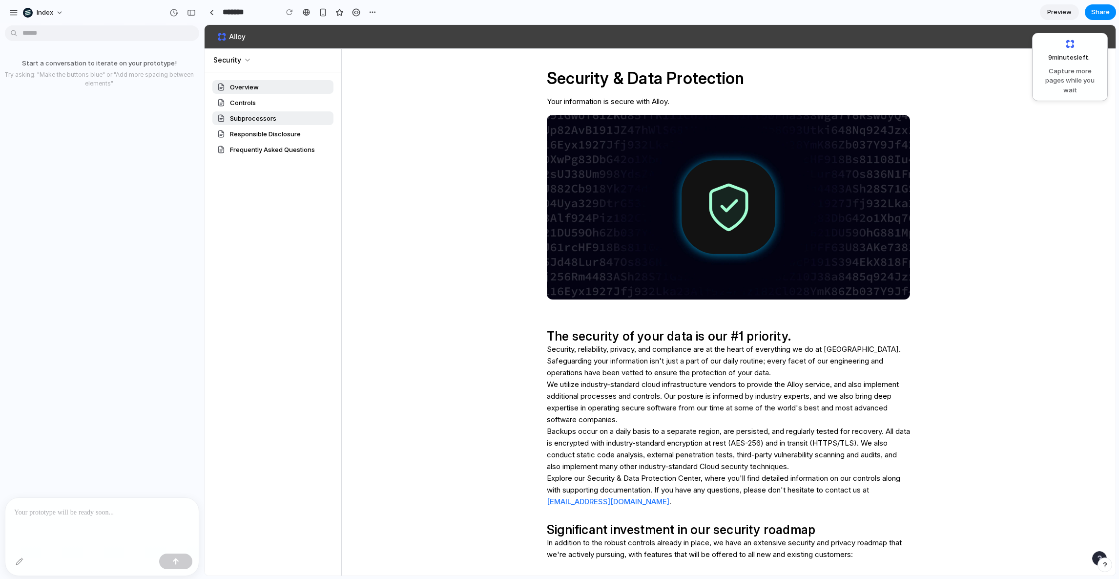
click at [256, 114] on span "Subprocessors" at bounding box center [253, 118] width 46 height 10
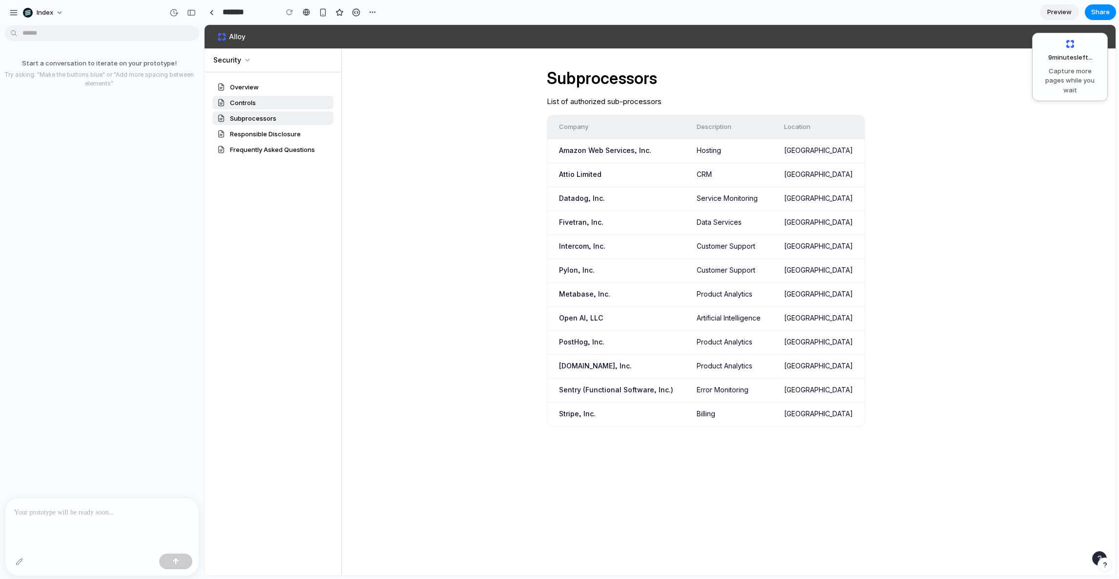
click at [249, 98] on span "Controls" at bounding box center [243, 103] width 26 height 10
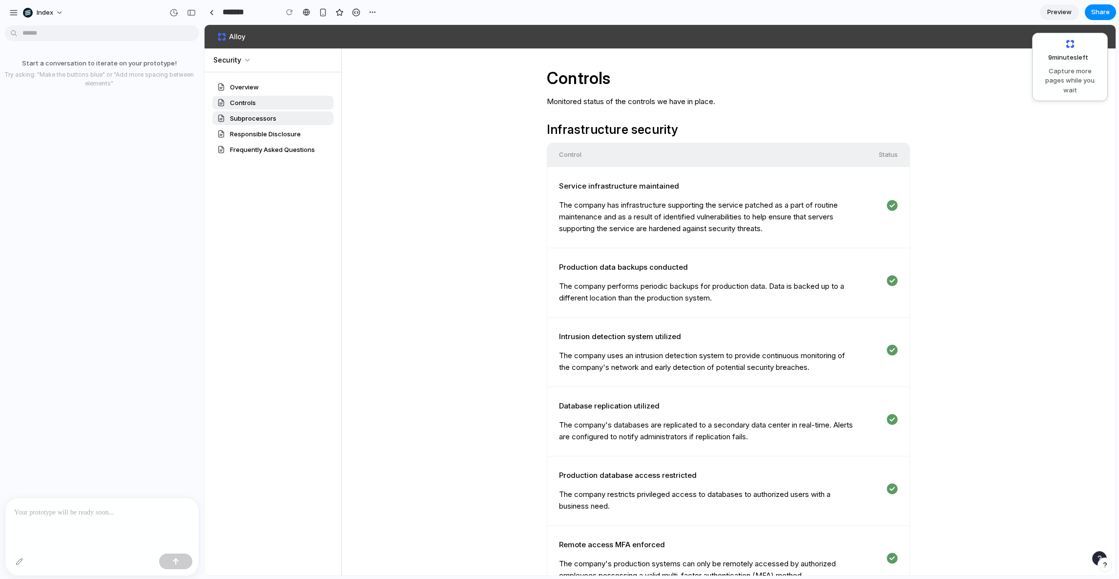
click at [250, 114] on span "Subprocessors" at bounding box center [253, 118] width 46 height 10
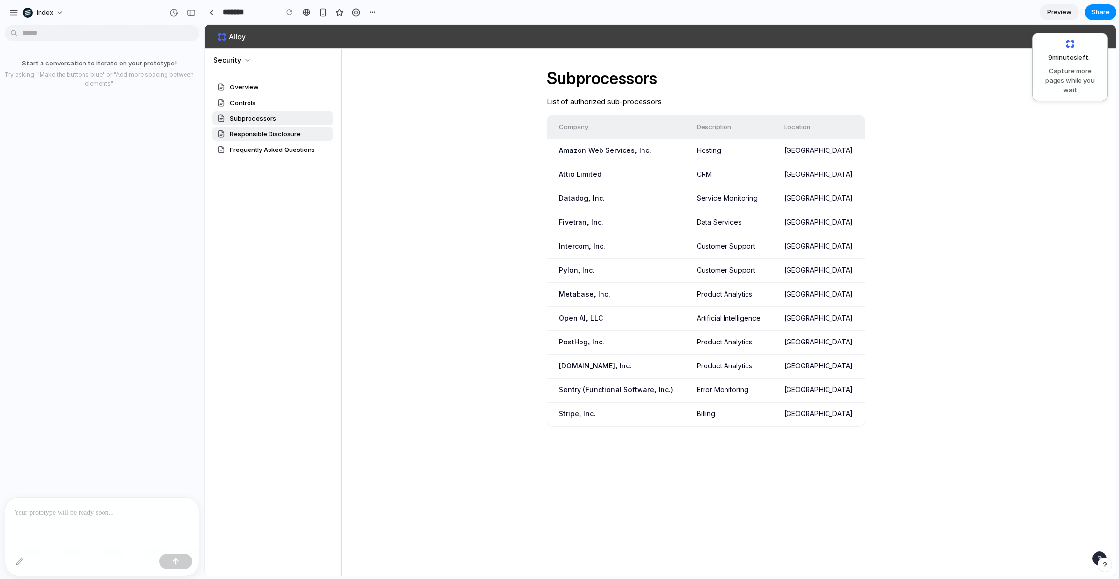
click at [253, 137] on span "Responsible Disclosure" at bounding box center [265, 134] width 71 height 10
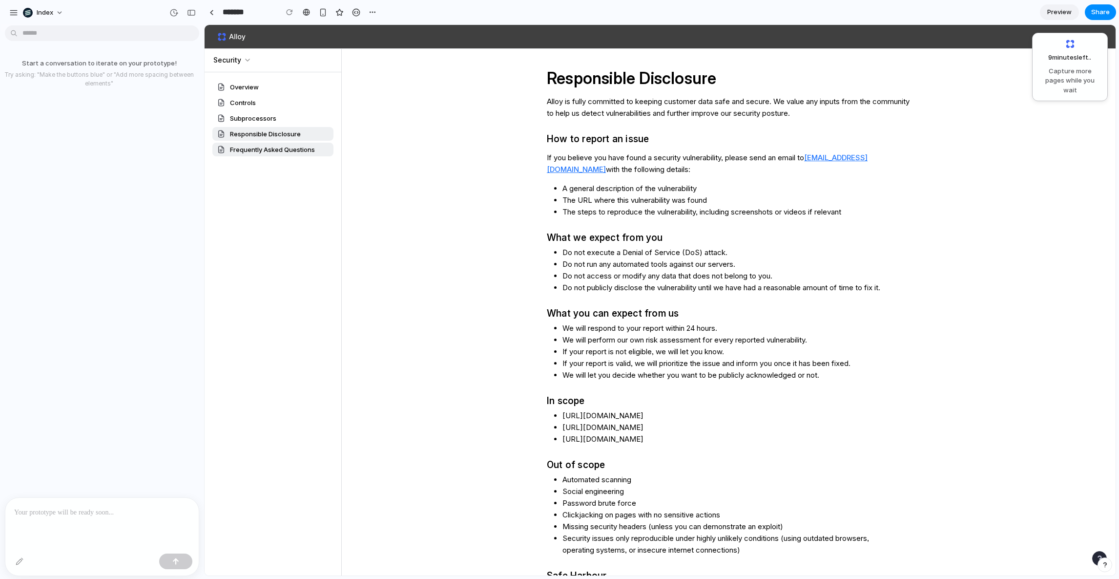
click at [254, 151] on span "Frequently Asked Questions" at bounding box center [272, 150] width 85 height 10
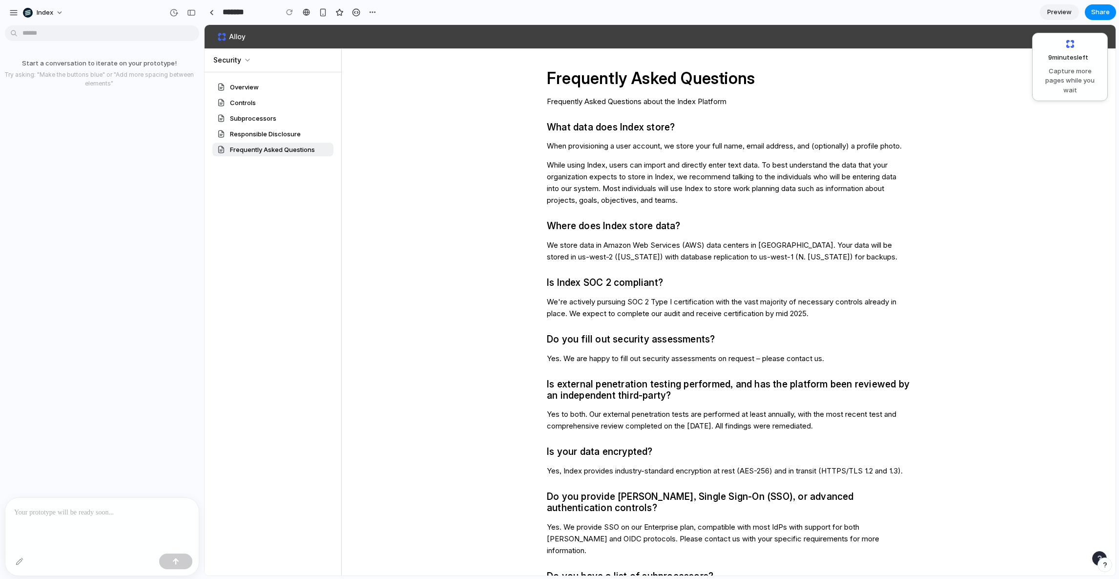
click at [230, 39] on icon at bounding box center [231, 36] width 36 height 9
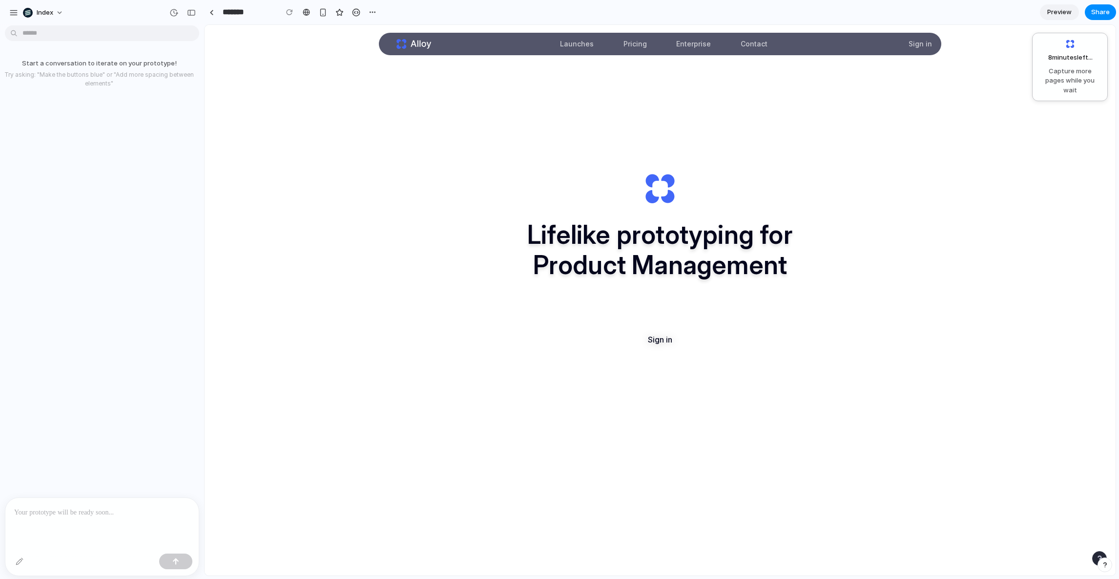
click at [580, 45] on link "Launches" at bounding box center [576, 44] width 45 height 22
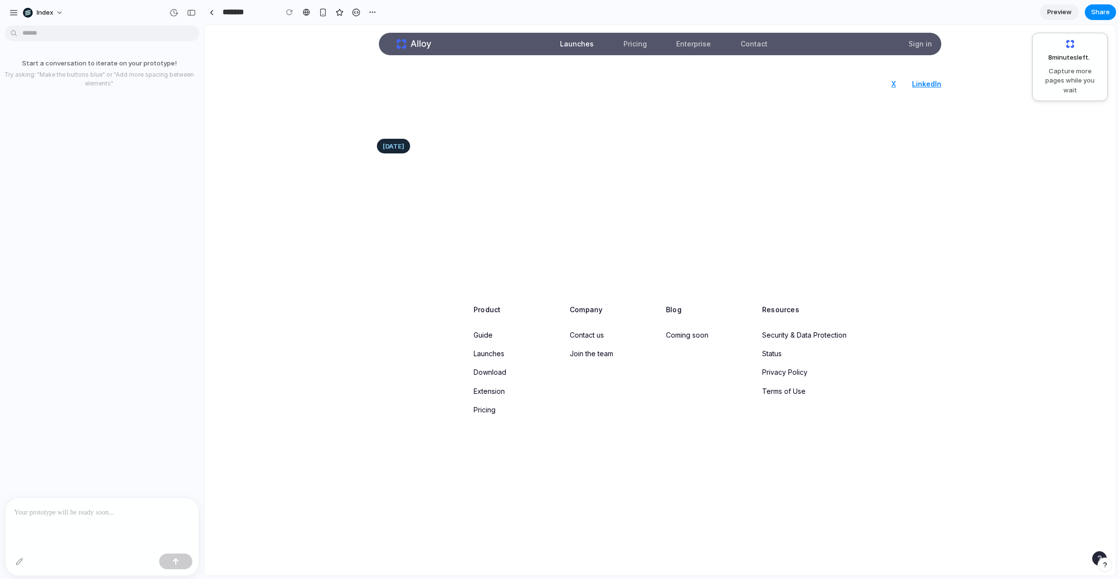
click at [776, 370] on link "Privacy Policy" at bounding box center [784, 372] width 45 height 8
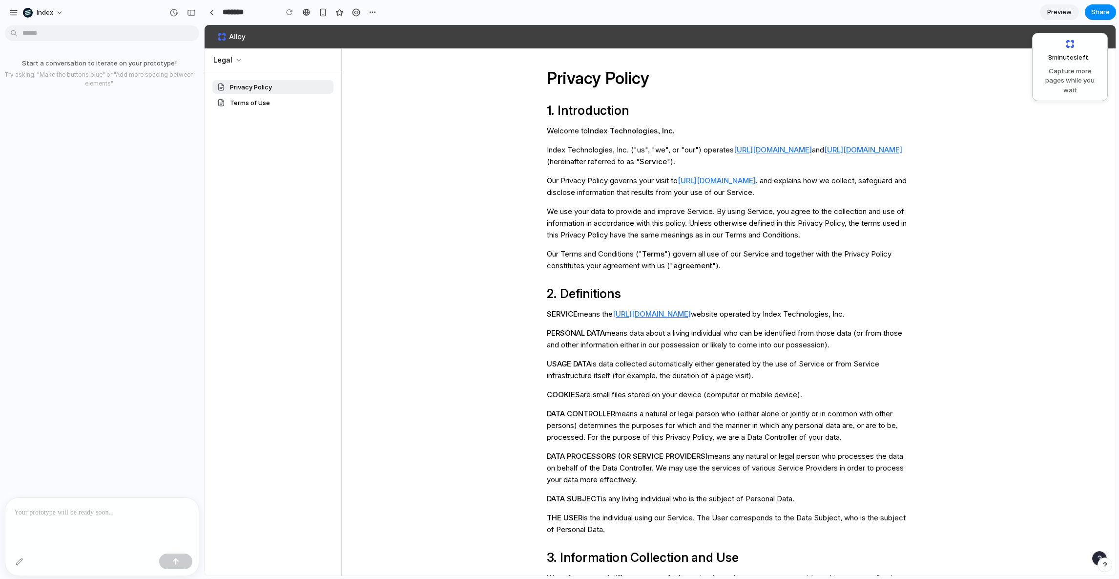
click at [710, 178] on link "https://alloy.app" at bounding box center [717, 180] width 78 height 9
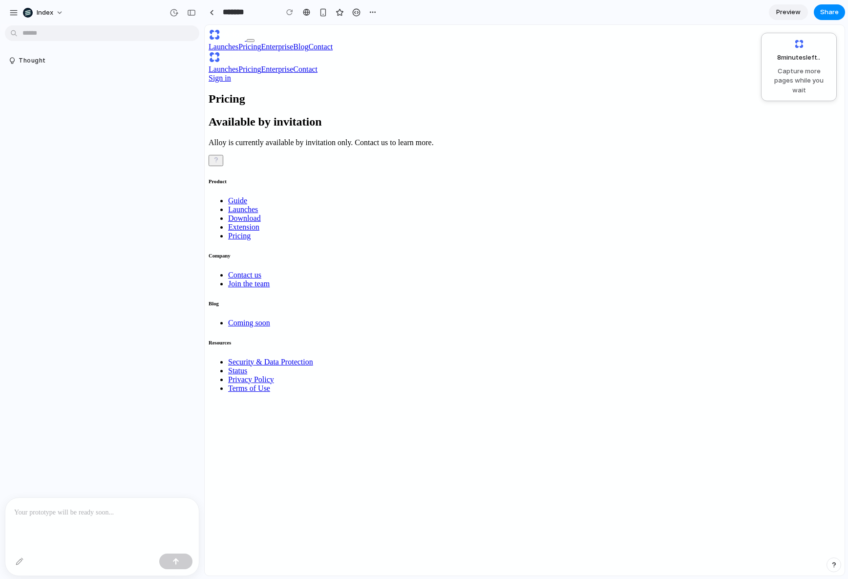
click at [238, 65] on link "Launches" at bounding box center [223, 69] width 30 height 8
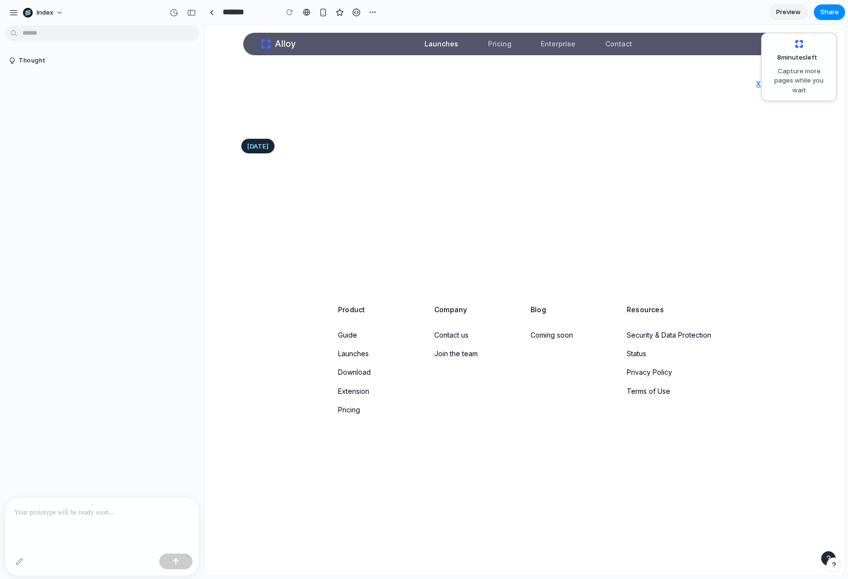
click at [491, 45] on link "Pricing" at bounding box center [499, 44] width 35 height 22
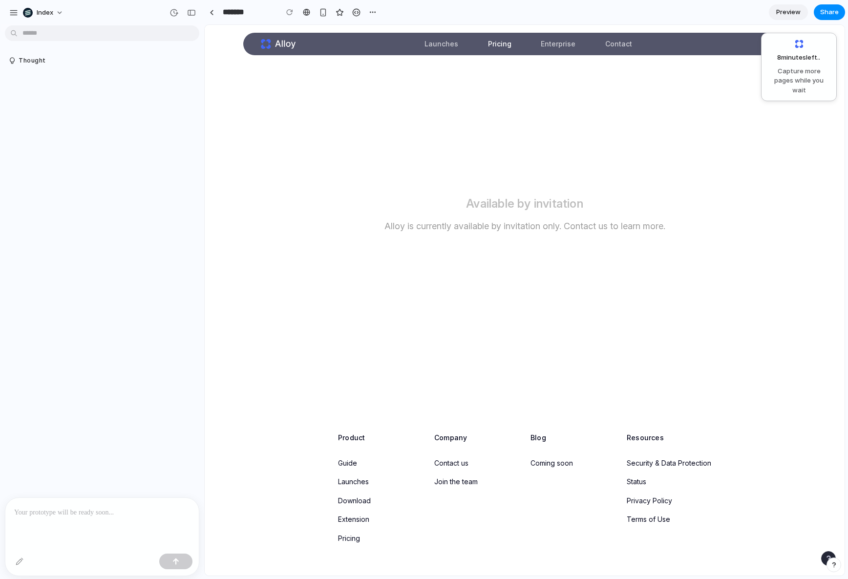
click at [450, 47] on link "Launches" at bounding box center [440, 44] width 45 height 22
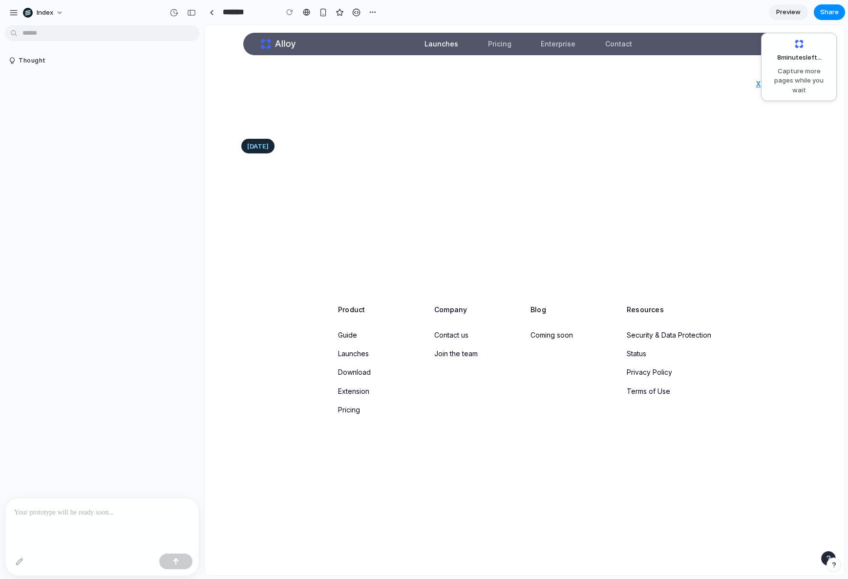
click at [489, 47] on link "Pricing" at bounding box center [499, 44] width 35 height 22
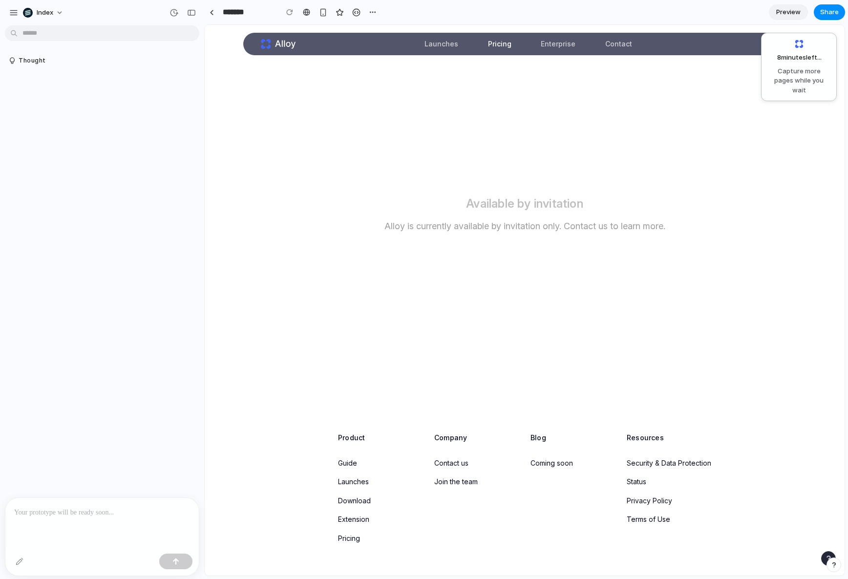
scroll to position [102, 0]
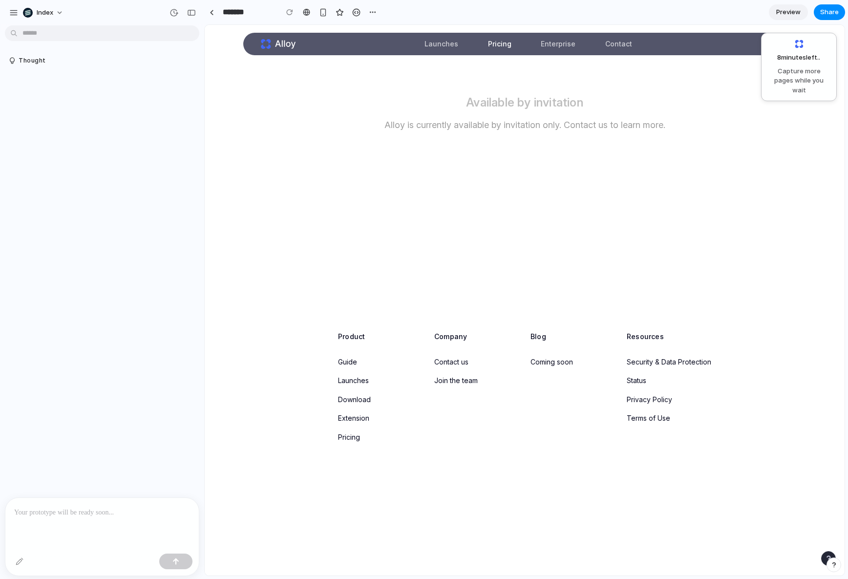
click at [352, 396] on link "Download" at bounding box center [354, 399] width 33 height 8
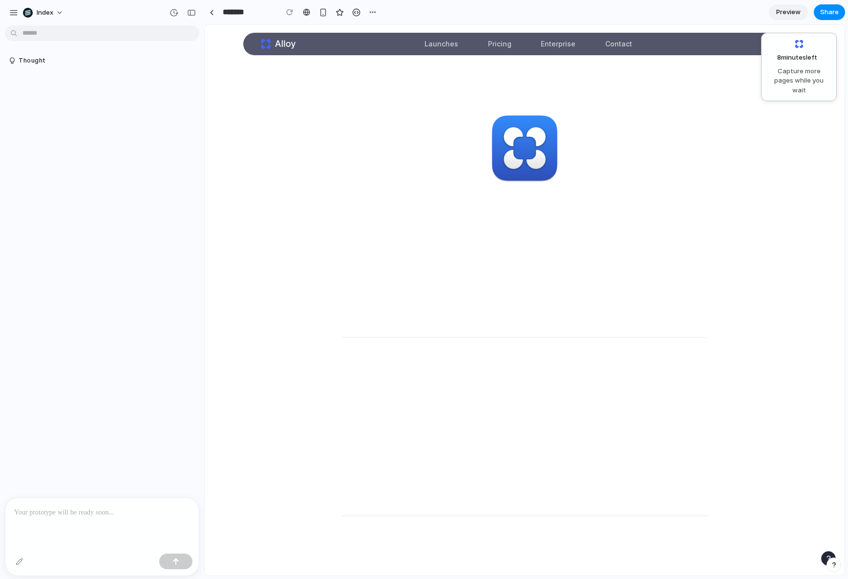
click at [288, 147] on main "Download Alloy Available for all platforms. Download for macOS Desktop Built fo…" at bounding box center [524, 384] width 586 height 718
click at [268, 120] on main "Download Alloy Available for all platforms. Download for macOS Desktop Built fo…" at bounding box center [524, 384] width 586 height 718
click at [283, 121] on main "Download Alloy Available for all platforms. Download for macOS Desktop Built fo…" at bounding box center [524, 384] width 586 height 718
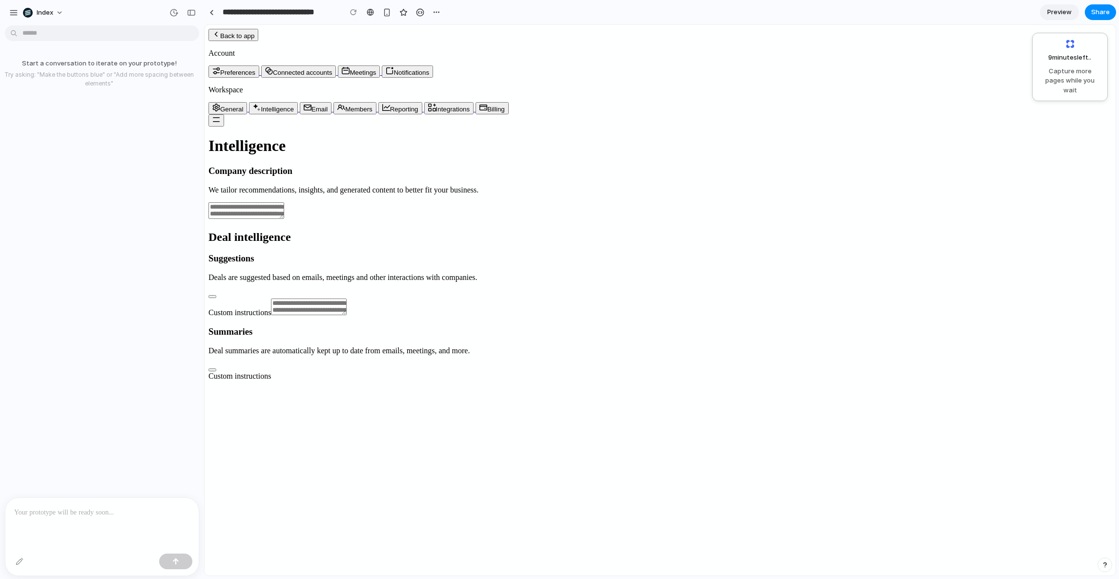
click at [510, 235] on div "Intelligence Company description We tailor recommendations, insights, and gener…" at bounding box center [659, 482] width 903 height 691
click at [192, 14] on div "button" at bounding box center [191, 12] width 9 height 7
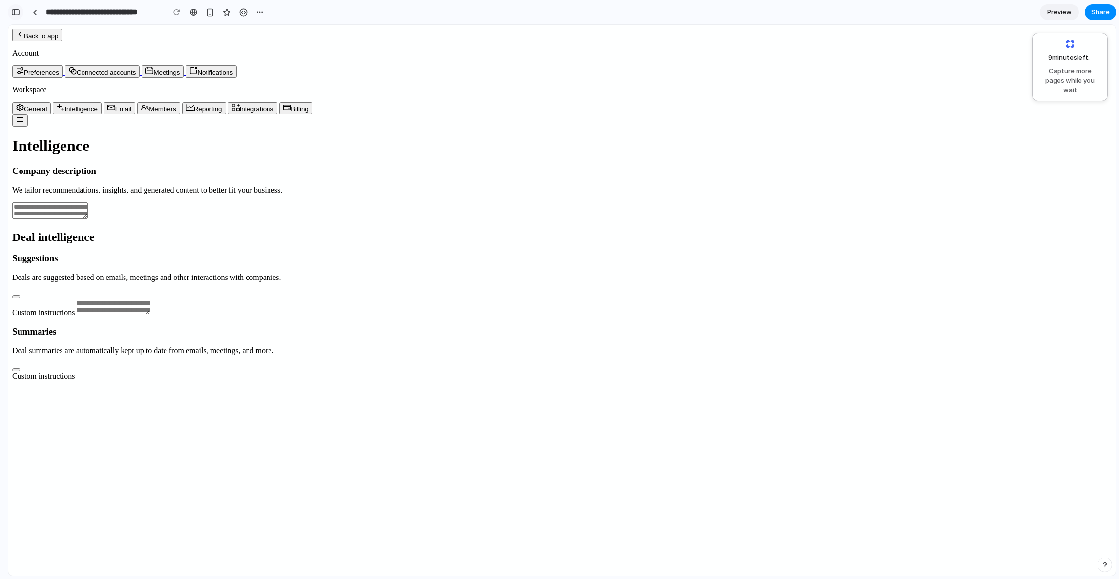
click at [18, 8] on button "button" at bounding box center [16, 12] width 16 height 16
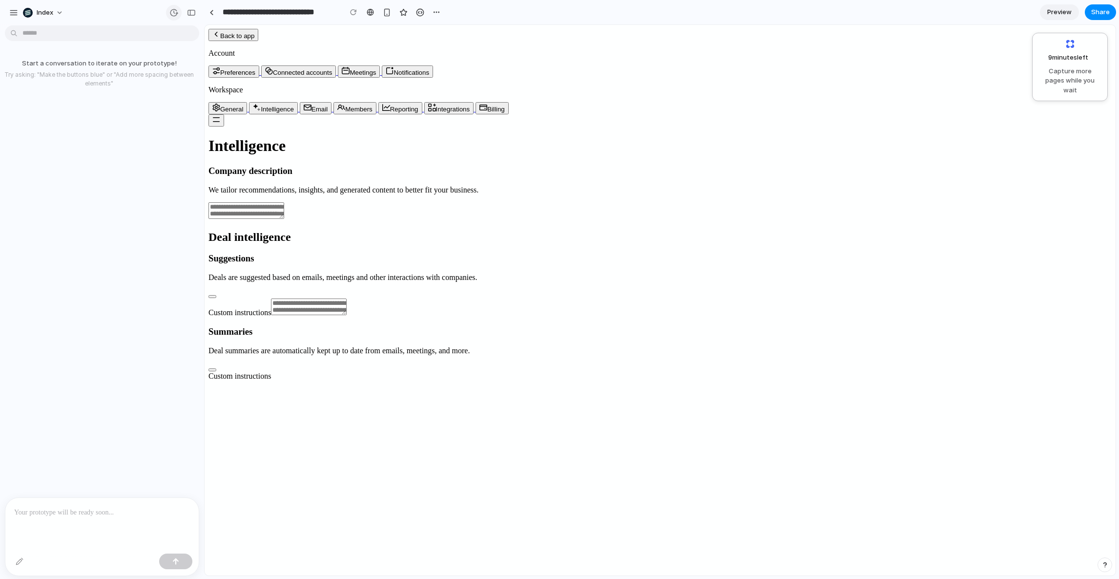
click at [170, 9] on div "button" at bounding box center [173, 12] width 9 height 9
click at [493, 288] on div "Intelligence Company description We tailor recommendations, insights, and gener…" at bounding box center [659, 482] width 903 height 691
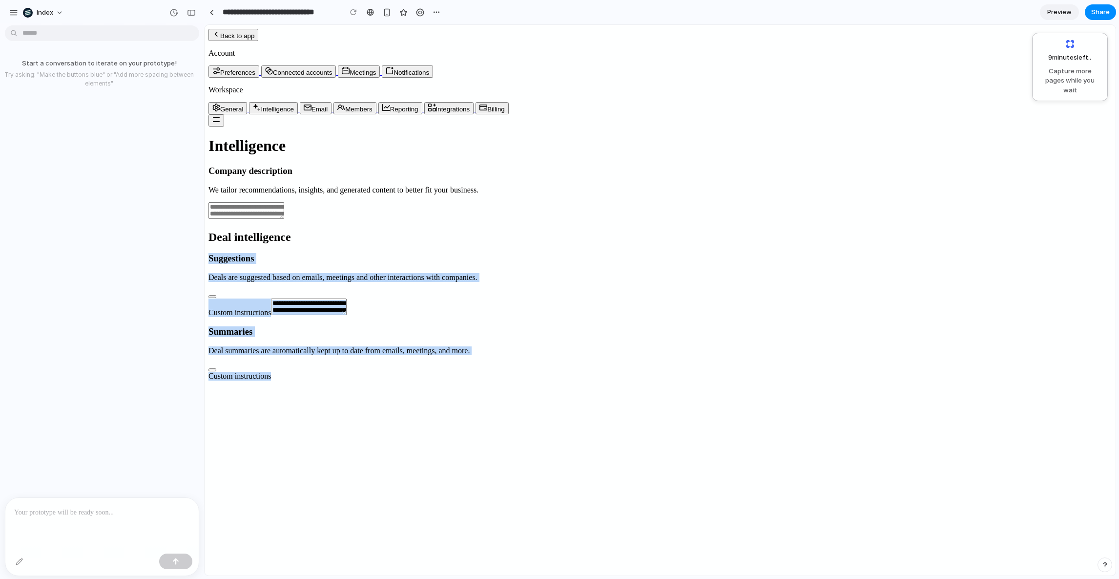
drag, startPoint x: 451, startPoint y: 126, endPoint x: 451, endPoint y: 356, distance: 229.5
click at [451, 356] on div "Intelligence Company description We tailor recommendations, insights, and gener…" at bounding box center [659, 482] width 903 height 691
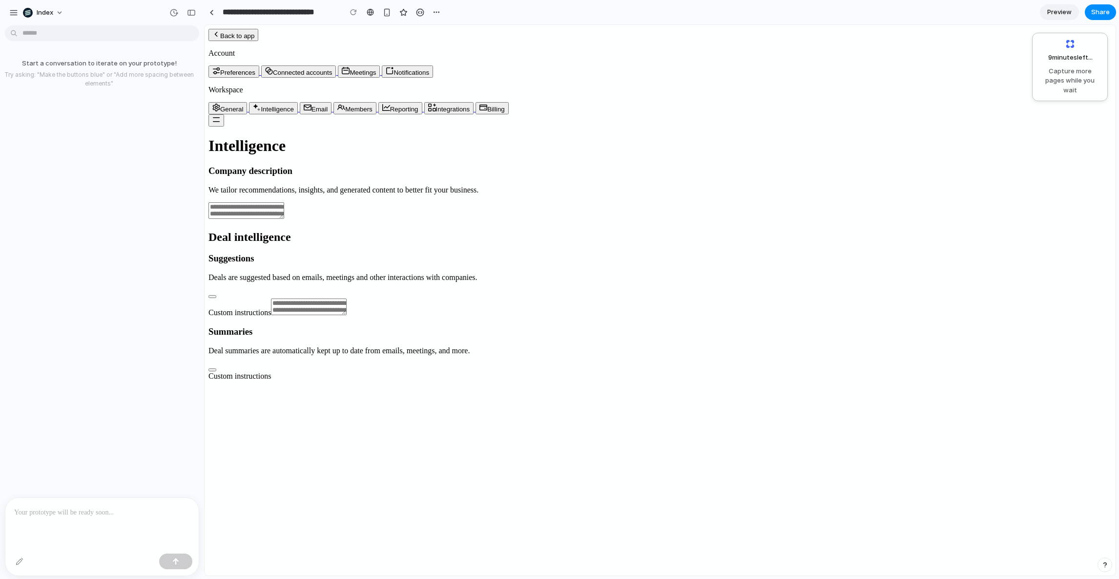
click at [451, 356] on div "Intelligence Company description We tailor recommendations, insights, and gener…" at bounding box center [659, 482] width 903 height 691
click at [1014, 137] on div "Intelligence Company description We tailor recommendations, insights, and gener…" at bounding box center [659, 482] width 903 height 691
drag, startPoint x: 886, startPoint y: -43, endPoint x: 812, endPoint y: -85, distance: 84.8
click at [812, 25] on html "Back to app Account Preferences Connected accounts Meetings Notifications Works…" at bounding box center [660, 430] width 911 height 811
click at [902, 198] on div "Intelligence Company description We tailor recommendations, insights, and gener…" at bounding box center [659, 482] width 903 height 691
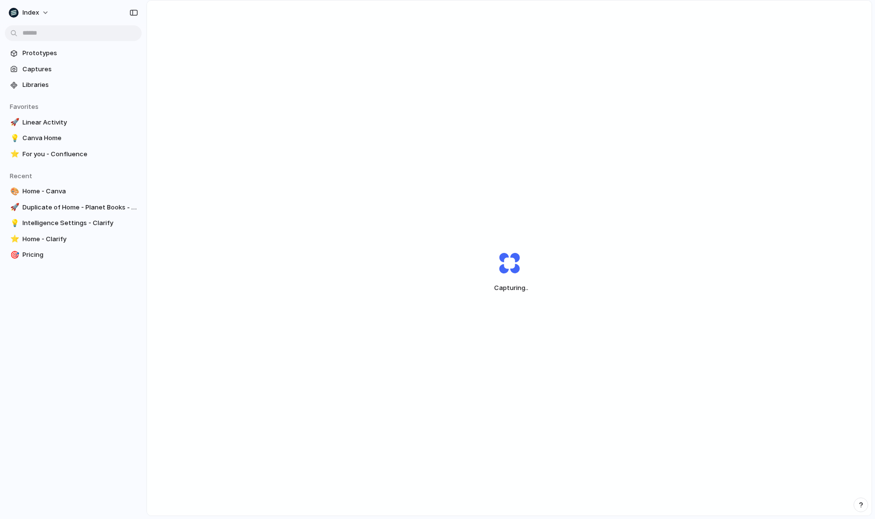
click at [346, 384] on div "Capturing .." at bounding box center [509, 271] width 725 height 542
